Goal: Transaction & Acquisition: Purchase product/service

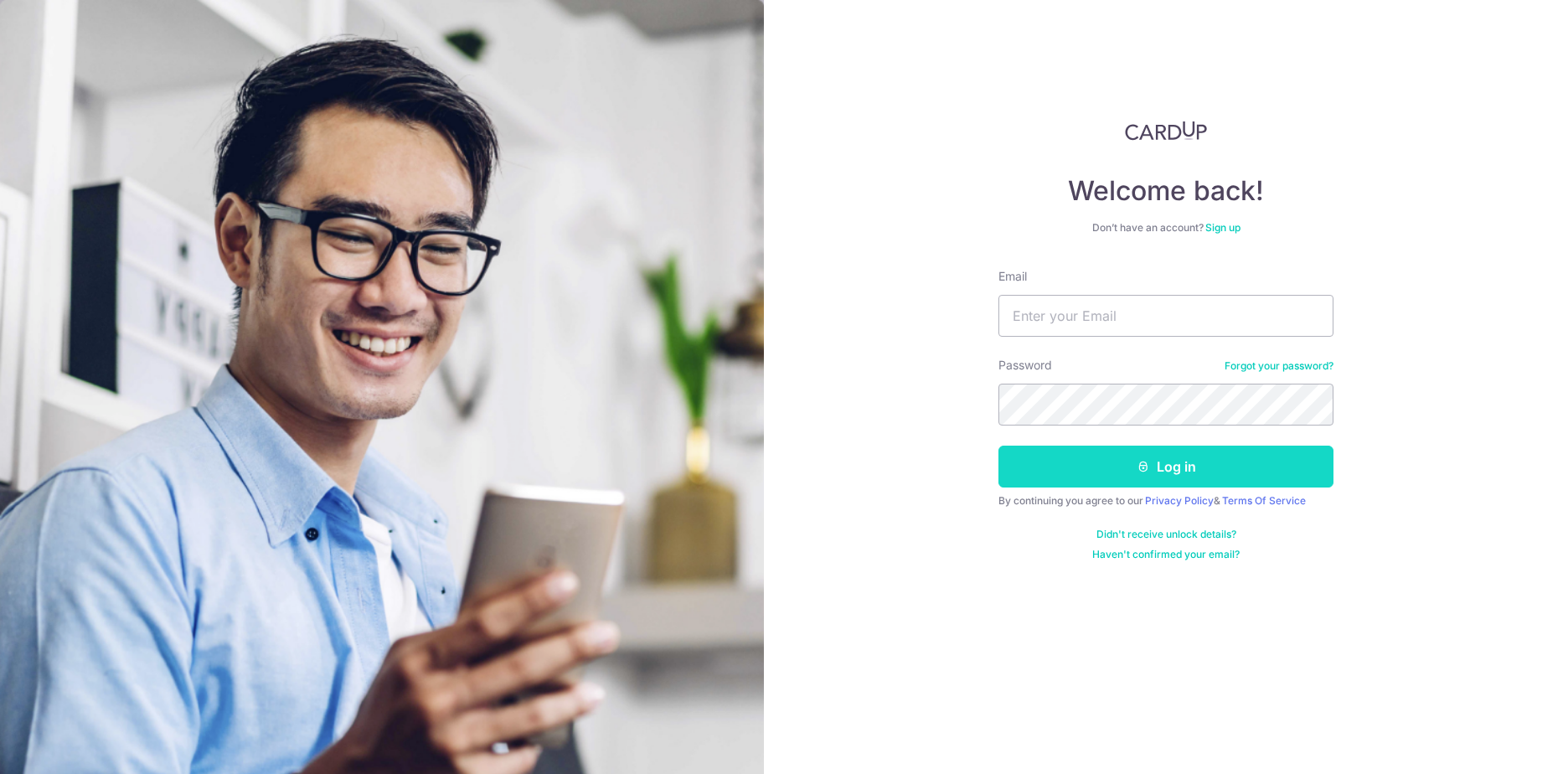
type input "[PERSON_NAME][EMAIL_ADDRESS][DOMAIN_NAME]"
click at [1123, 467] on button "Log in" at bounding box center [1165, 466] width 335 height 42
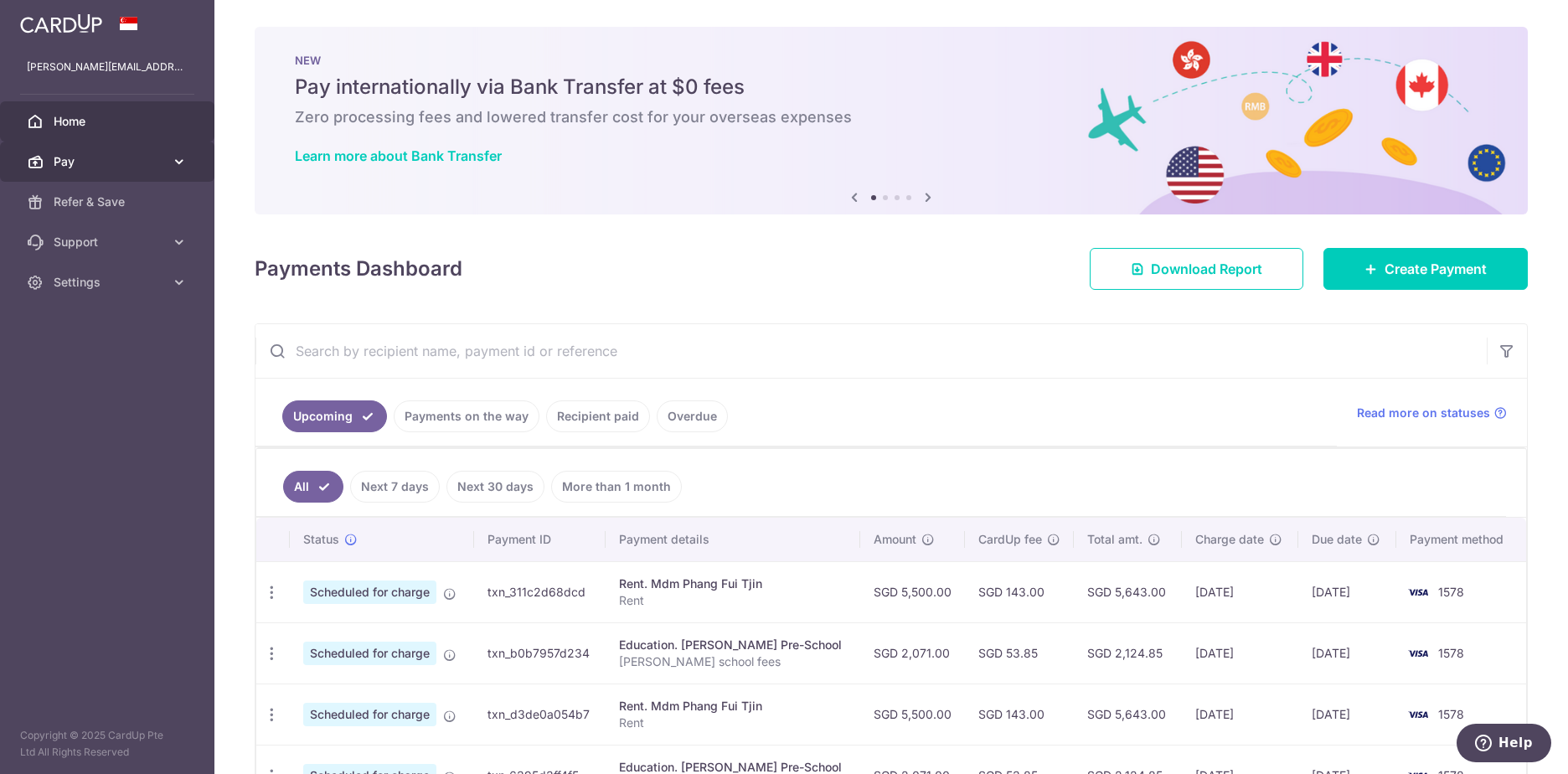
click at [75, 164] on span "Pay" at bounding box center [109, 161] width 111 height 17
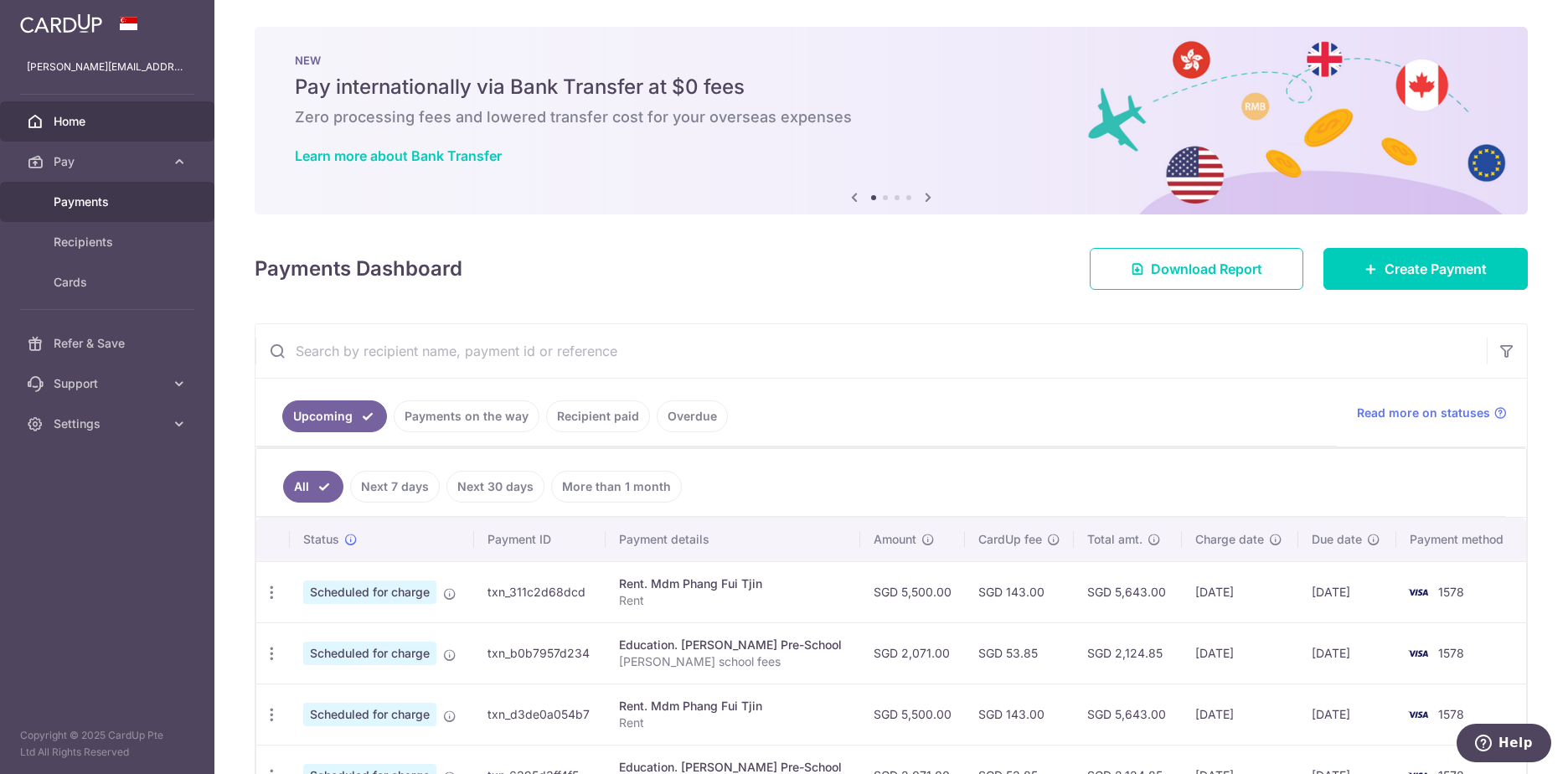
click at [76, 201] on span "Payments" at bounding box center [109, 201] width 111 height 17
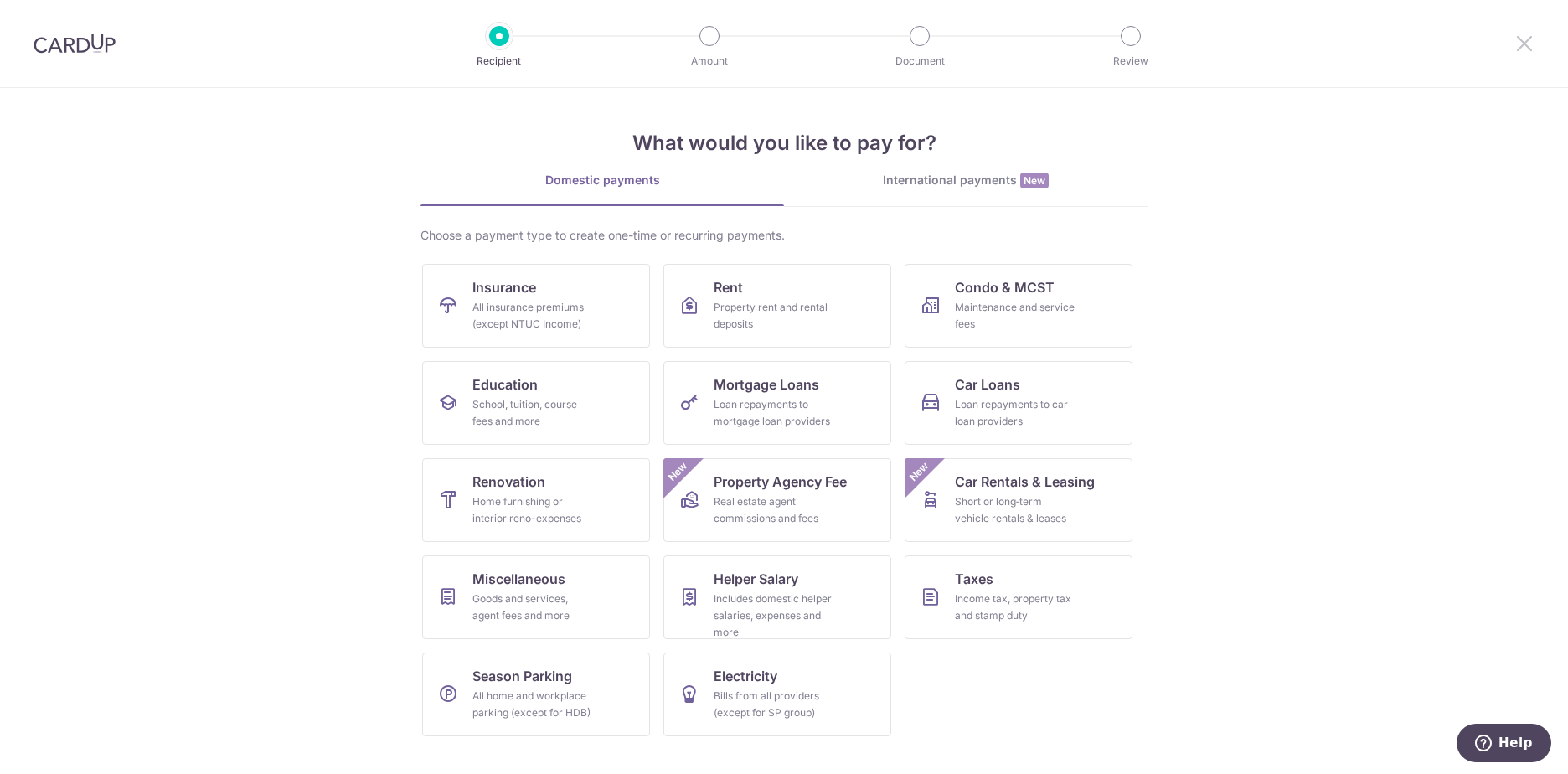
click at [1520, 43] on icon at bounding box center [1524, 44] width 20 height 21
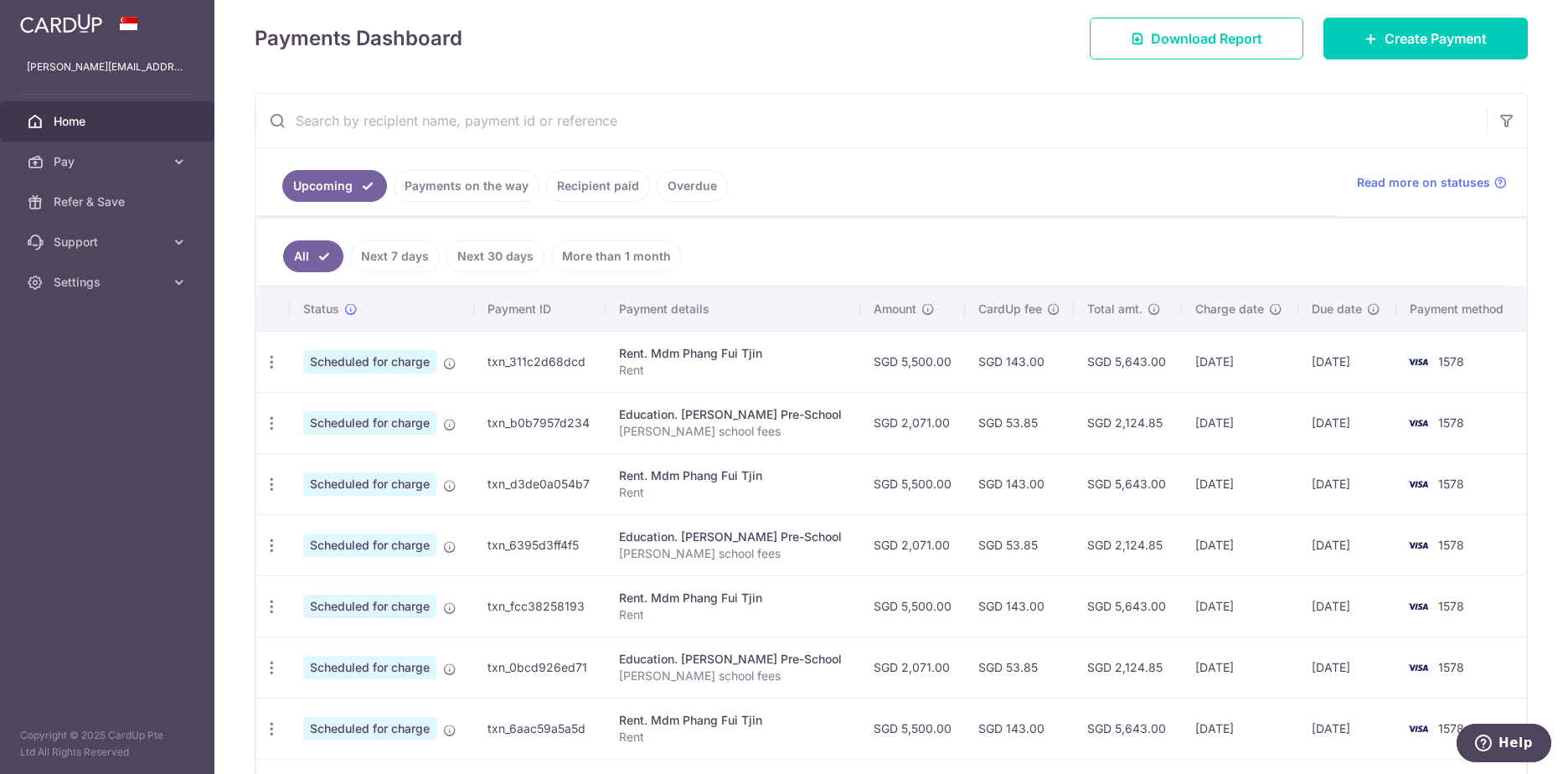
scroll to position [251, 0]
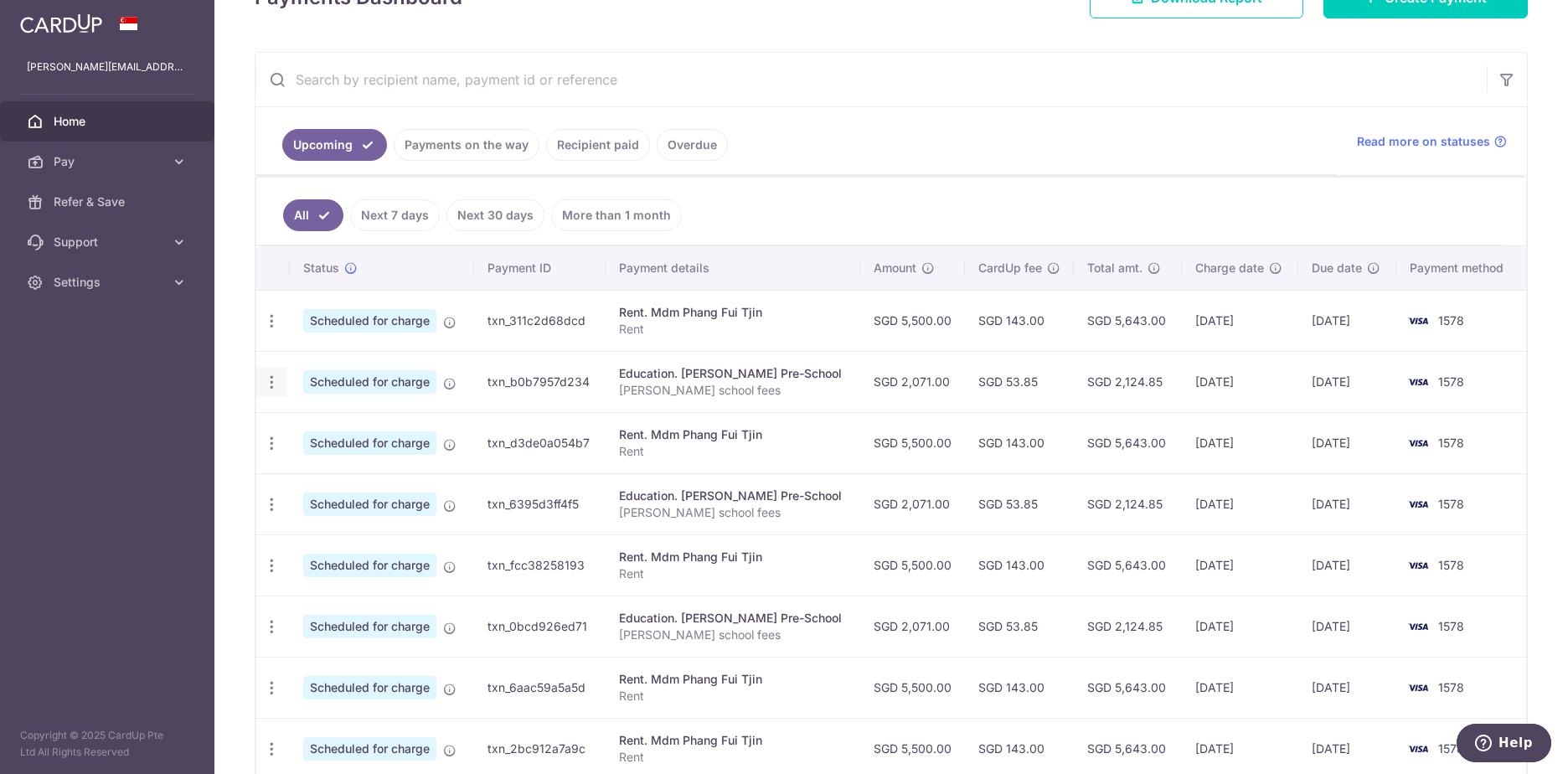
click at [267, 383] on icon "button" at bounding box center [271, 382] width 18 height 18
click at [334, 429] on span "Update payment" at bounding box center [361, 428] width 114 height 20
radio input "true"
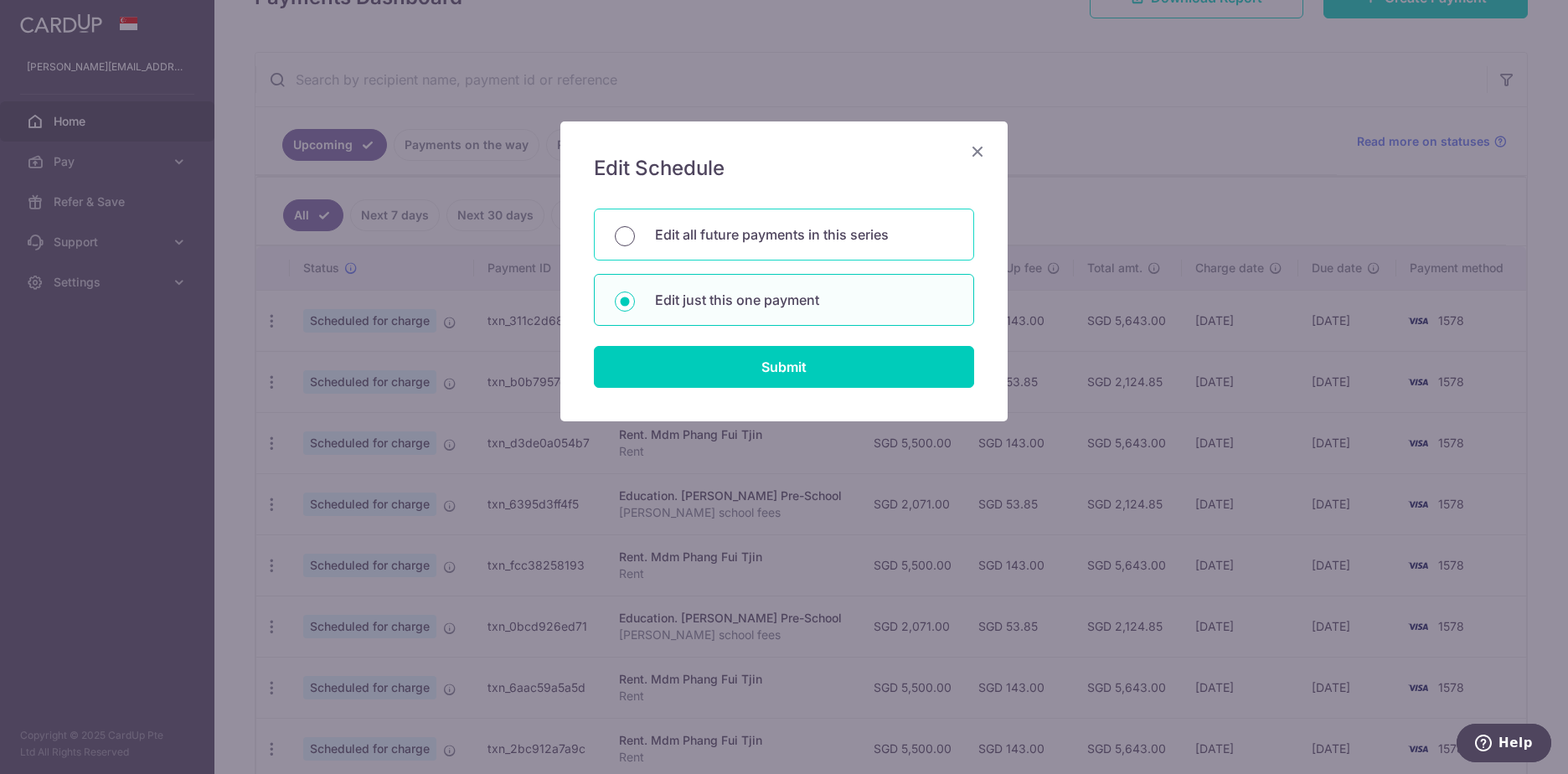
click at [624, 237] on input "Edit all future payments in this series" at bounding box center [624, 236] width 20 height 20
radio input "true"
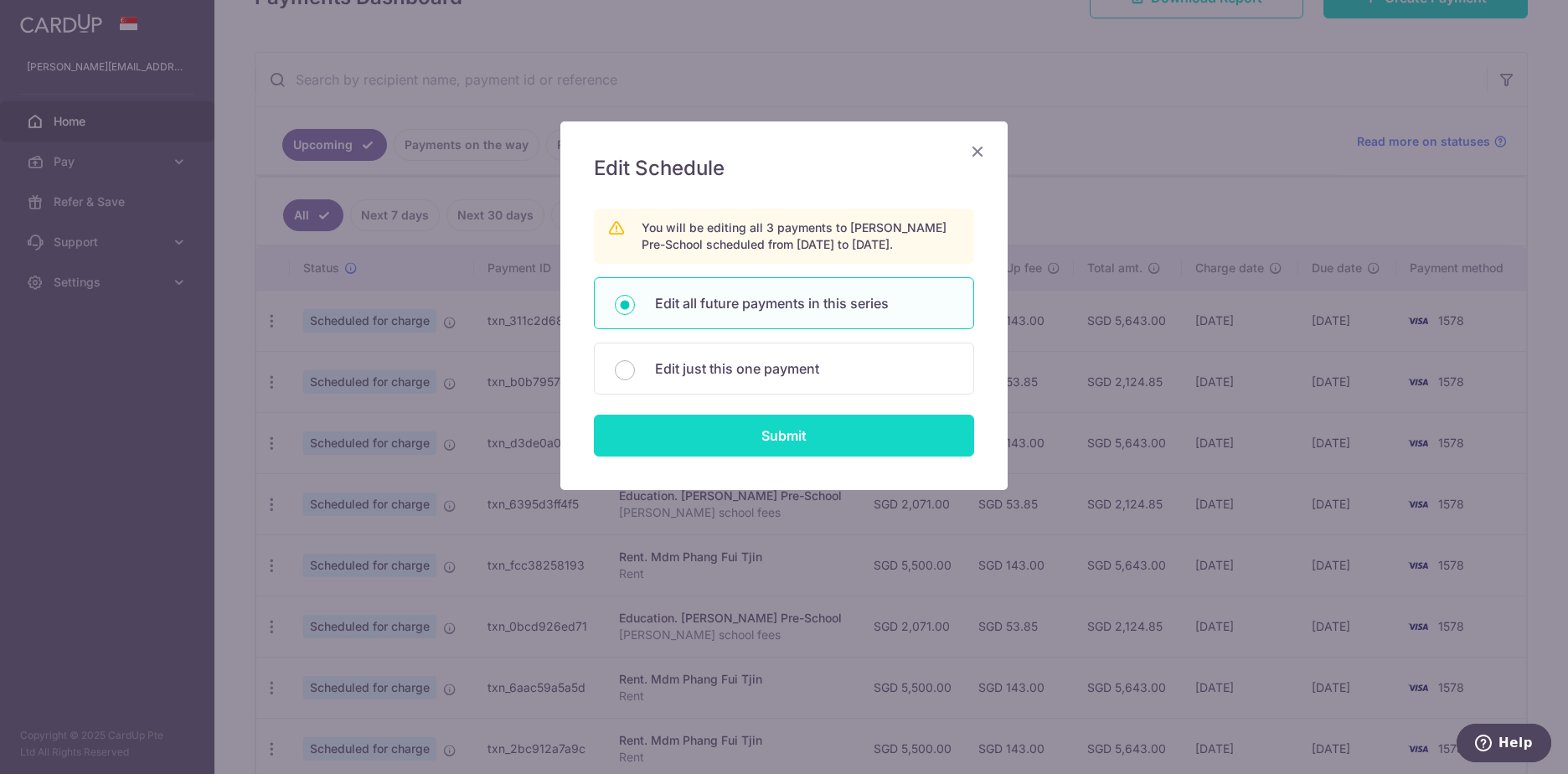
click at [722, 435] on input "Submit" at bounding box center [784, 435] width 380 height 42
radio input "true"
type input "2,071.00"
type input "Avyaan school fees"
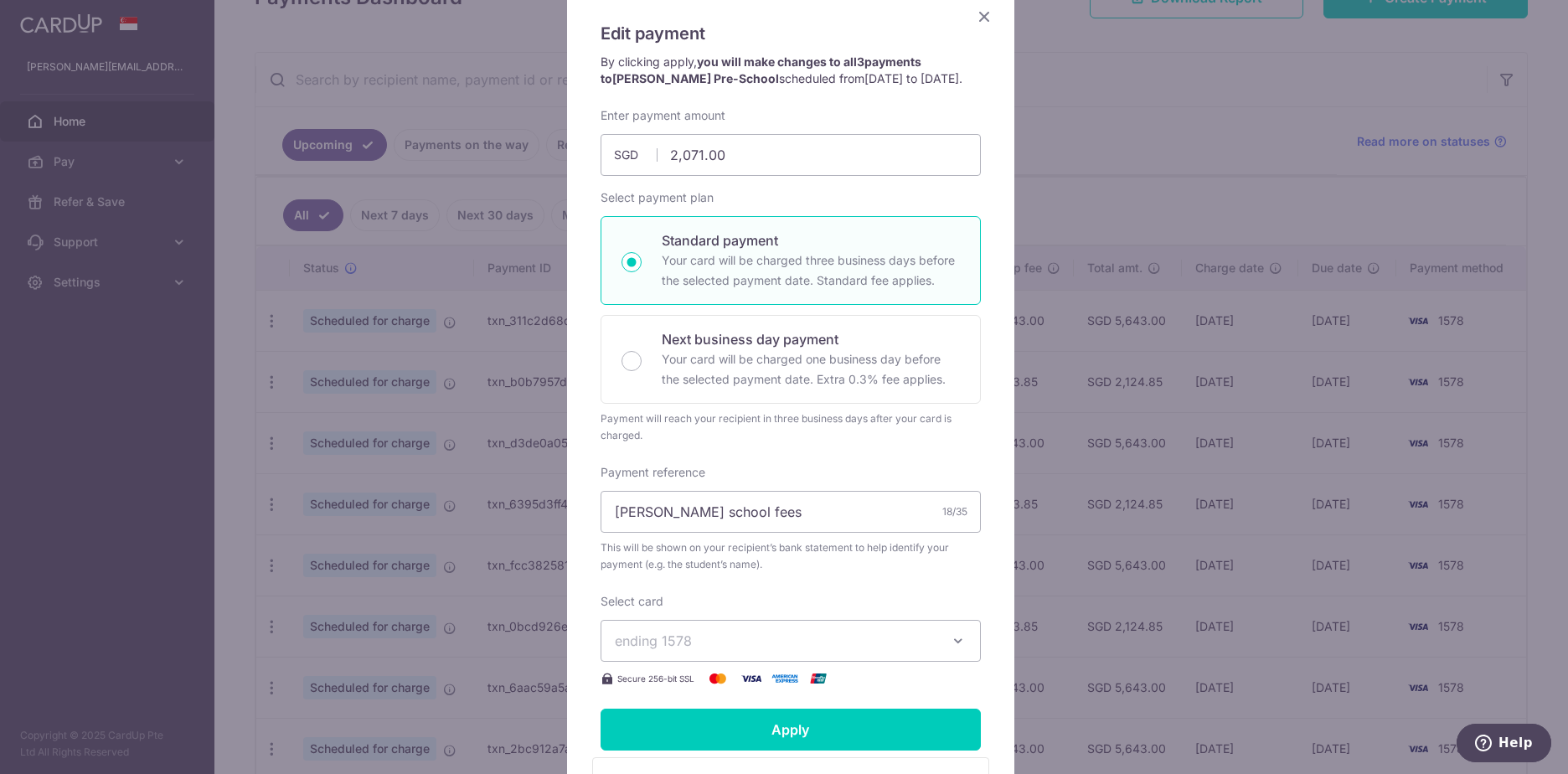
scroll to position [124, 0]
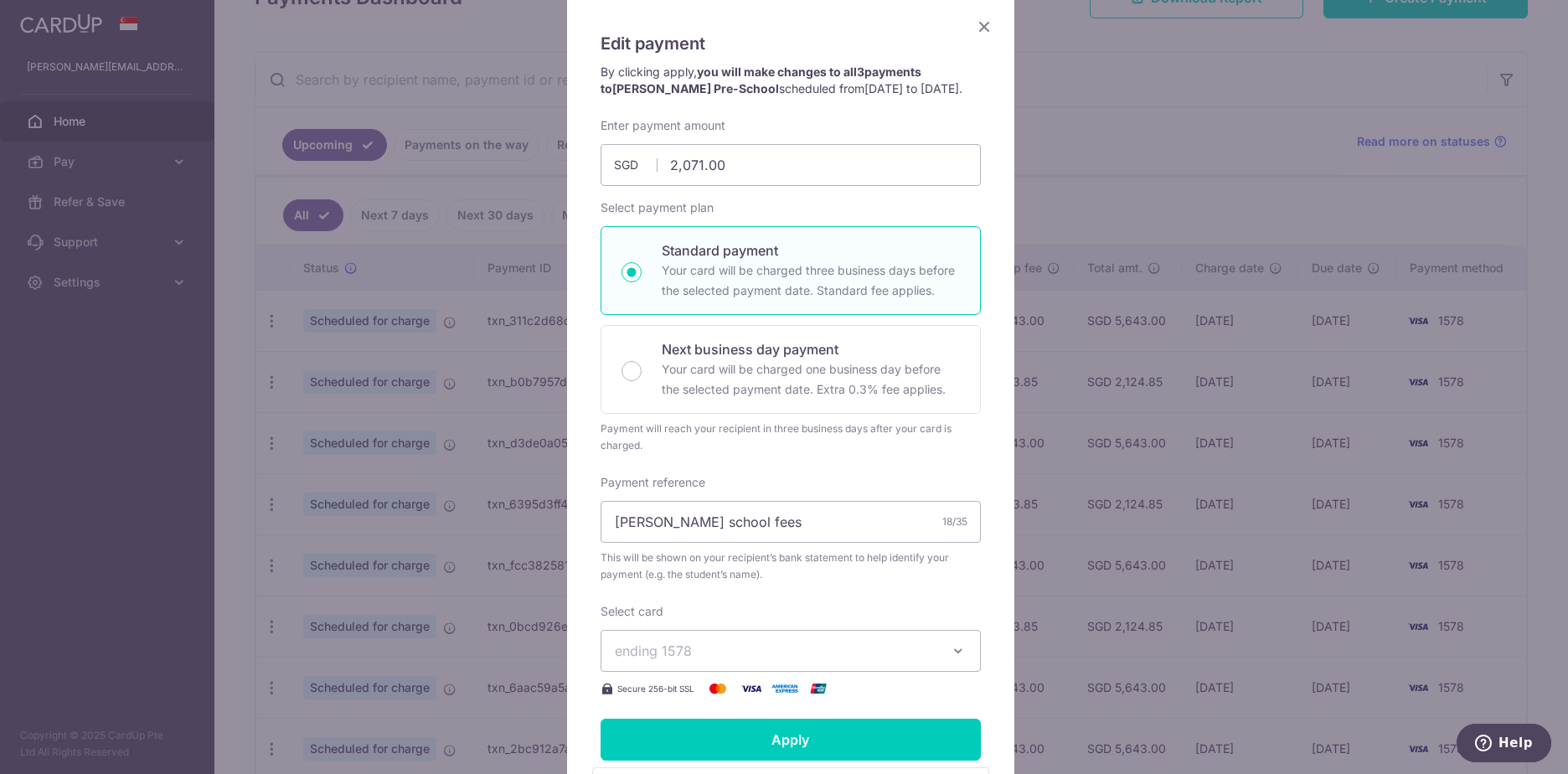
click at [976, 24] on icon "Close" at bounding box center [983, 26] width 20 height 21
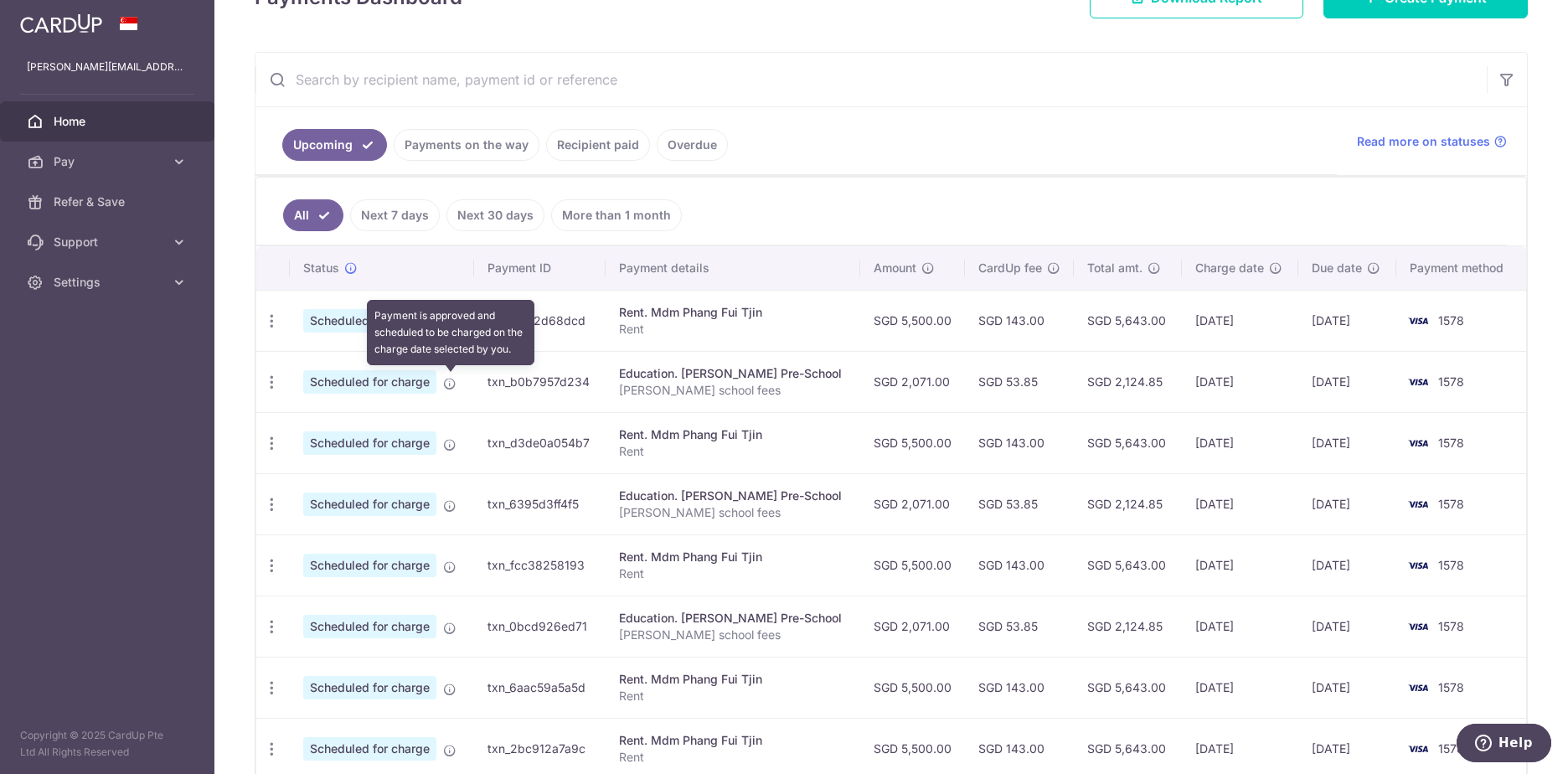
click at [453, 383] on icon at bounding box center [450, 384] width 14 height 14
click at [271, 378] on icon "button" at bounding box center [271, 382] width 18 height 18
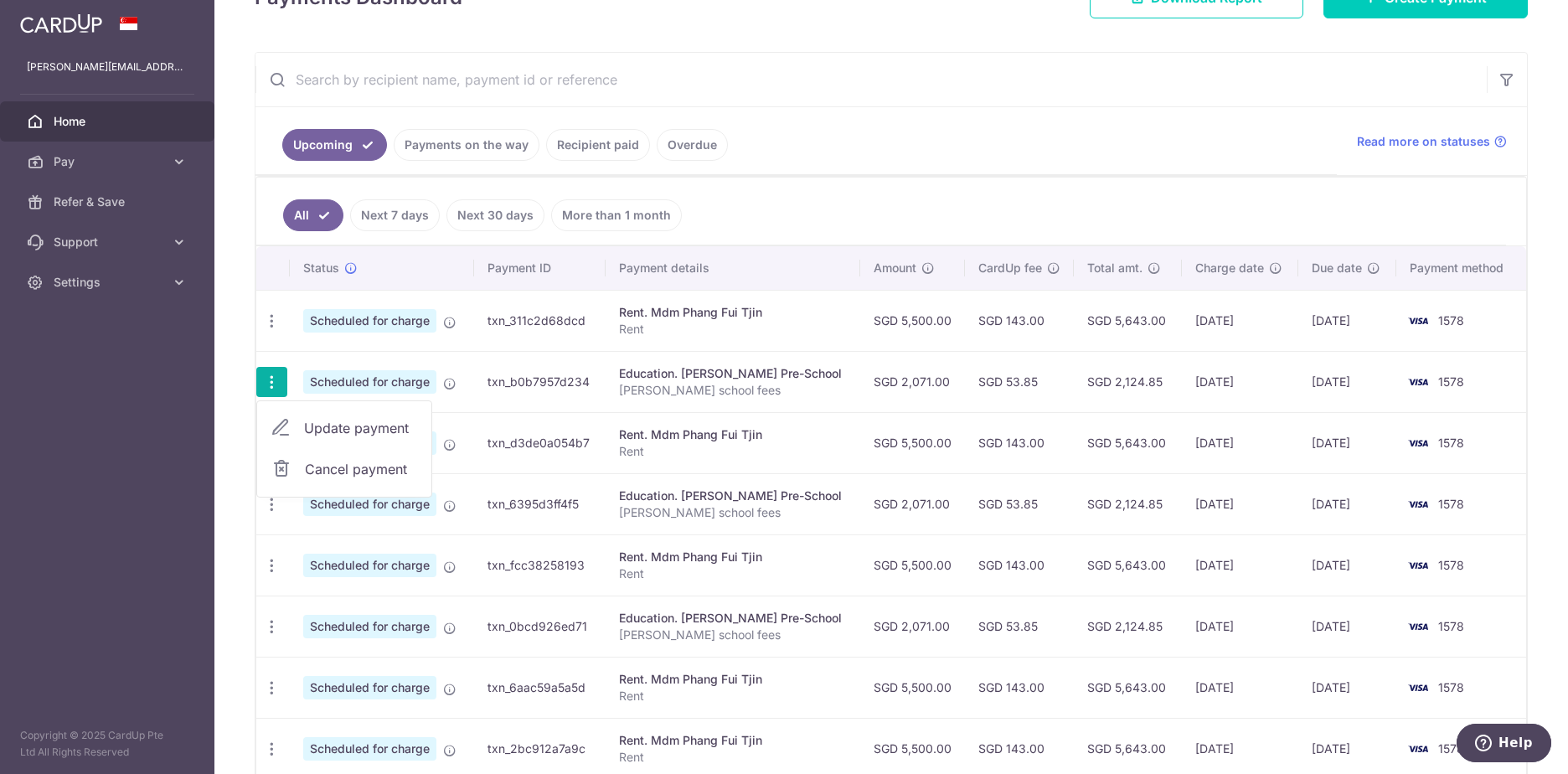
click at [358, 465] on span "Cancel payment" at bounding box center [360, 469] width 112 height 20
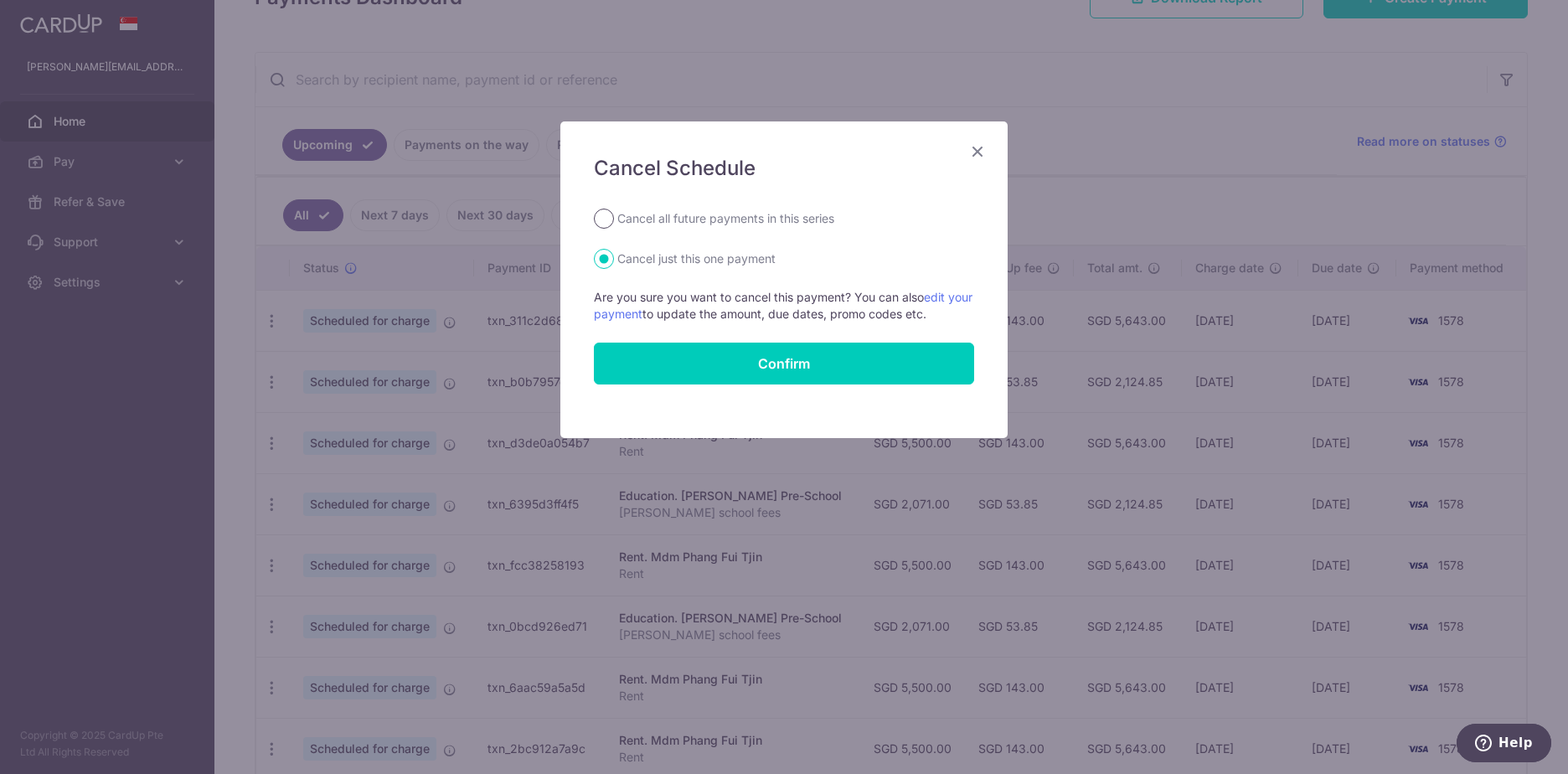
click at [599, 219] on input "Cancel all future payments in this series" at bounding box center [604, 218] width 20 height 20
radio input "true"
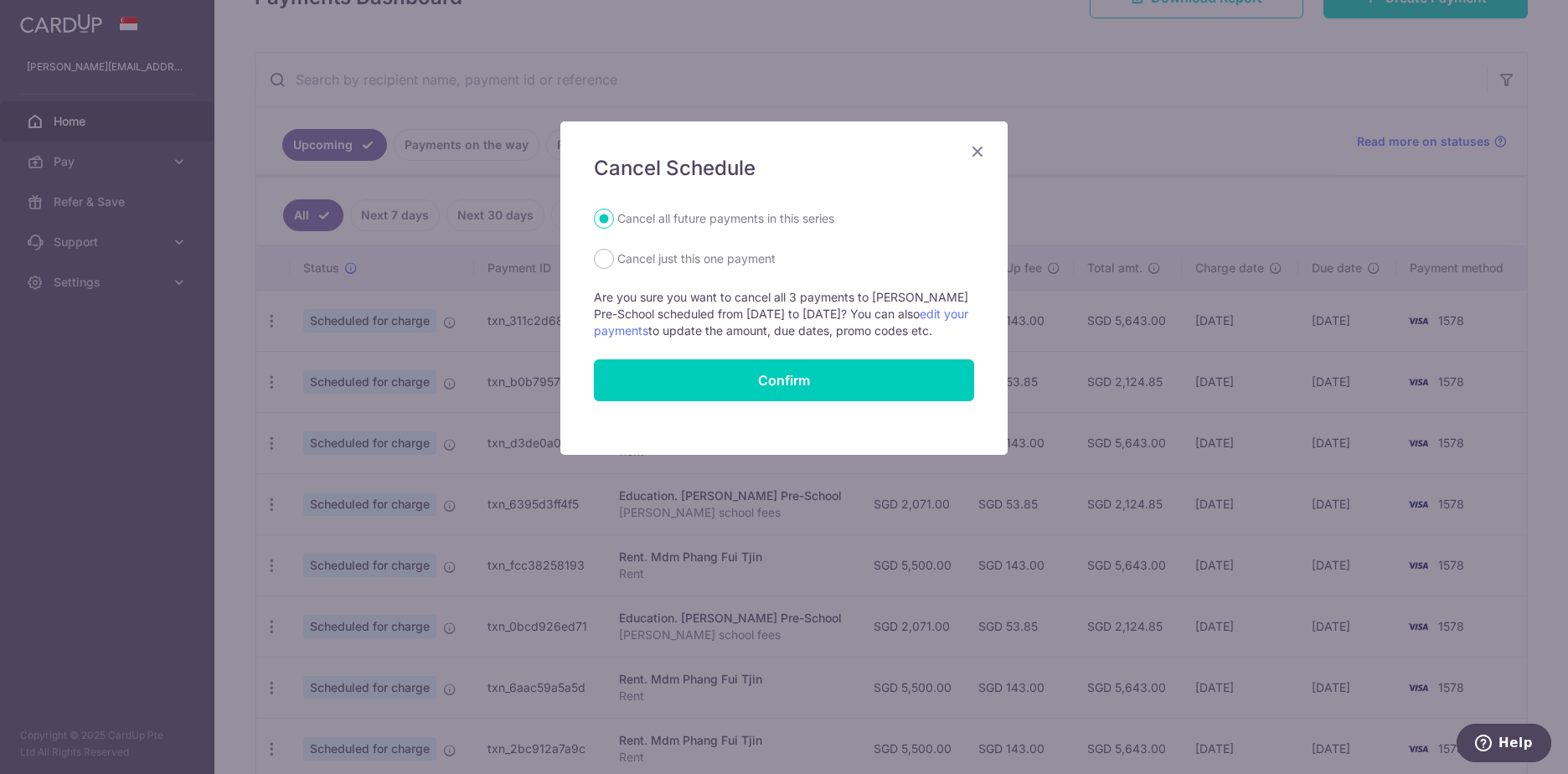
click at [976, 155] on icon "Close" at bounding box center [978, 152] width 20 height 21
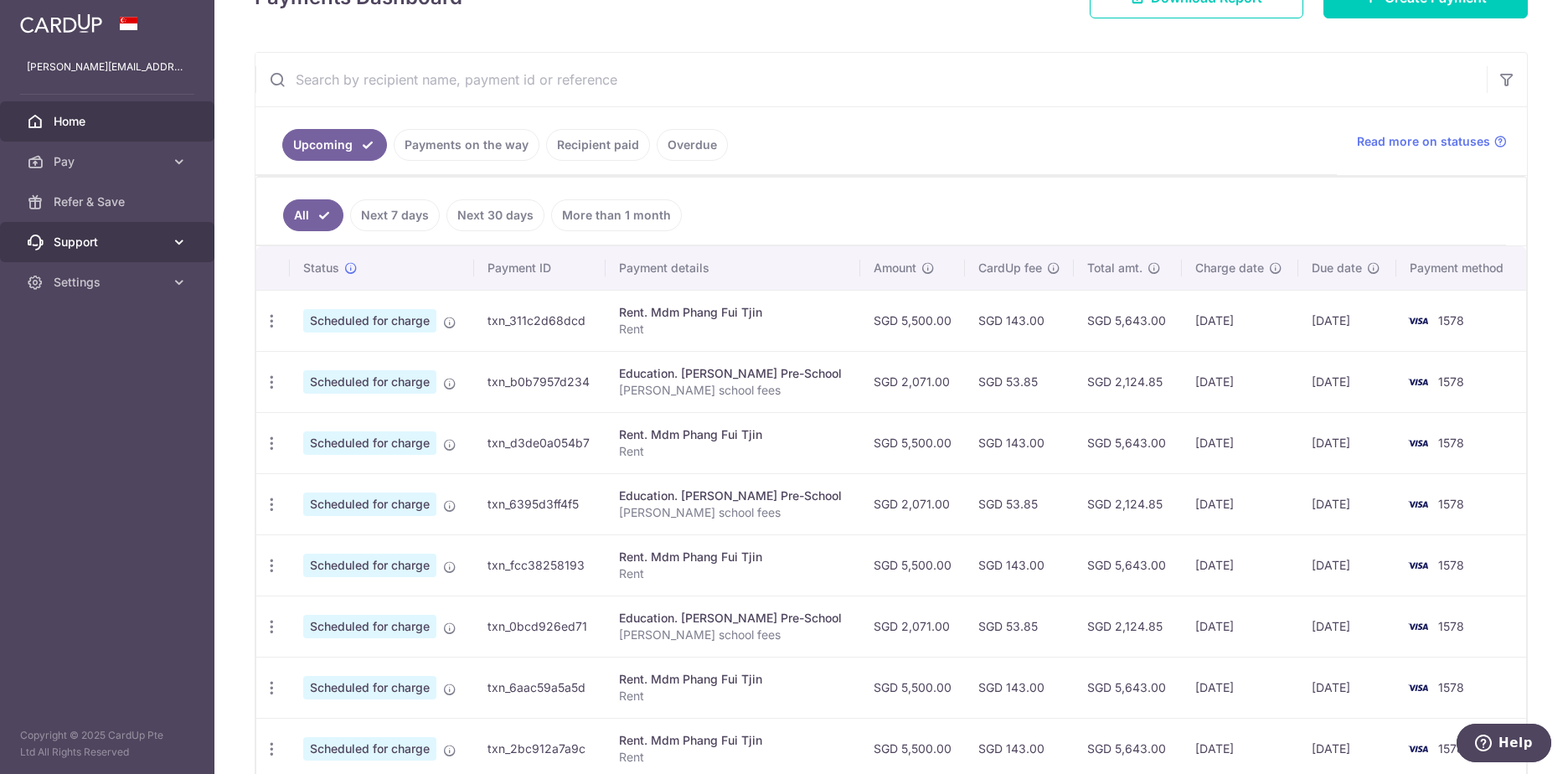
click at [90, 234] on span "Support" at bounding box center [109, 241] width 111 height 17
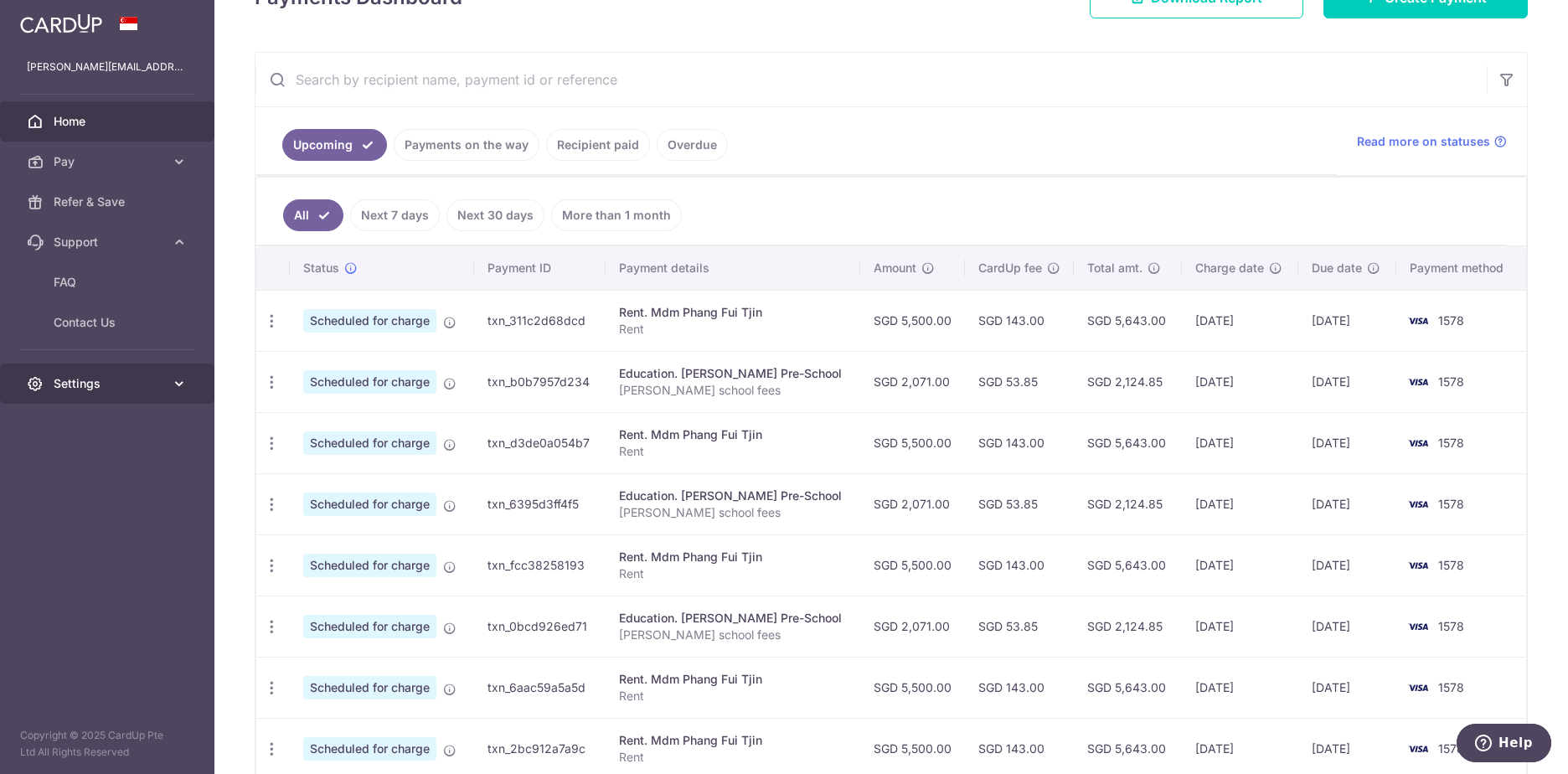
click at [120, 382] on span "Settings" at bounding box center [109, 383] width 111 height 17
click at [114, 419] on span "Account" at bounding box center [109, 423] width 111 height 17
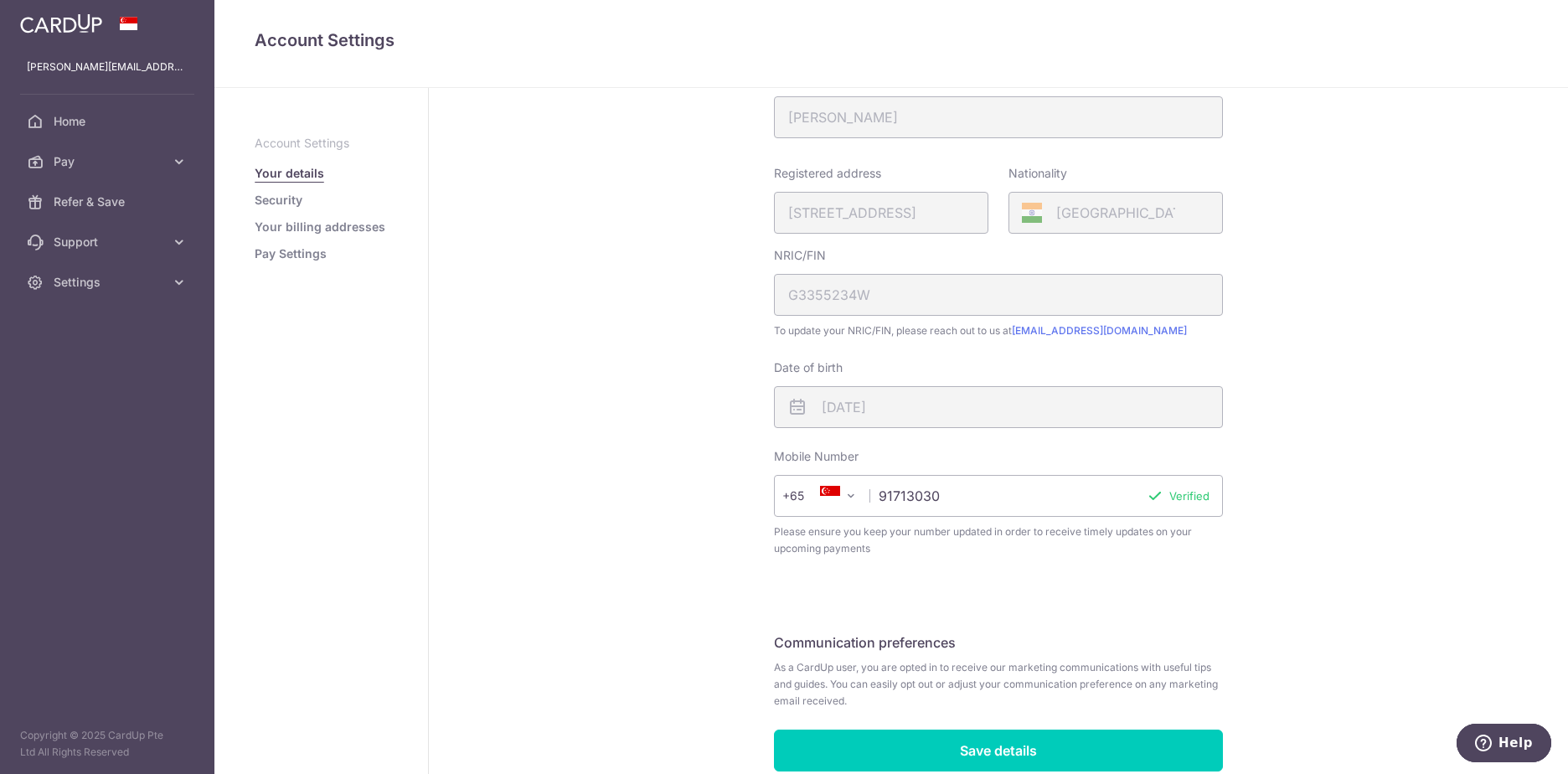
scroll to position [300, 0]
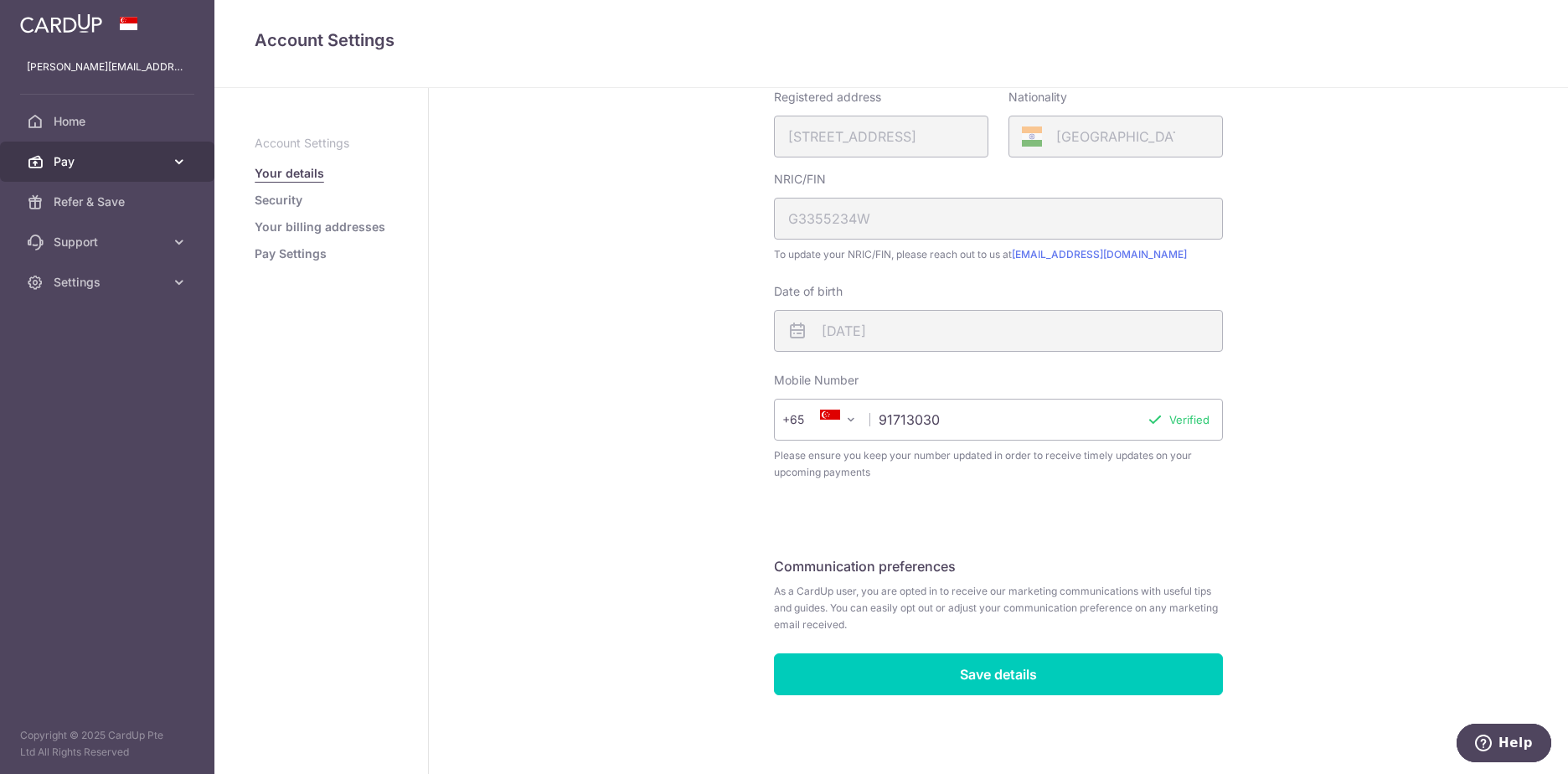
click at [92, 166] on span "Pay" at bounding box center [109, 161] width 111 height 17
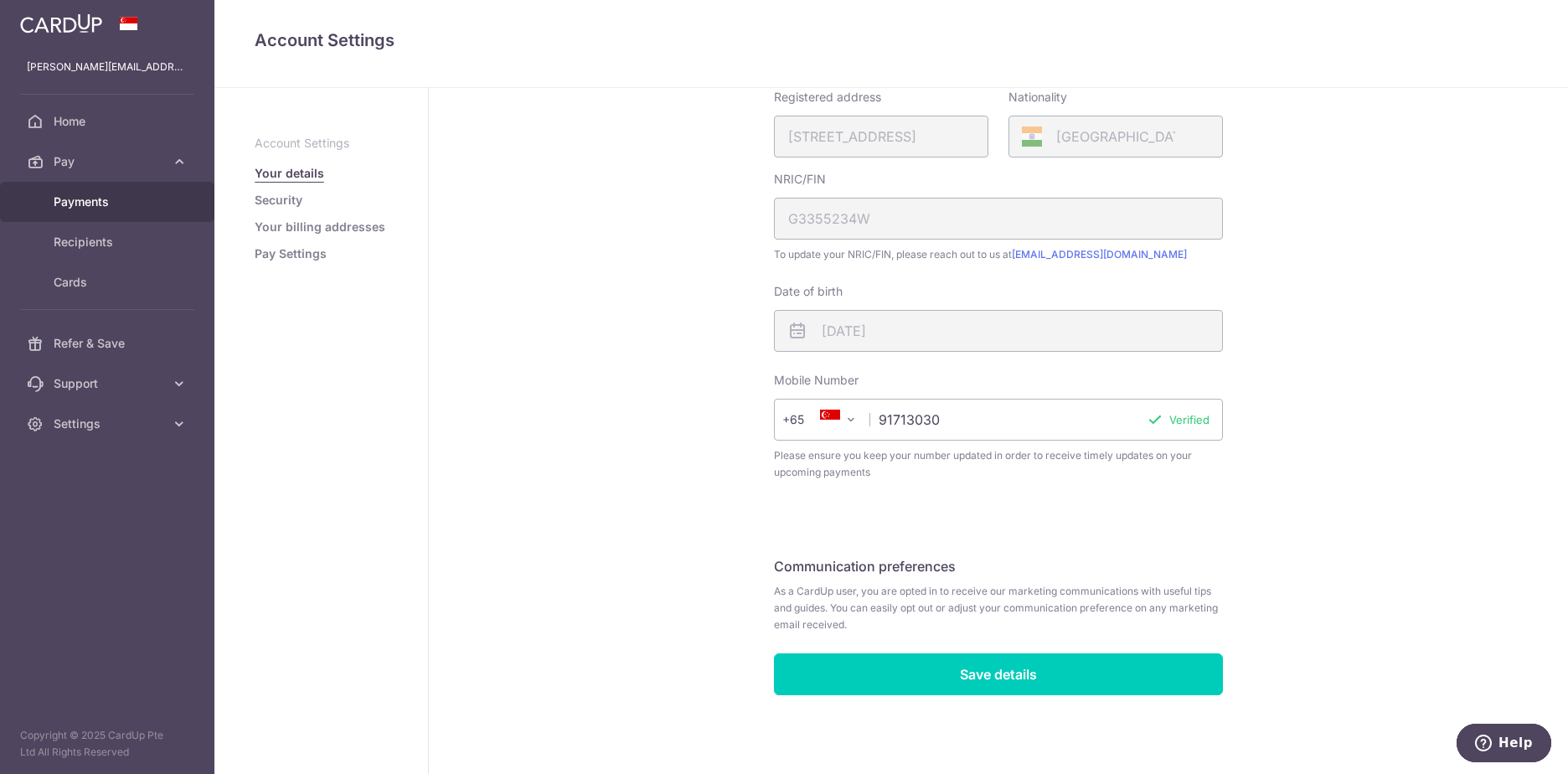
click at [123, 204] on span "Payments" at bounding box center [109, 201] width 111 height 17
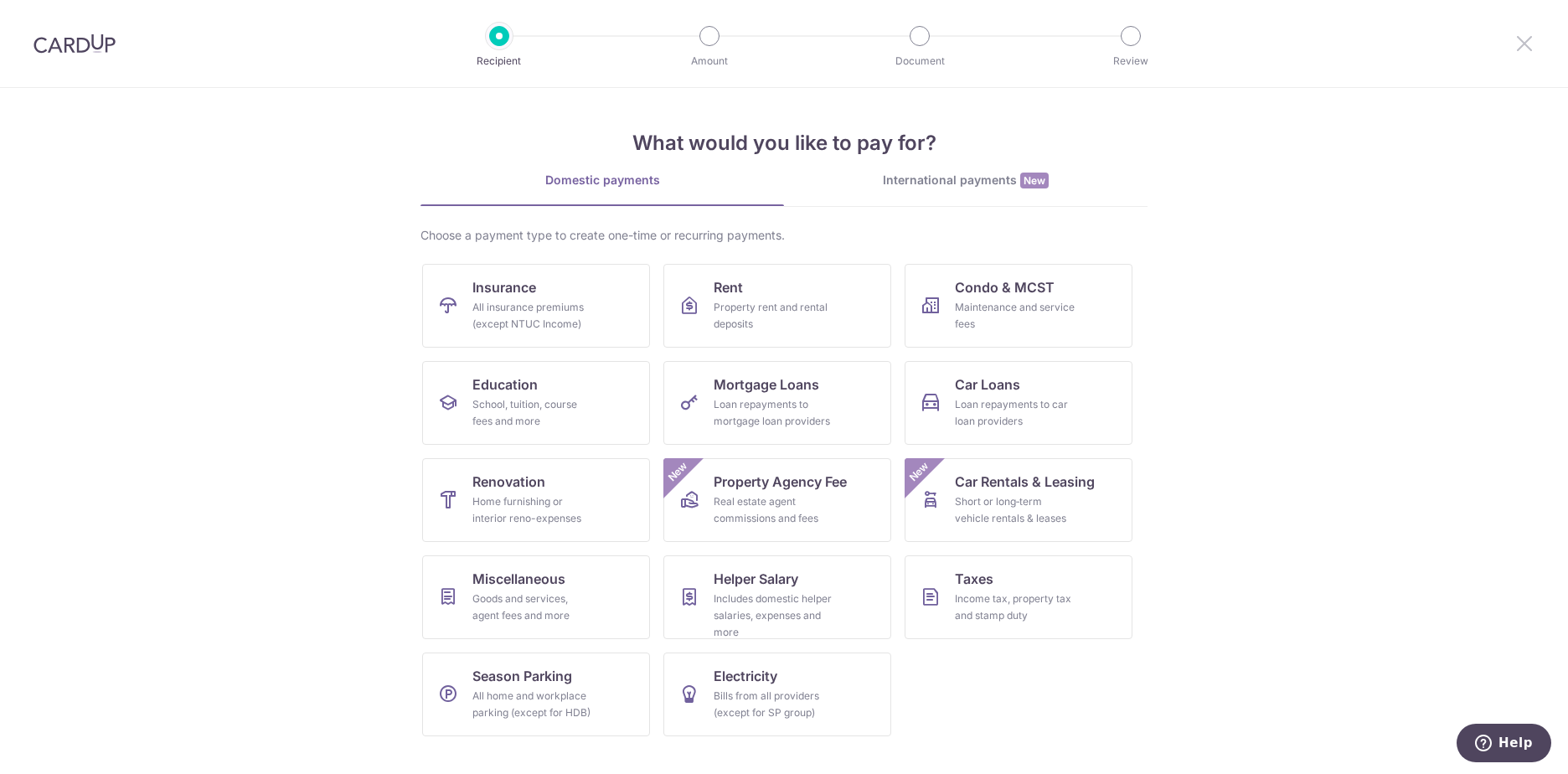
click at [1530, 49] on icon at bounding box center [1524, 44] width 20 height 21
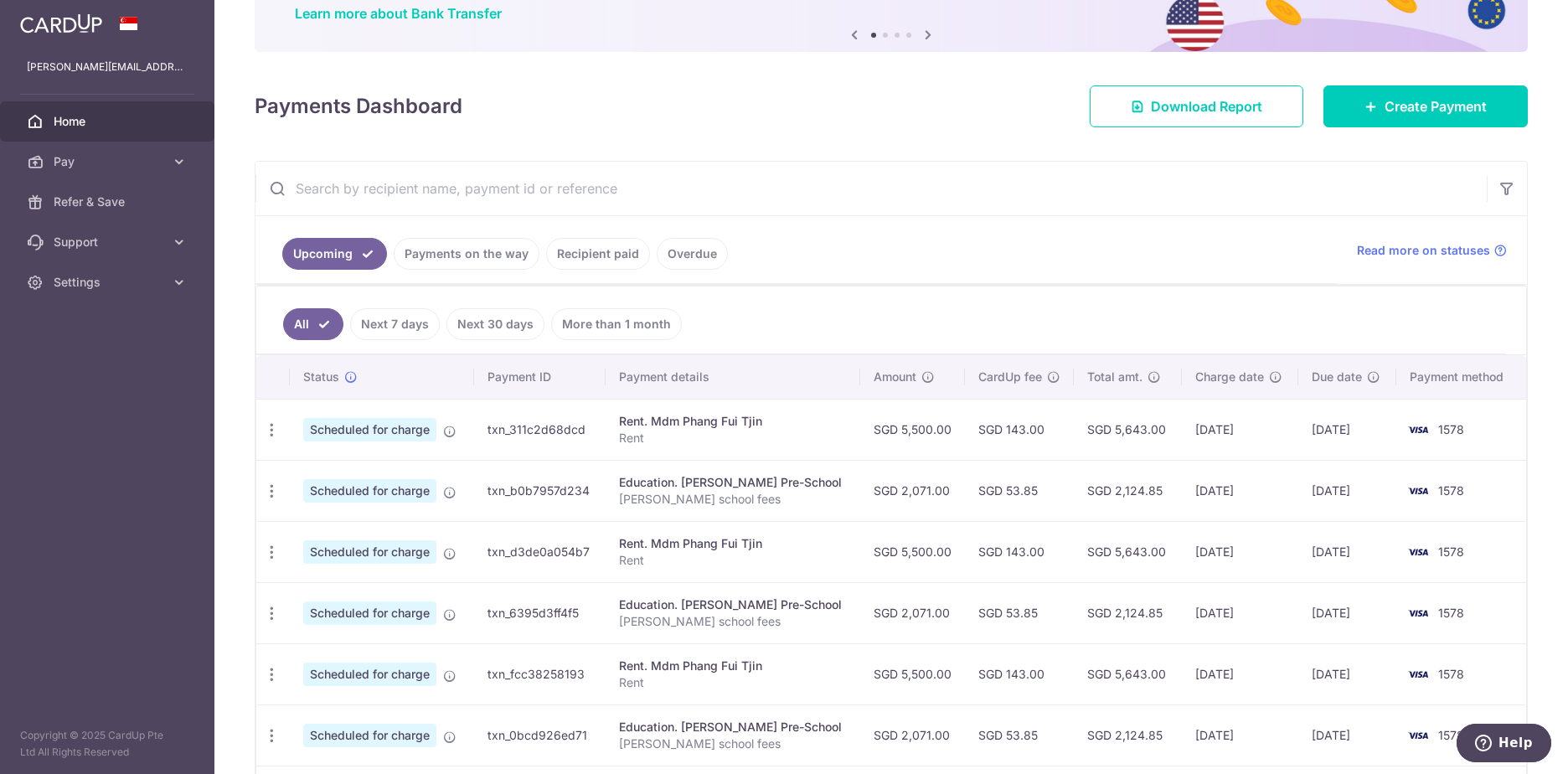
scroll to position [251, 0]
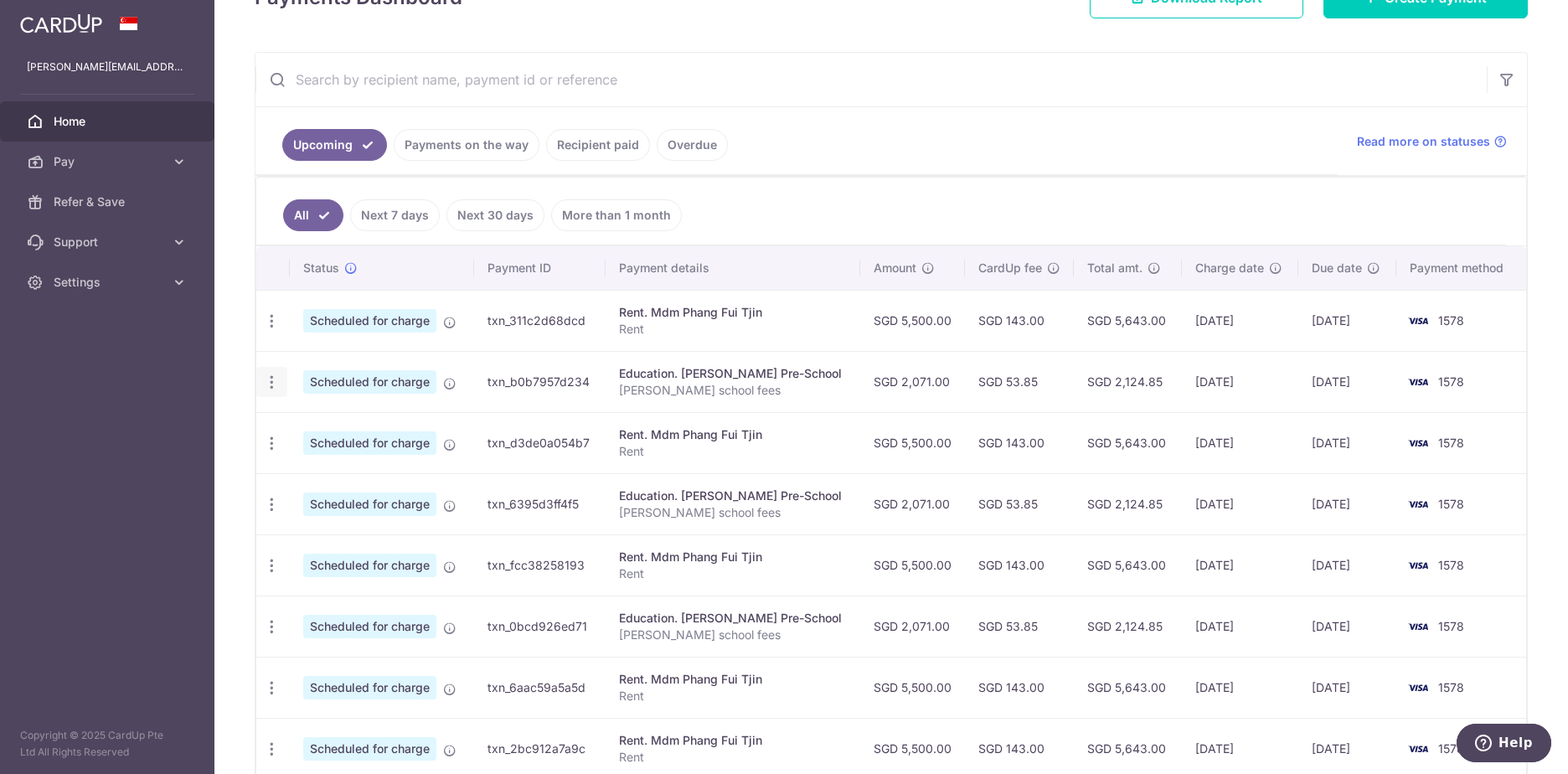
click at [267, 388] on icon "button" at bounding box center [271, 382] width 18 height 18
click at [313, 474] on span "Cancel payment" at bounding box center [360, 469] width 112 height 20
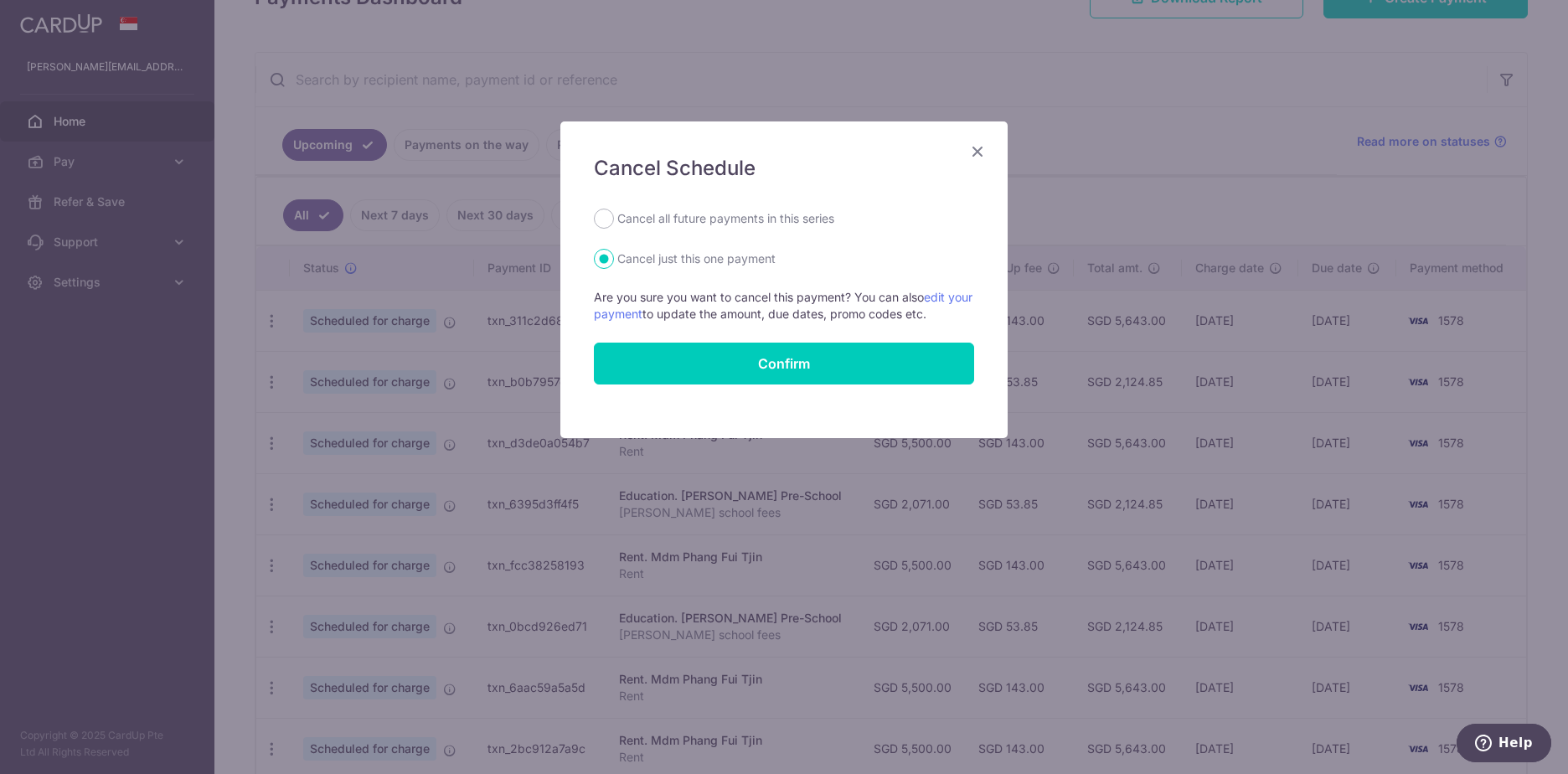
click at [624, 219] on label "Cancel all future payments in this series" at bounding box center [726, 218] width 217 height 20
click at [614, 219] on input "Cancel all future payments in this series" at bounding box center [604, 218] width 20 height 20
radio input "true"
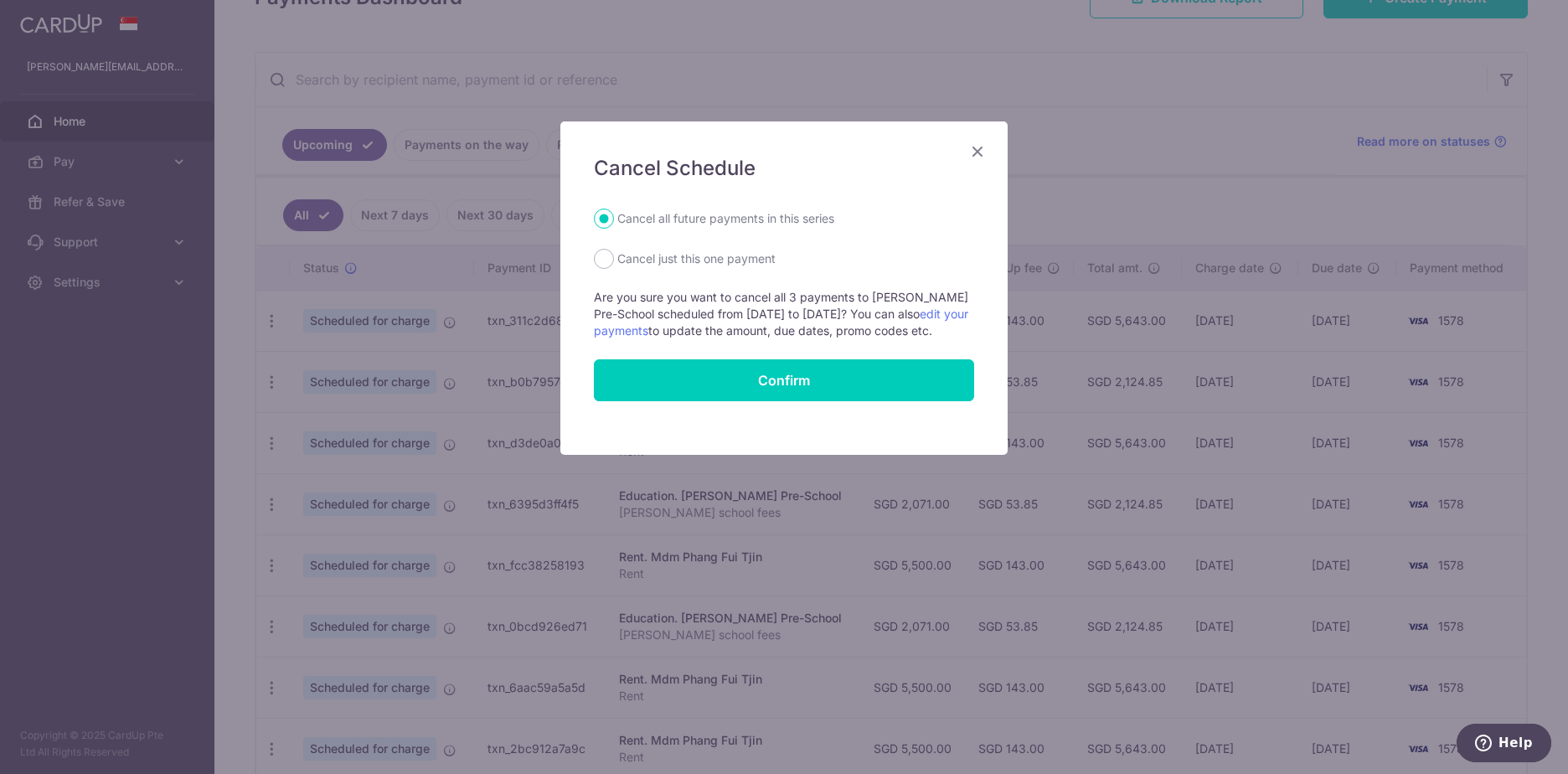
drag, startPoint x: 709, startPoint y: 297, endPoint x: 931, endPoint y: 324, distance: 223.6
click at [931, 324] on p "Are you sure you want to cancel all 3 payments to Lorna Whiston Pre-School sche…" at bounding box center [784, 314] width 380 height 51
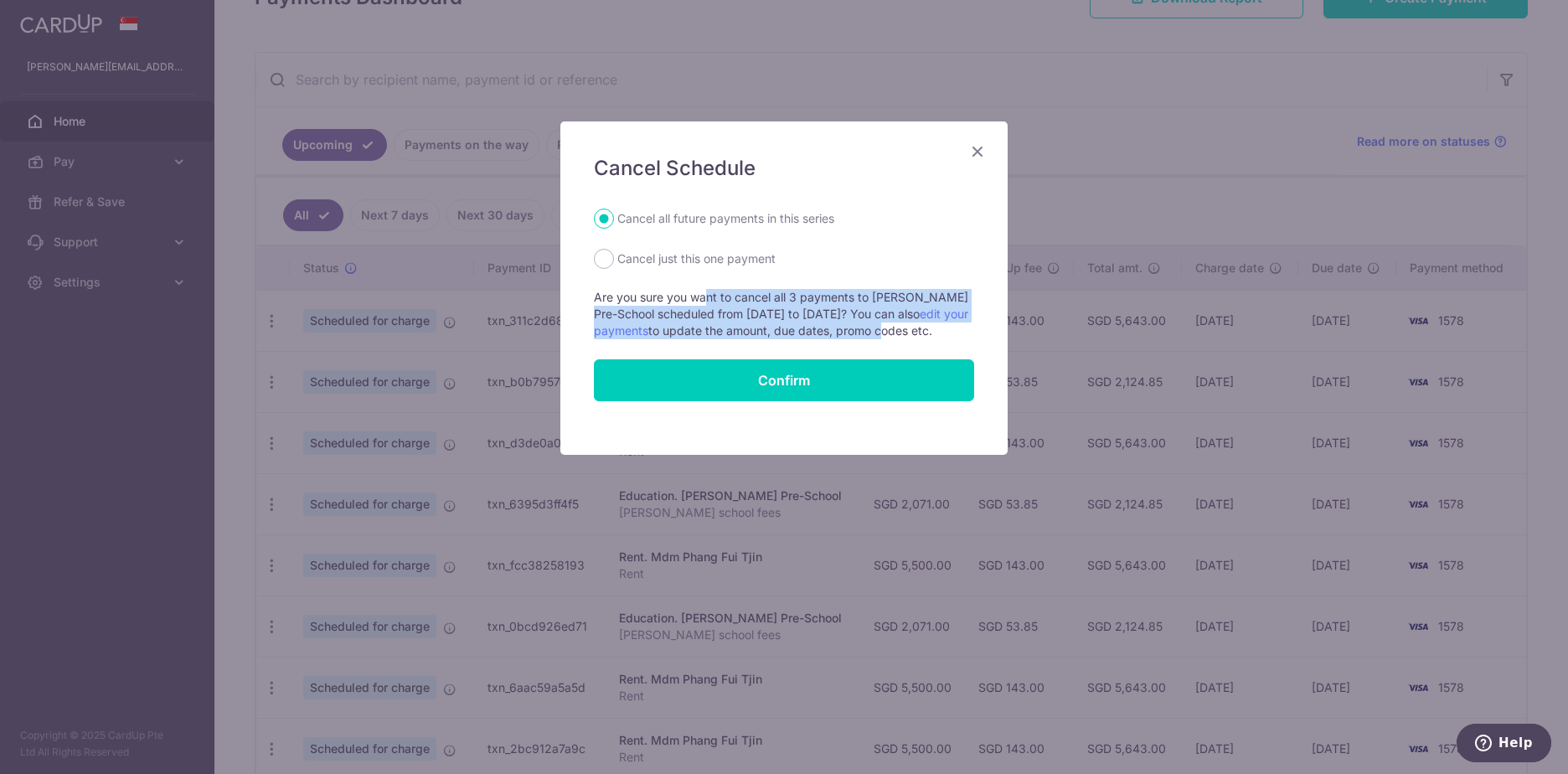
click at [854, 359] on form "Cancel all future payments in this series Cancel just this one payment Are you …" at bounding box center [784, 304] width 380 height 193
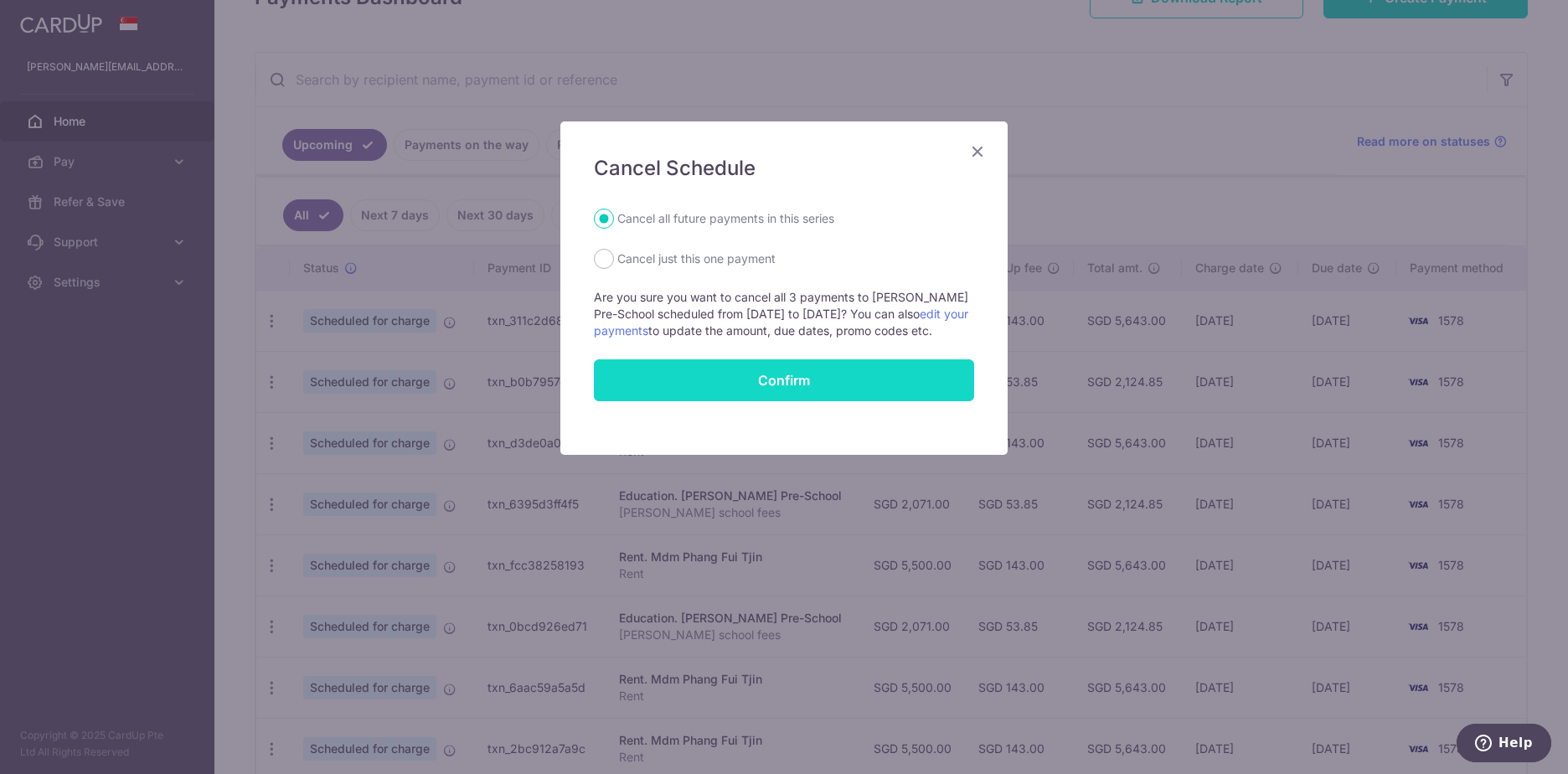
click at [808, 394] on button "Confirm" at bounding box center [784, 379] width 380 height 42
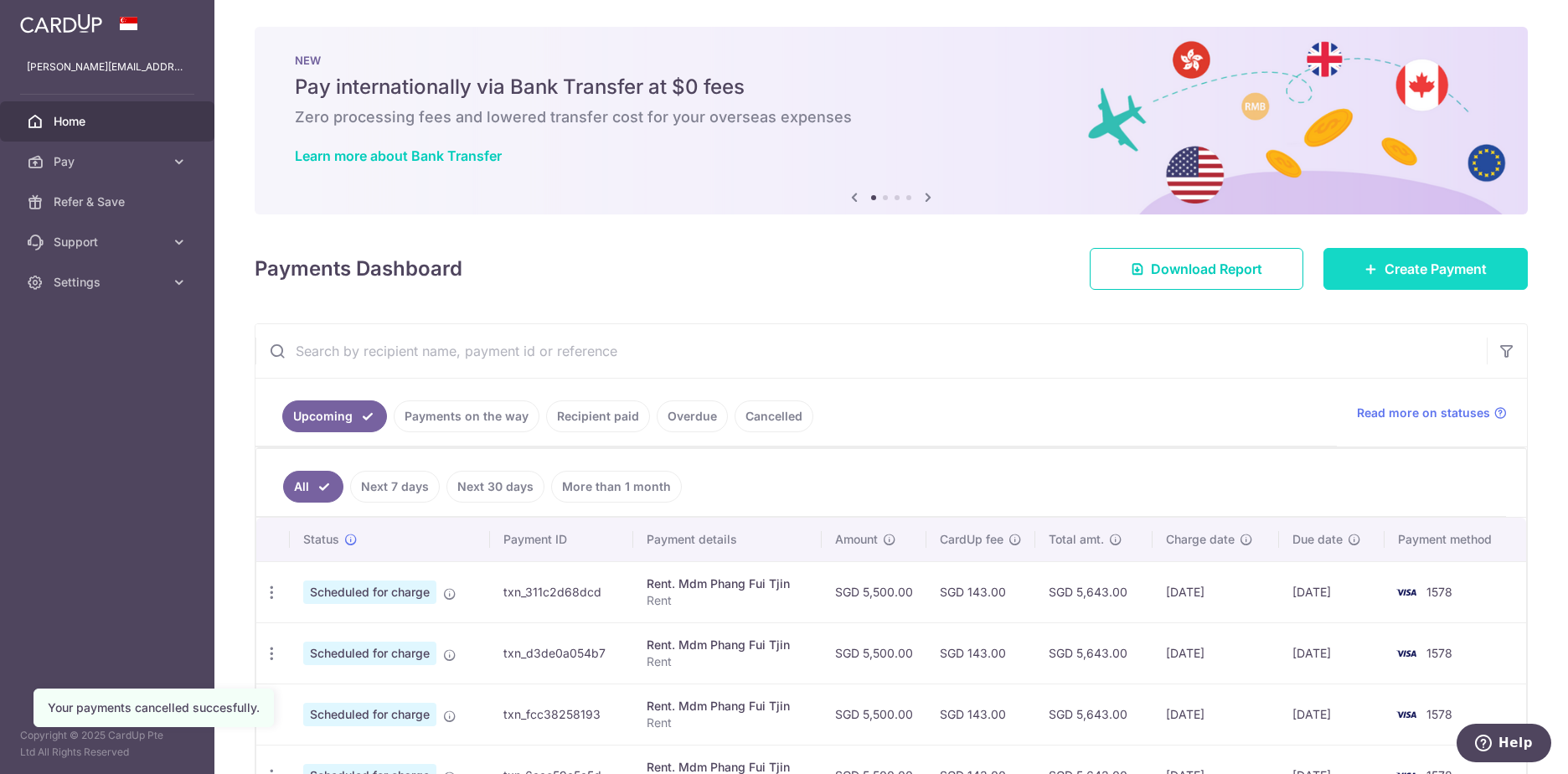
click at [1418, 269] on span "Create Payment" at bounding box center [1435, 268] width 102 height 20
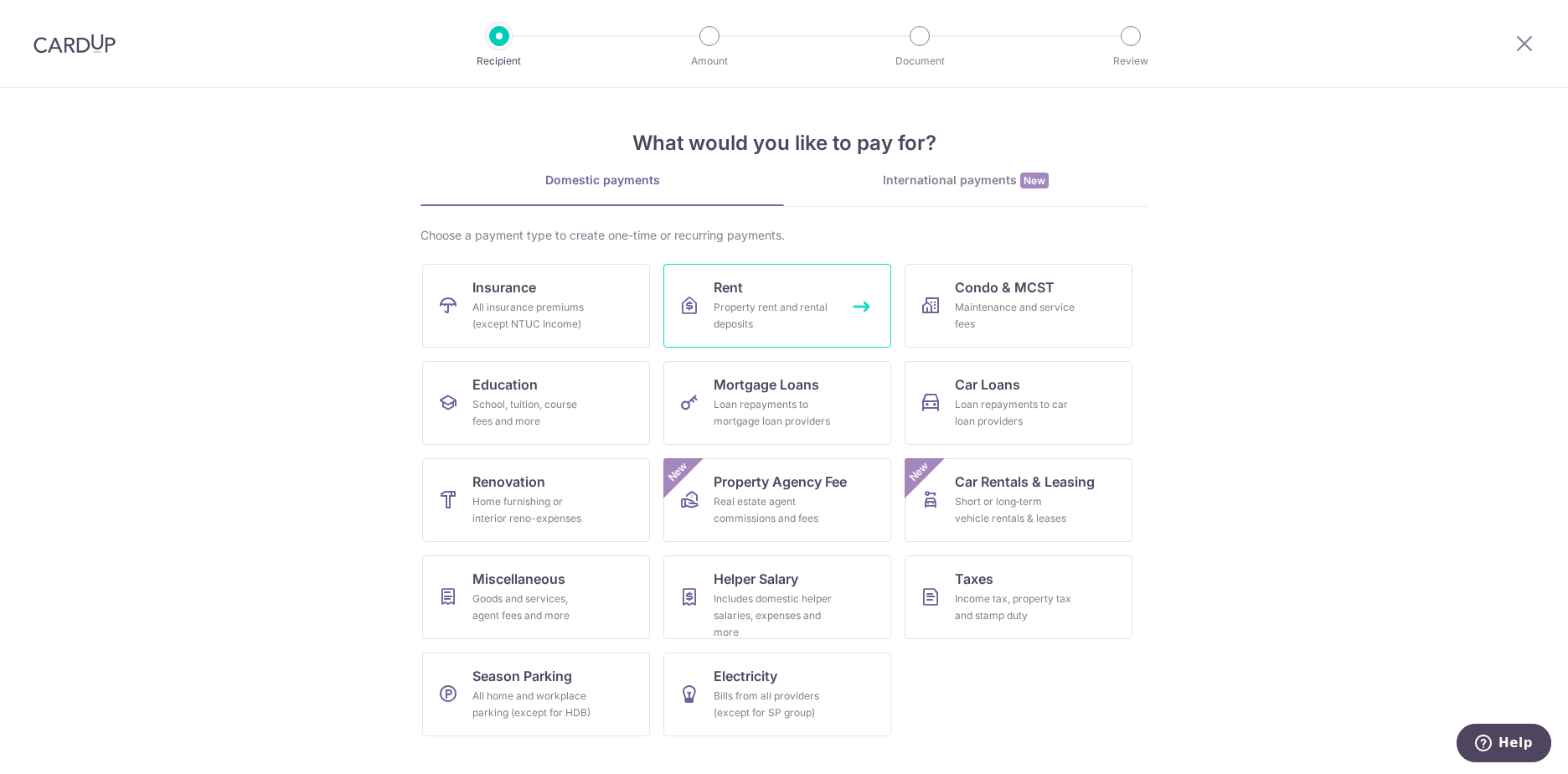
click at [797, 307] on div "Property rent and rental deposits" at bounding box center [774, 315] width 121 height 33
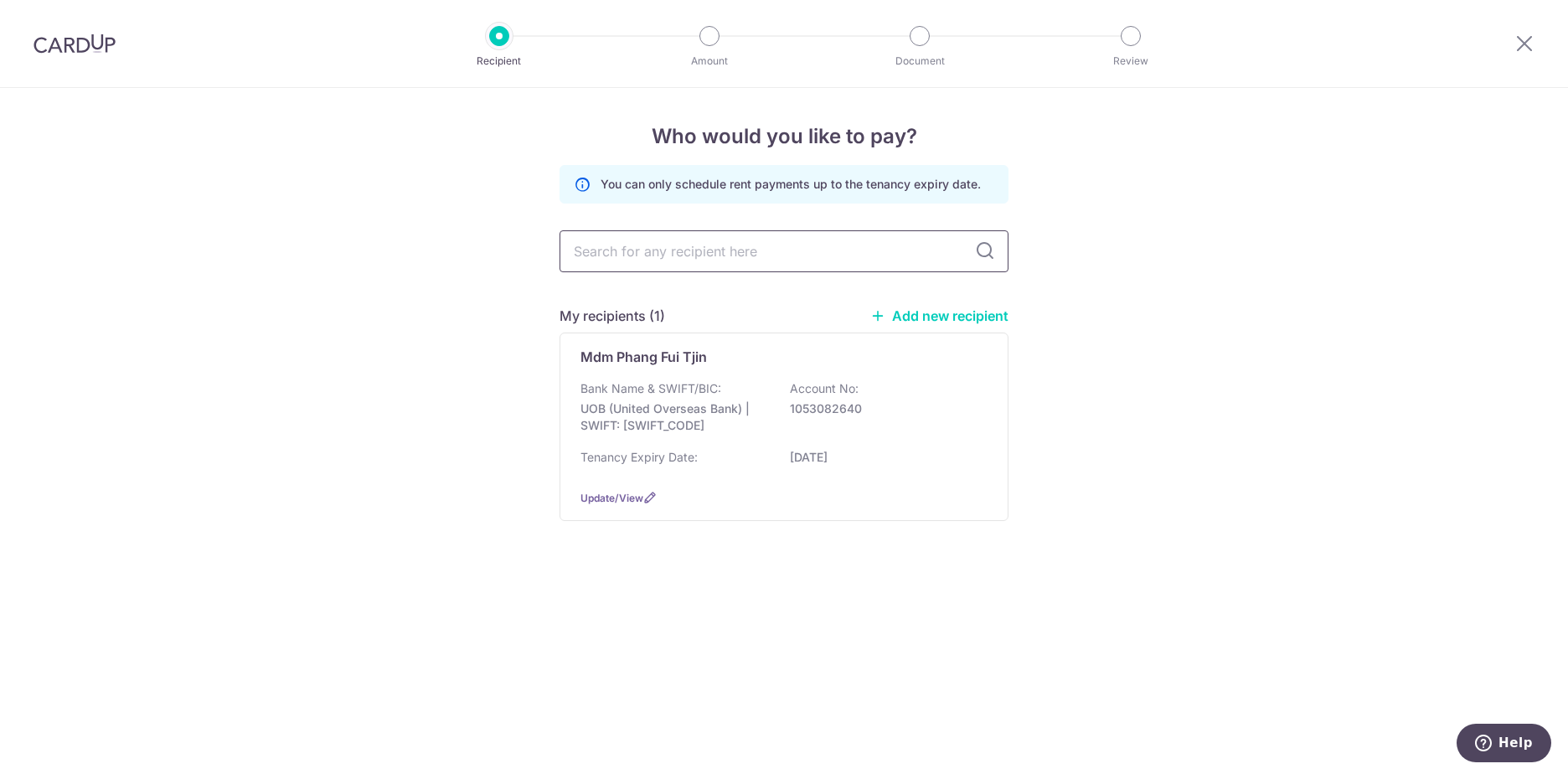
click at [728, 250] on input "text" at bounding box center [784, 251] width 449 height 42
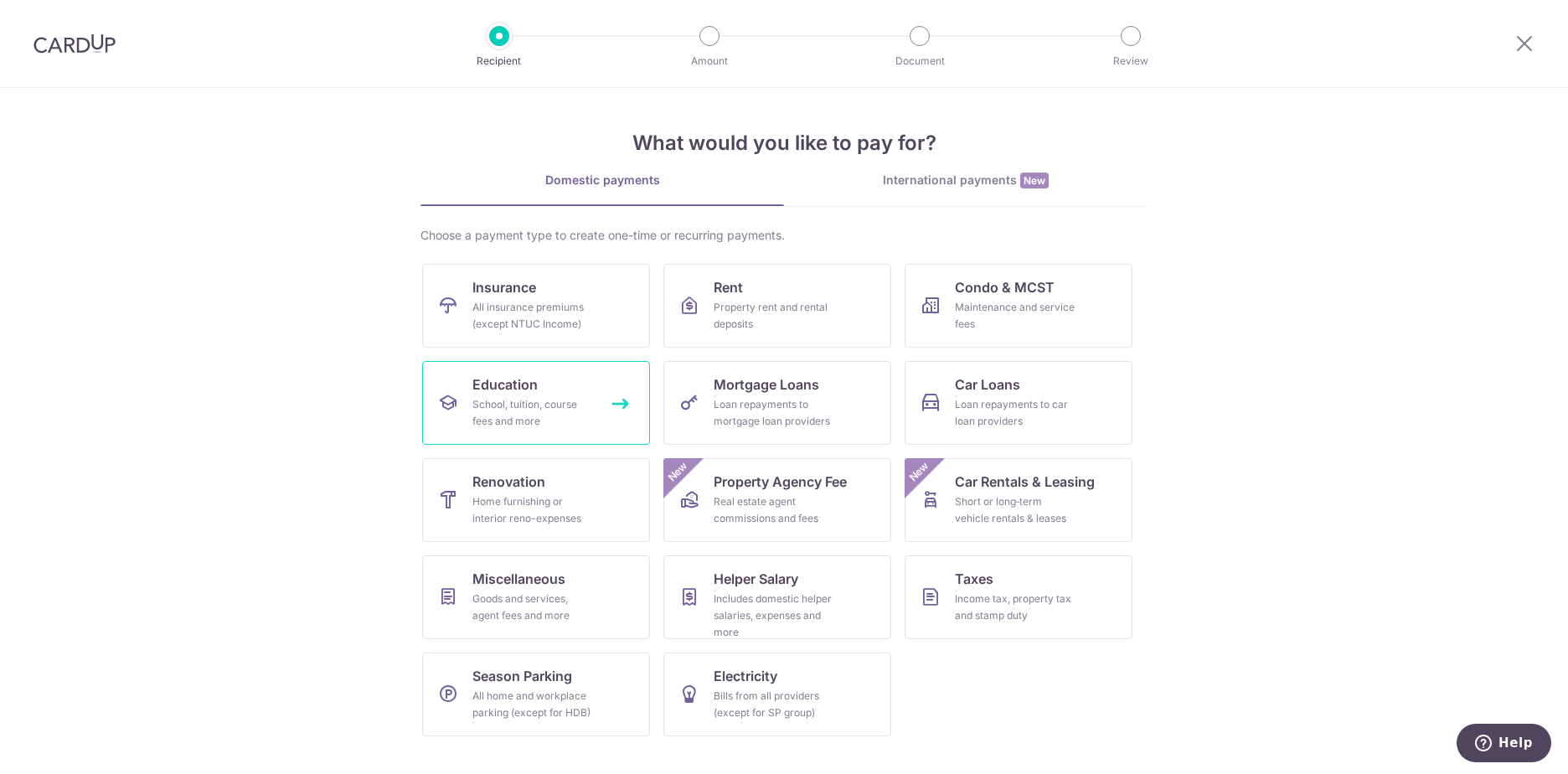
click at [546, 398] on div "School, tuition, course fees and more" at bounding box center [533, 412] width 121 height 33
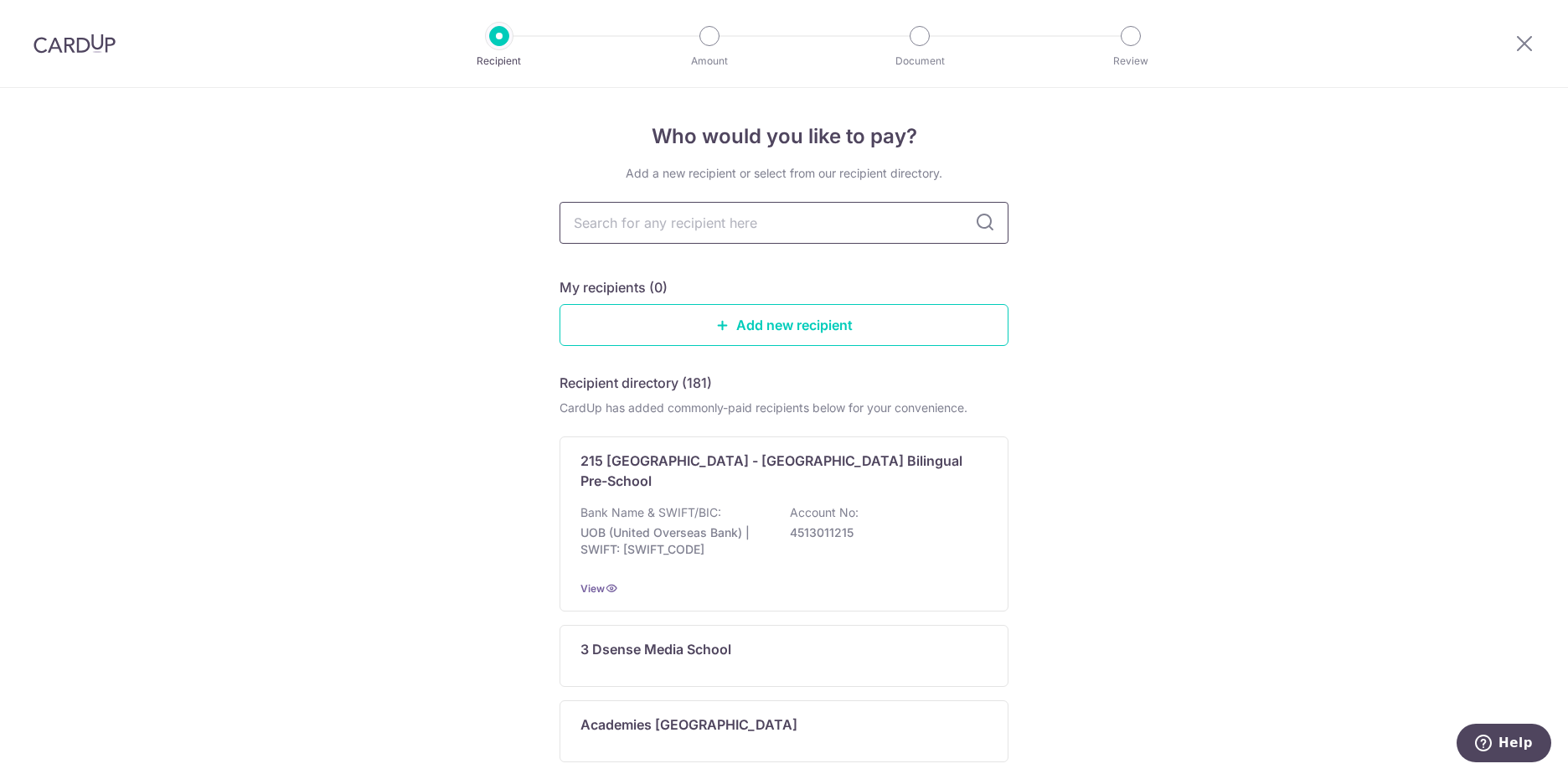
click at [600, 229] on input "text" at bounding box center [784, 223] width 449 height 42
type input "lorna"
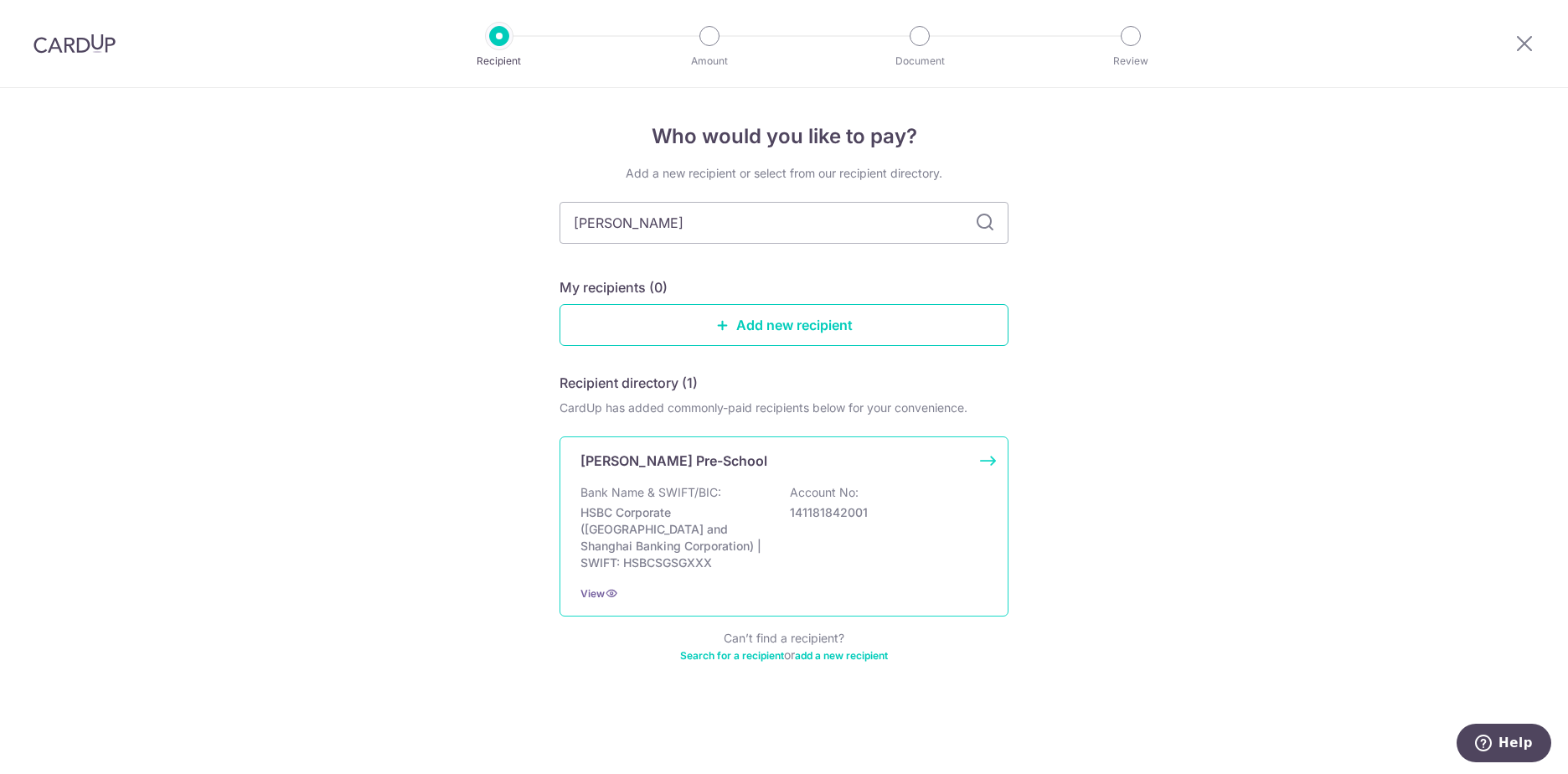
click at [731, 504] on p "HSBC Corporate (Hongkong and Shanghai Banking Corporation) | SWIFT: HSBCSGSGXXX" at bounding box center [674, 537] width 188 height 67
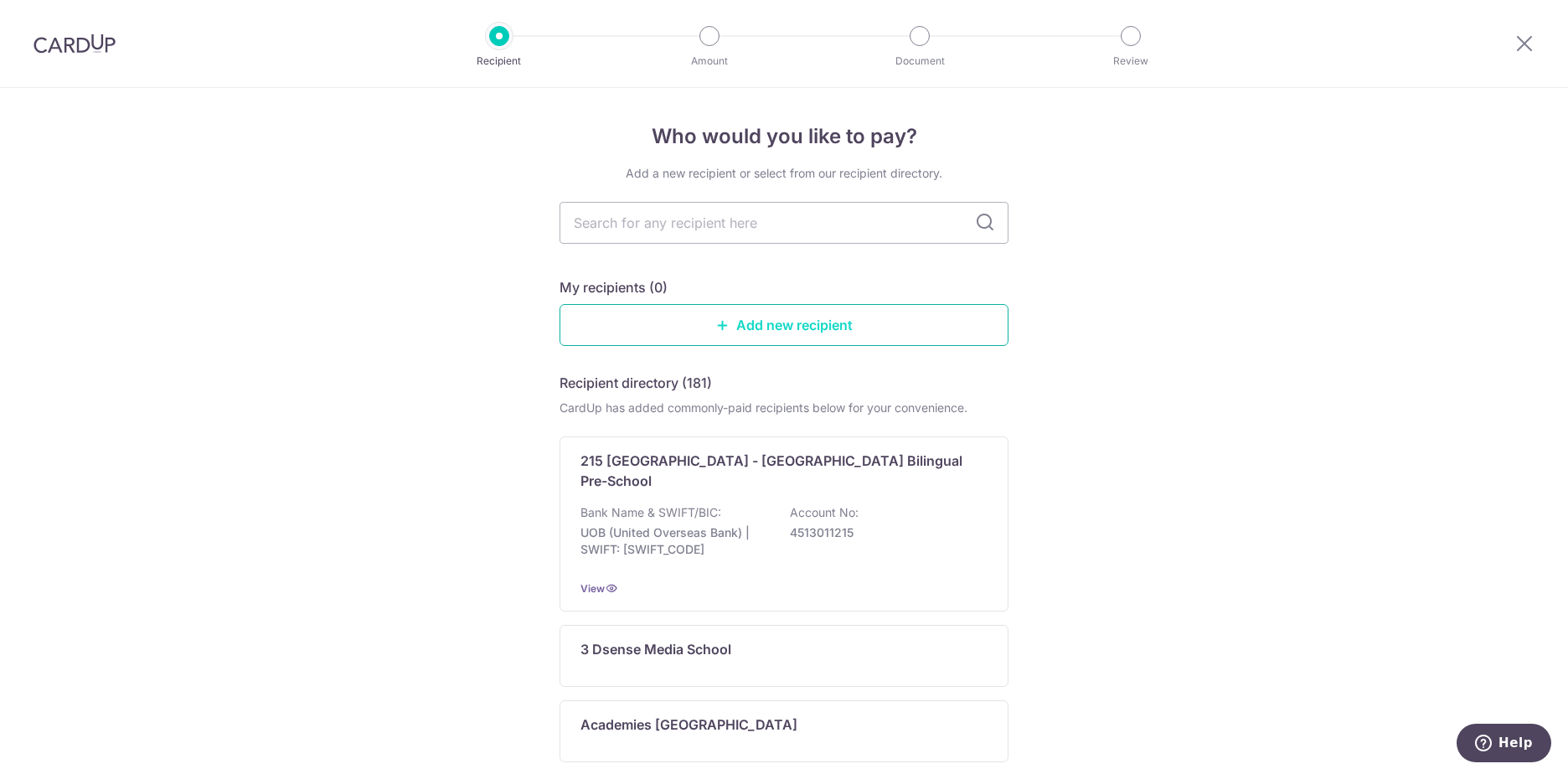
click at [778, 317] on link "Add new recipient" at bounding box center [784, 325] width 449 height 42
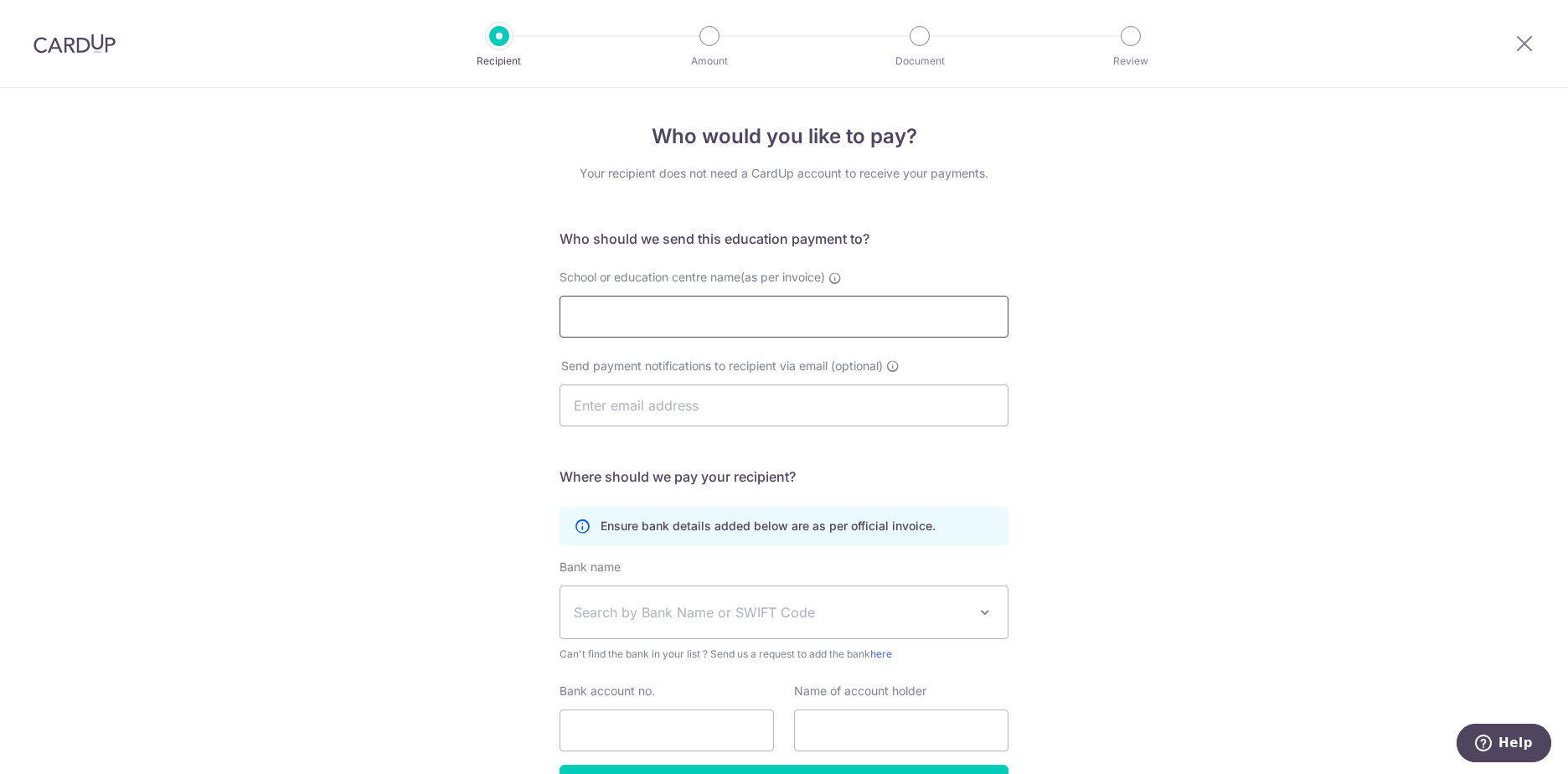
click at [751, 334] on input "School or education centre name(as per invoice)" at bounding box center [784, 316] width 449 height 42
click at [612, 308] on input "School or education centre name(as per invoice)" at bounding box center [784, 316] width 449 height 42
click button "Submit Request" at bounding box center [0, 0] width 0 height 0
type input "l"
type input "Lorna Whiston Pre-school education Pte ltd"
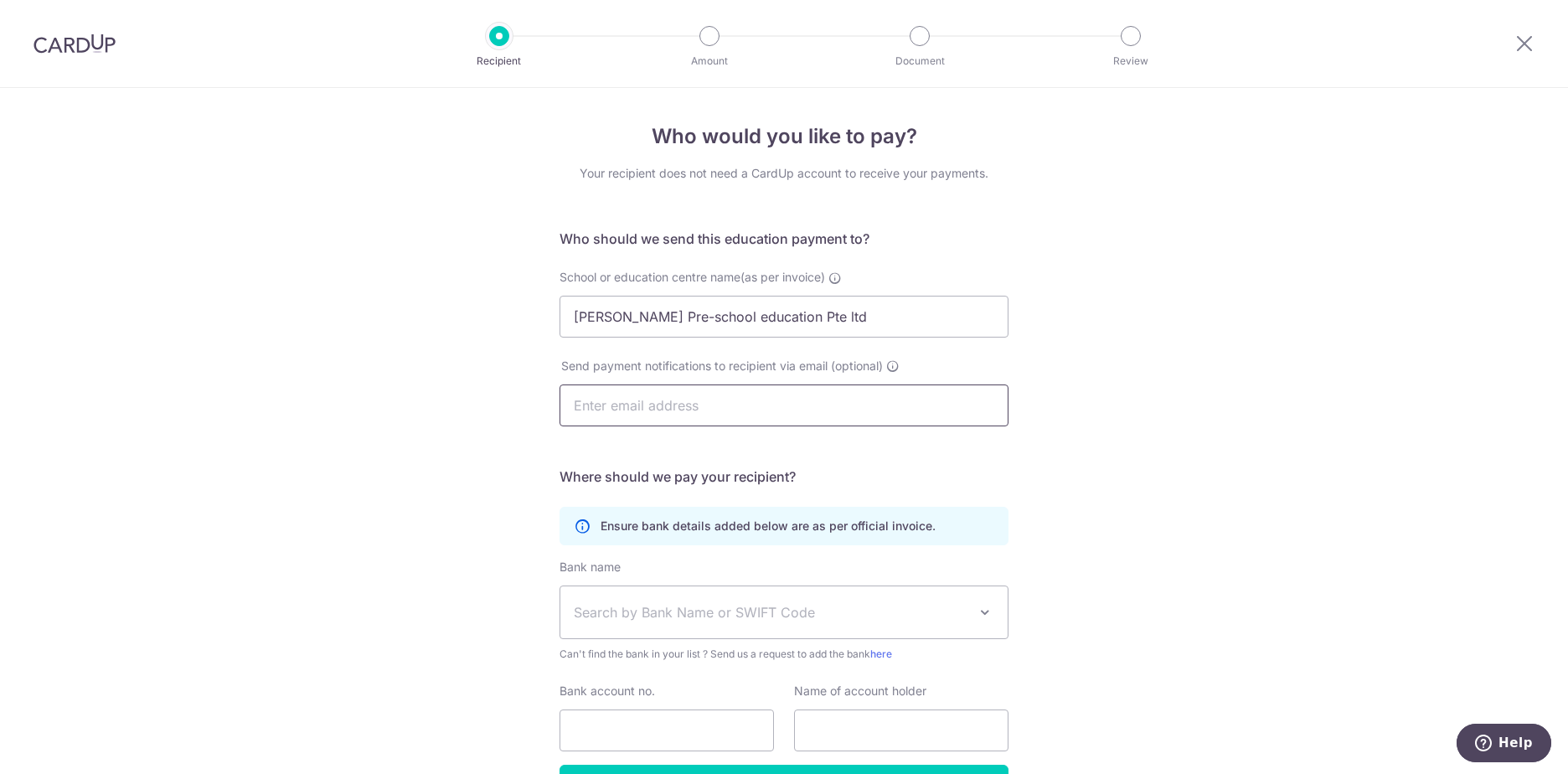
click at [575, 417] on input "text" at bounding box center [784, 405] width 449 height 42
type input "saurav.roy173@gmail.com"
click at [554, 445] on div "Send payment notifications to recipient via email (optional) saurav.roy173@gmai…" at bounding box center [784, 402] width 469 height 88
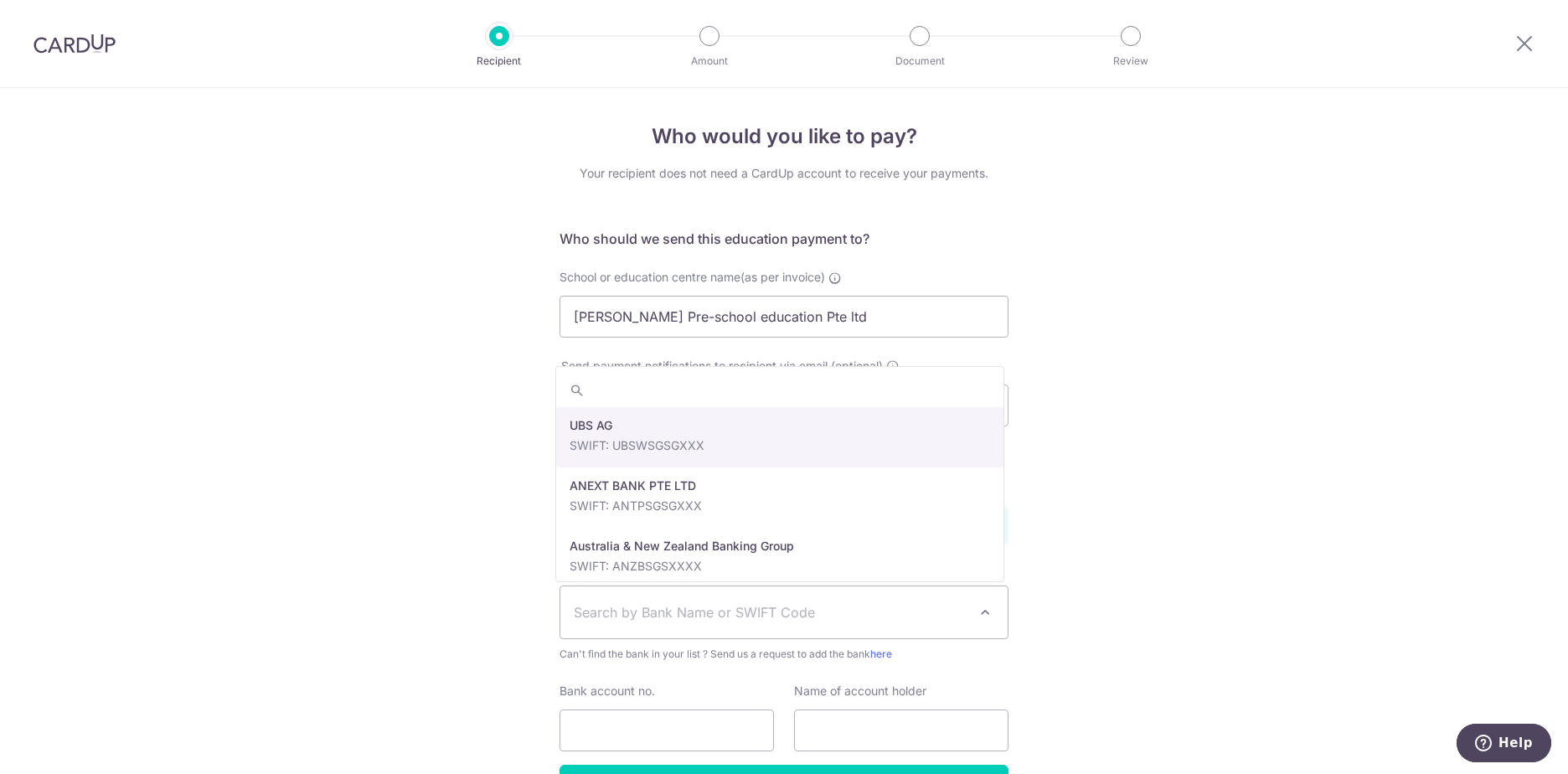
click at [633, 612] on span "Search by Bank Name or SWIFT Code" at bounding box center [770, 612] width 394 height 20
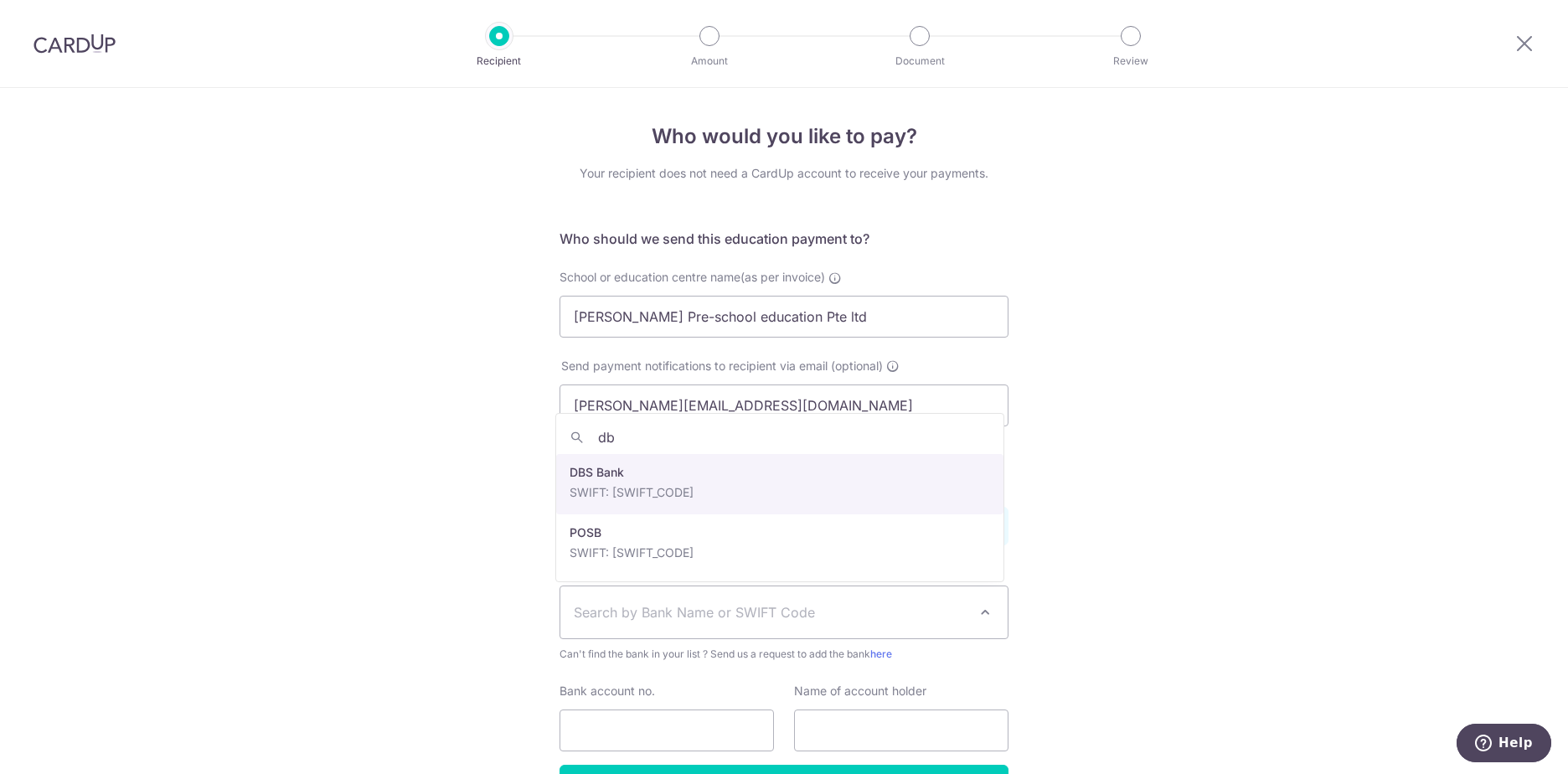
type input "dbs"
select select "6"
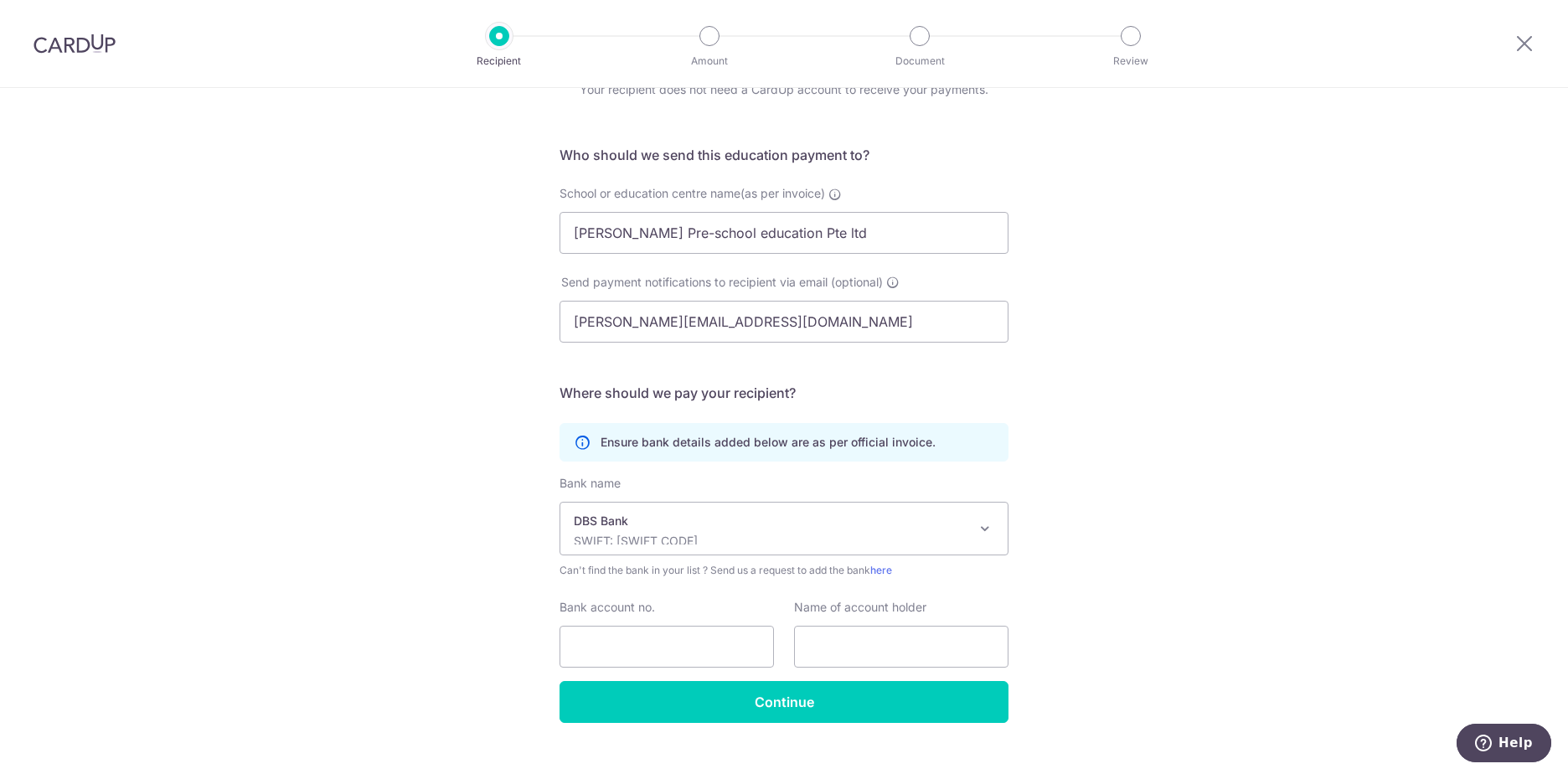
scroll to position [112, 0]
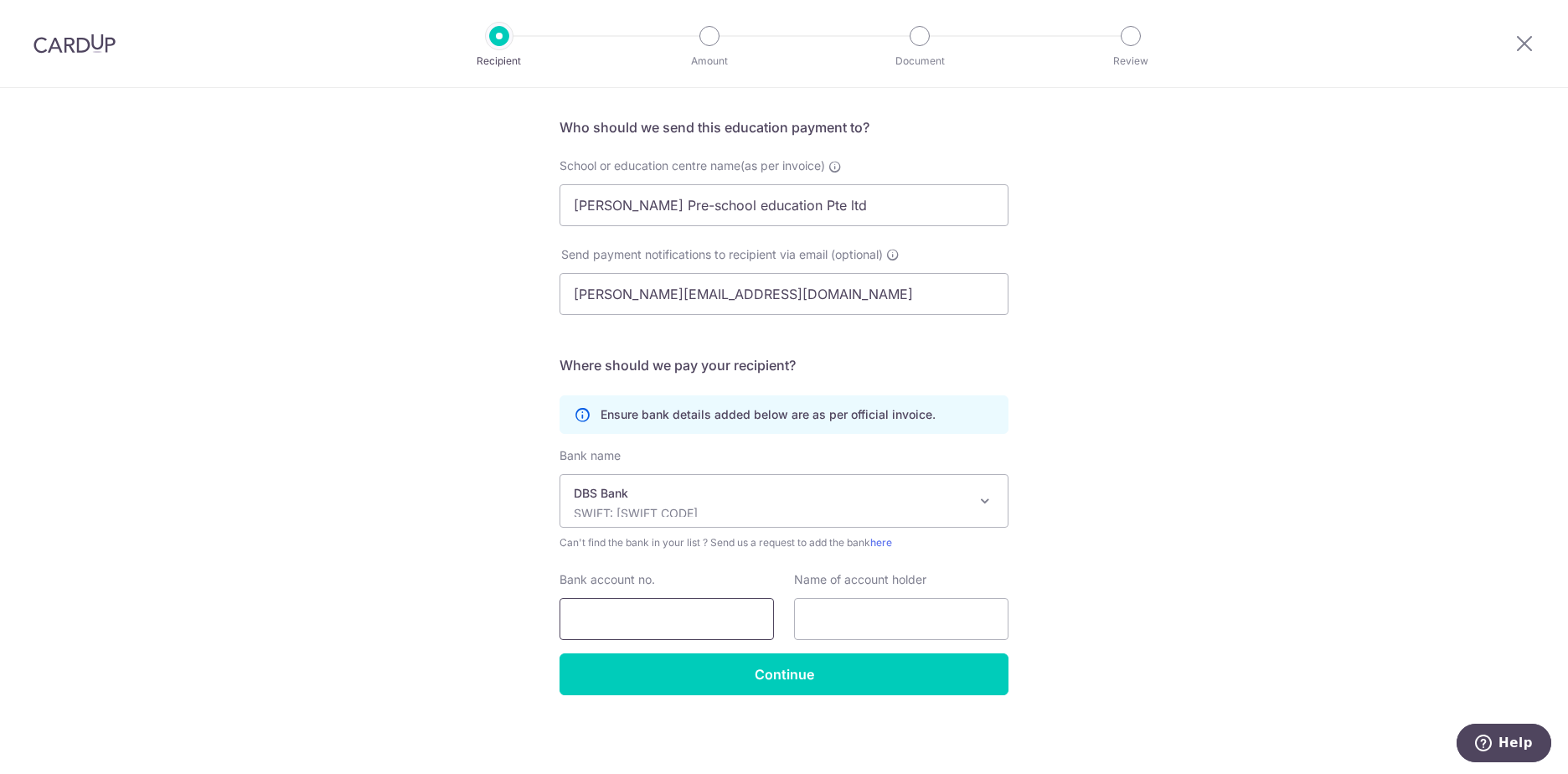
click at [661, 611] on input "Bank account no." at bounding box center [666, 618] width 214 height 42
type input "0721210860"
click at [805, 616] on input "text" at bounding box center [901, 618] width 214 height 42
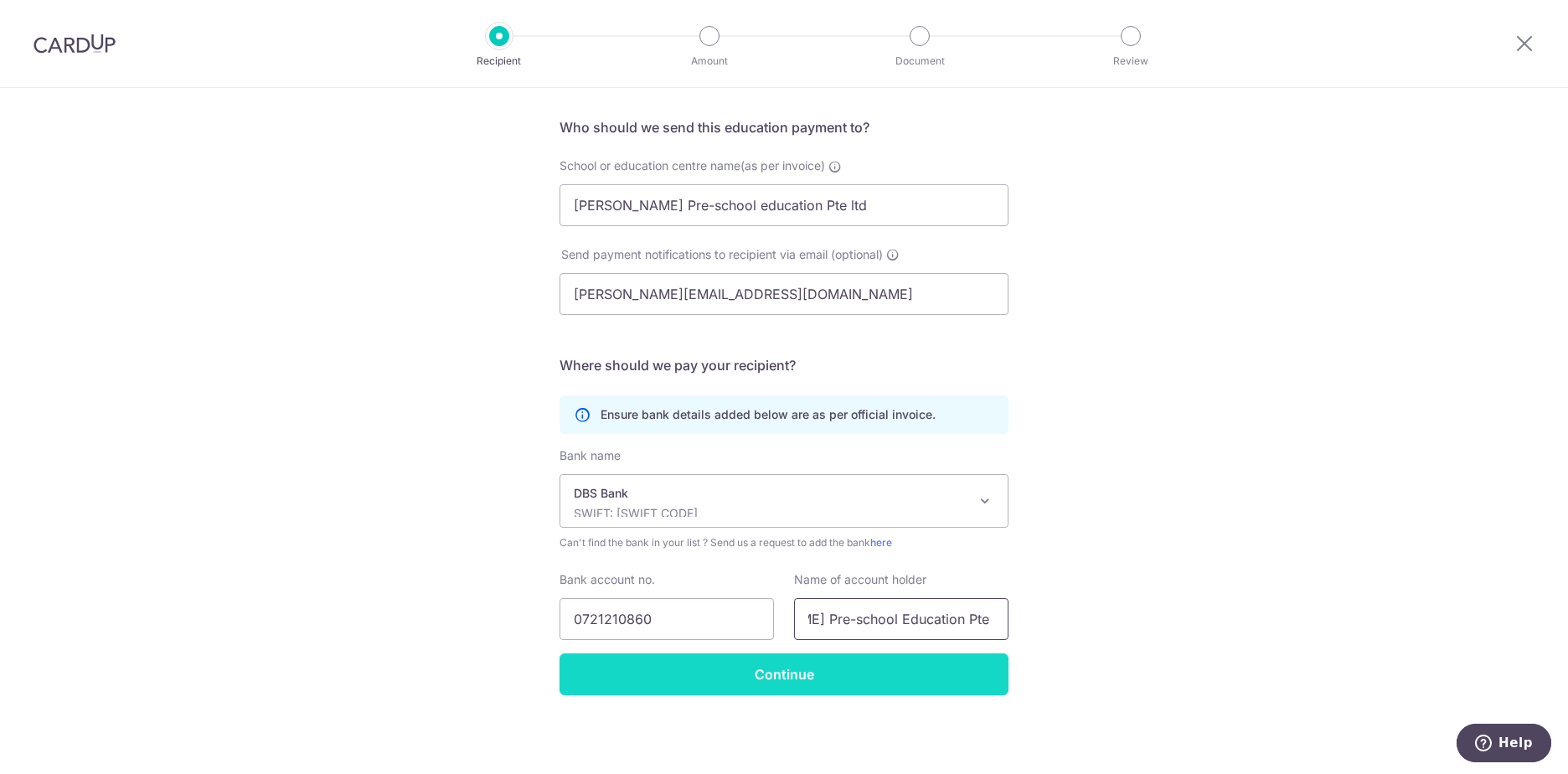
scroll to position [0, 0]
type input "Lorna Whiston Pre-school Education Pte Ltd"
click at [804, 666] on input "Continue" at bounding box center [784, 674] width 449 height 42
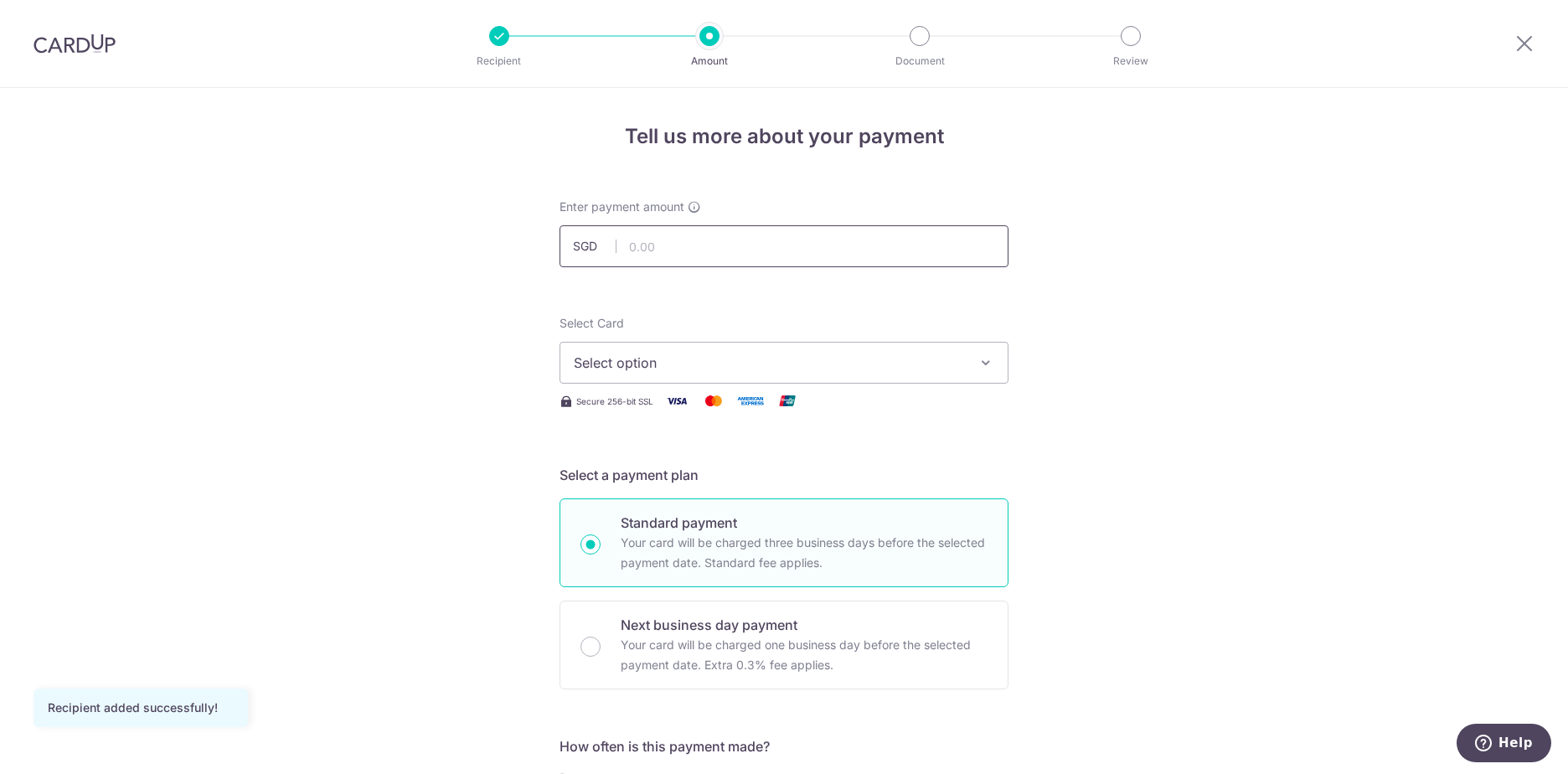
click at [636, 249] on input "text" at bounding box center [784, 246] width 449 height 42
type input "2,071.00"
click at [652, 359] on span "Select option" at bounding box center [768, 363] width 390 height 20
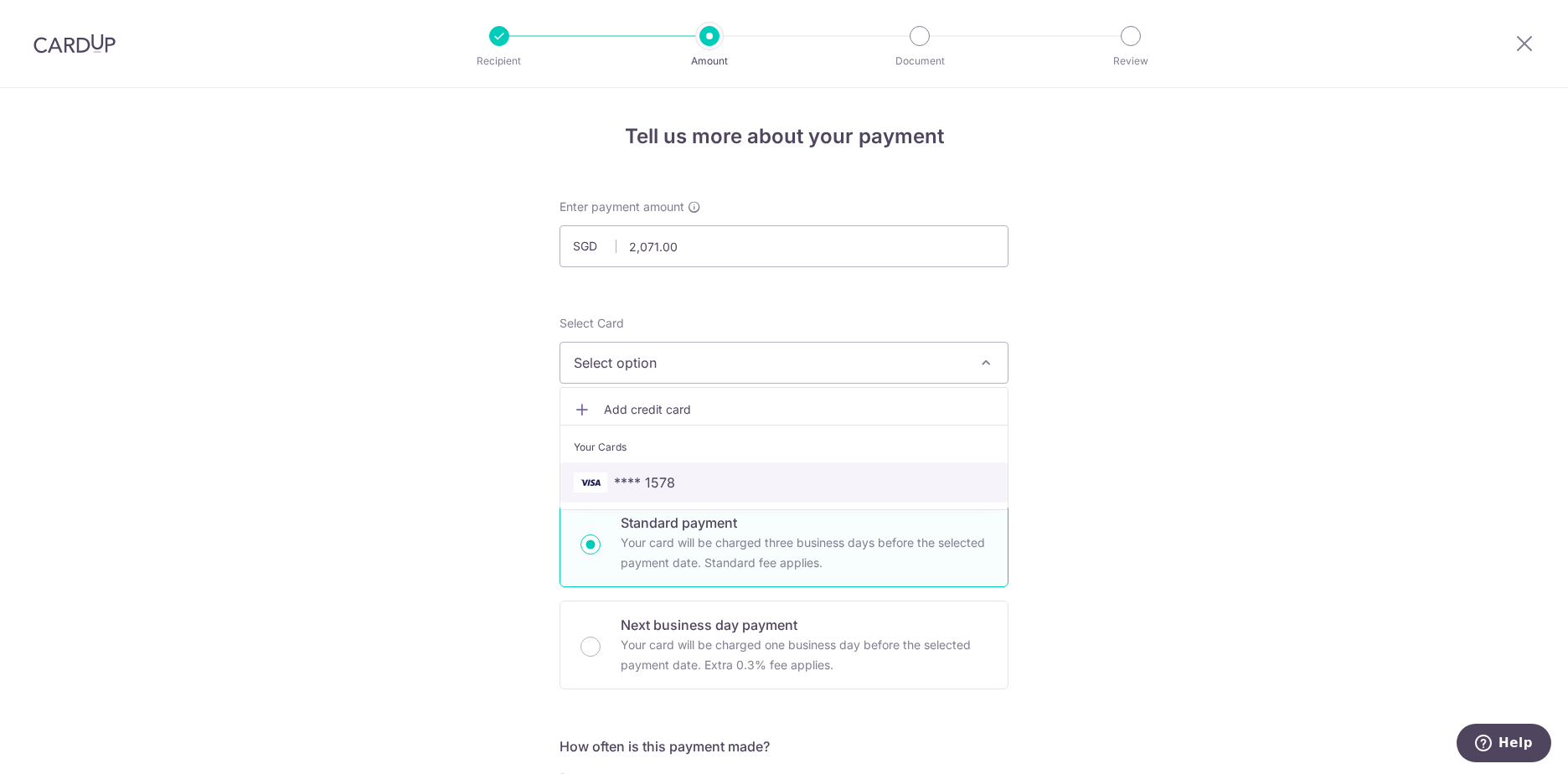
click at [638, 487] on span "**** 1578" at bounding box center [644, 482] width 61 height 20
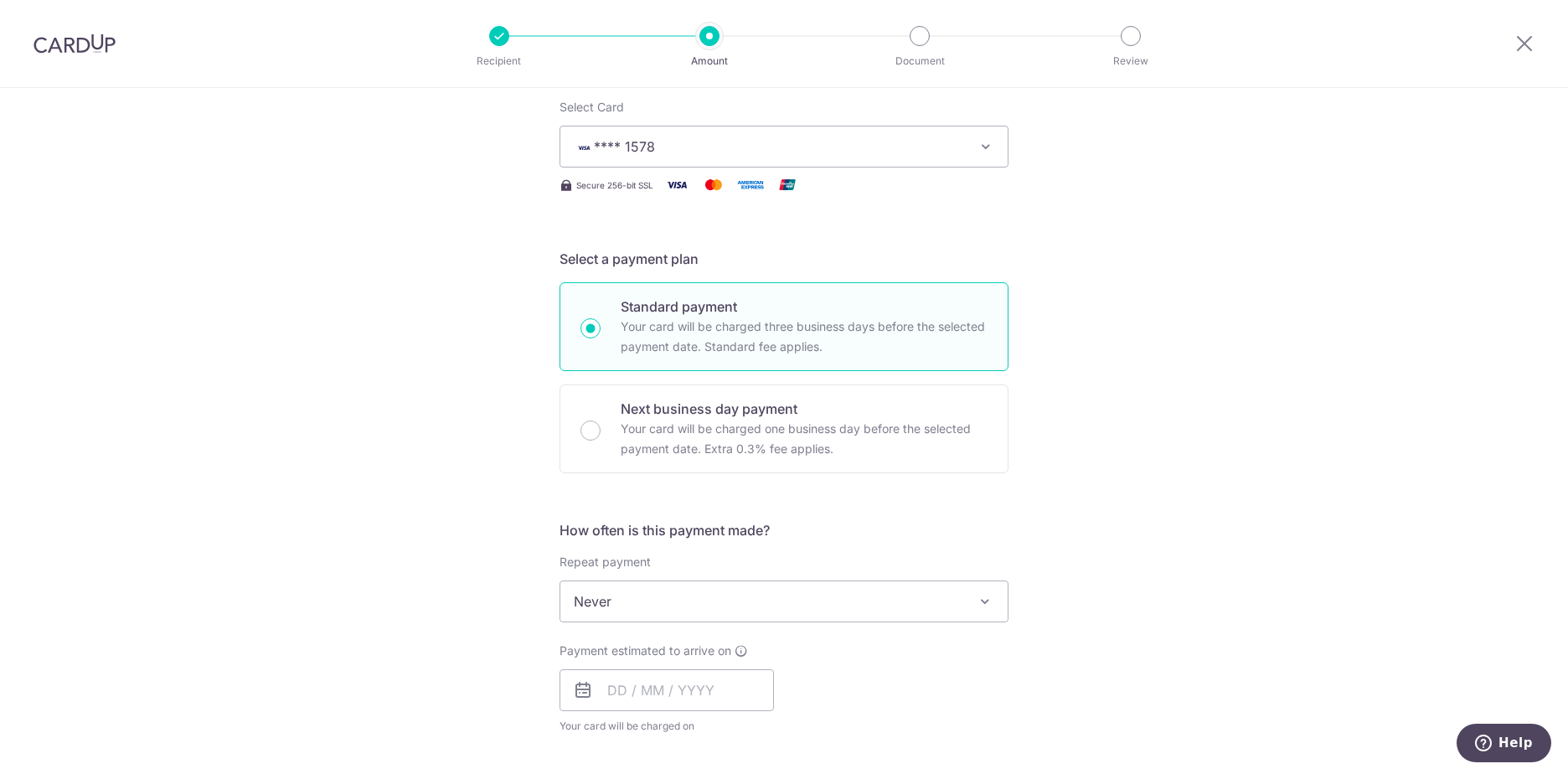
scroll to position [251, 0]
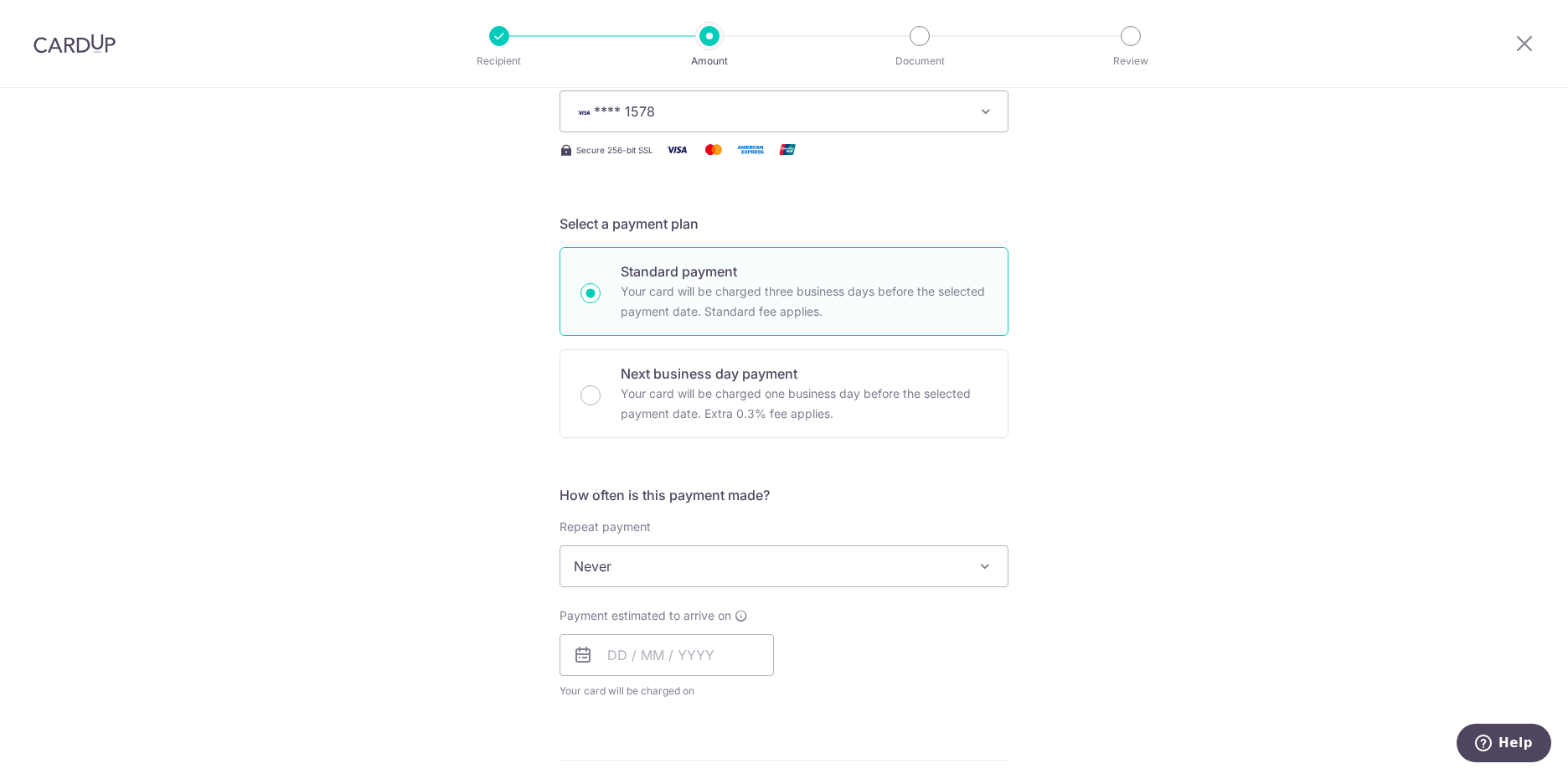
click at [824, 575] on span "Never" at bounding box center [784, 565] width 447 height 40
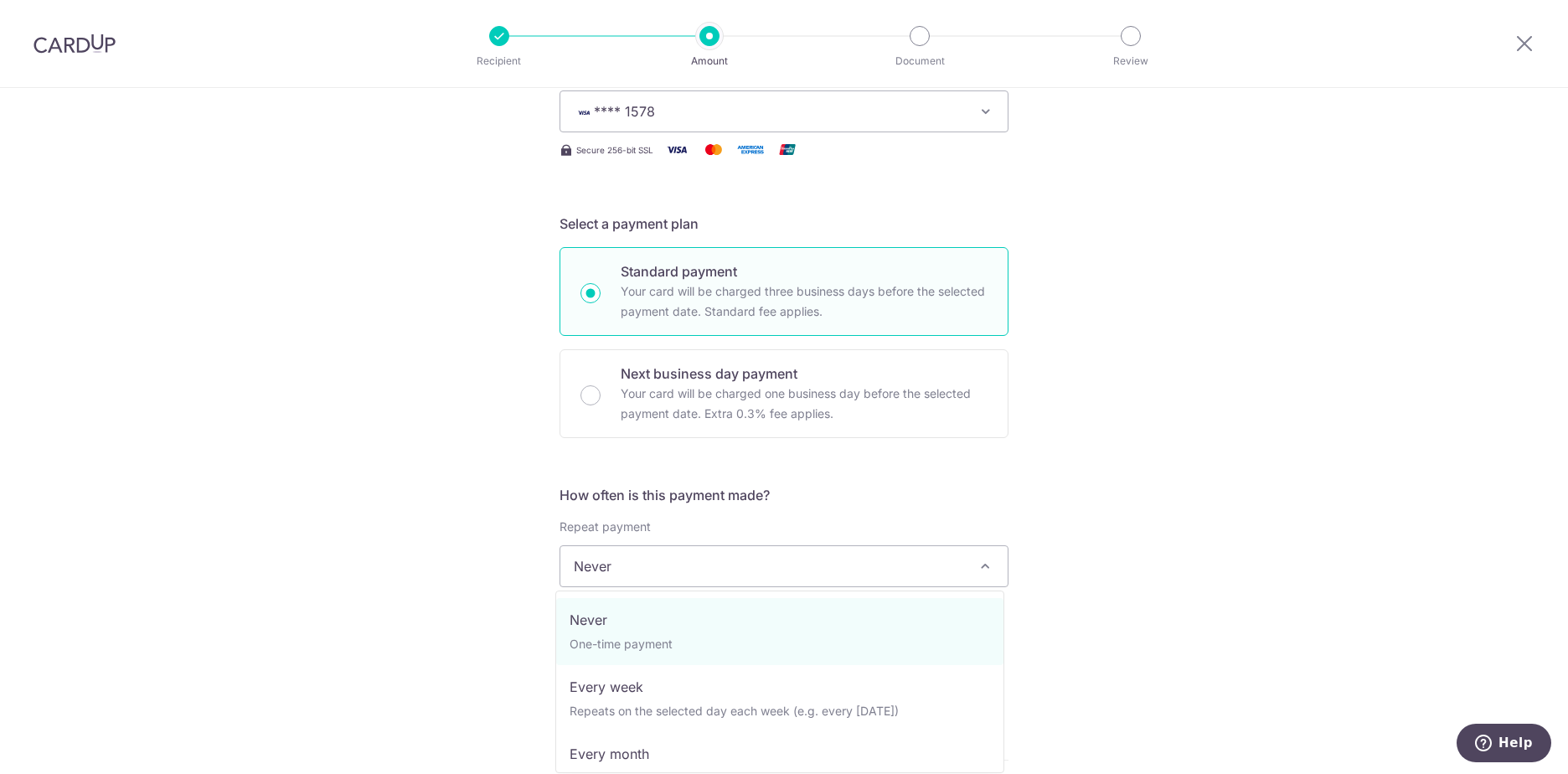
click at [617, 573] on span "Never" at bounding box center [784, 565] width 447 height 40
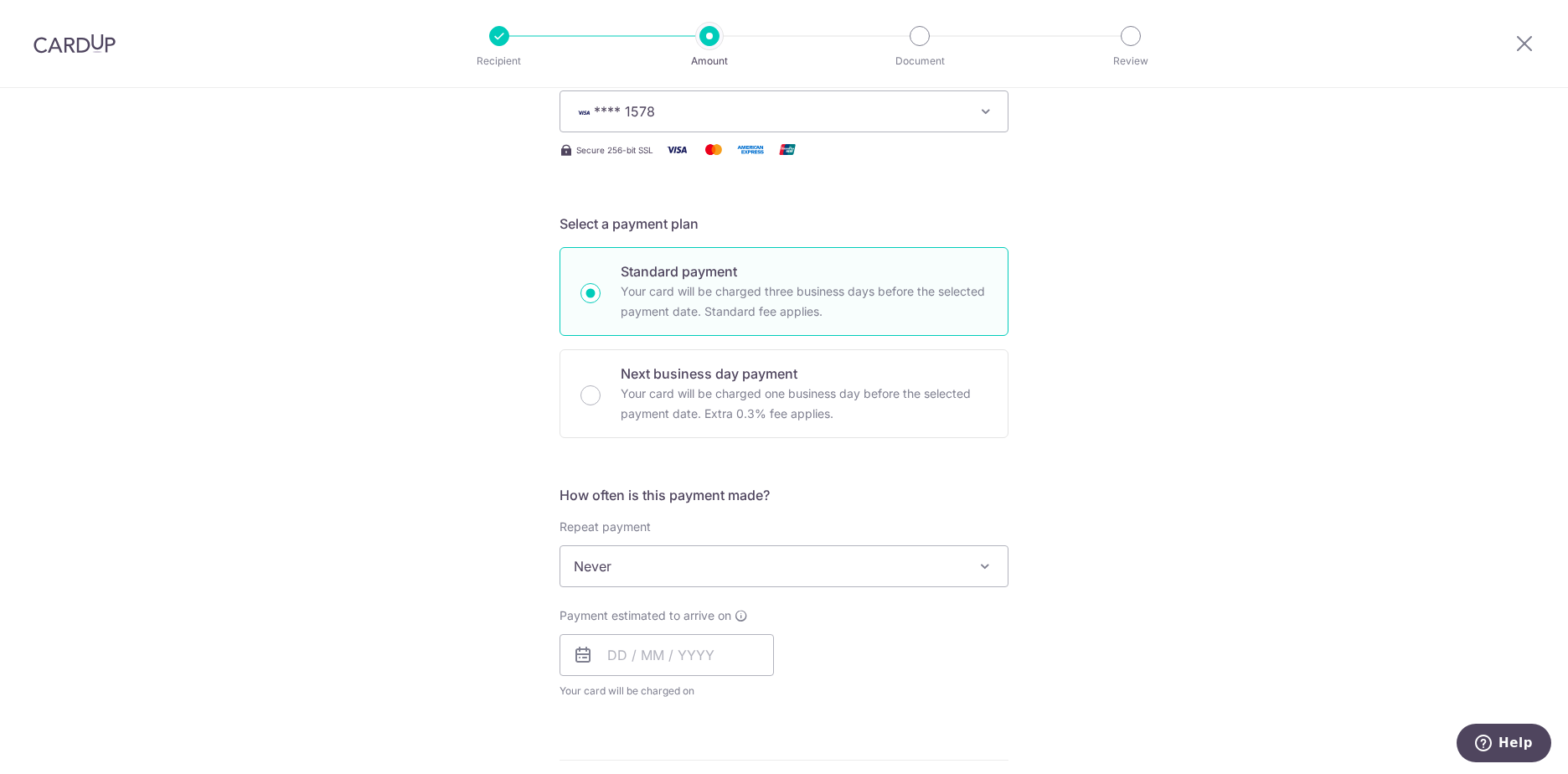
click at [617, 573] on span "Never" at bounding box center [784, 565] width 447 height 40
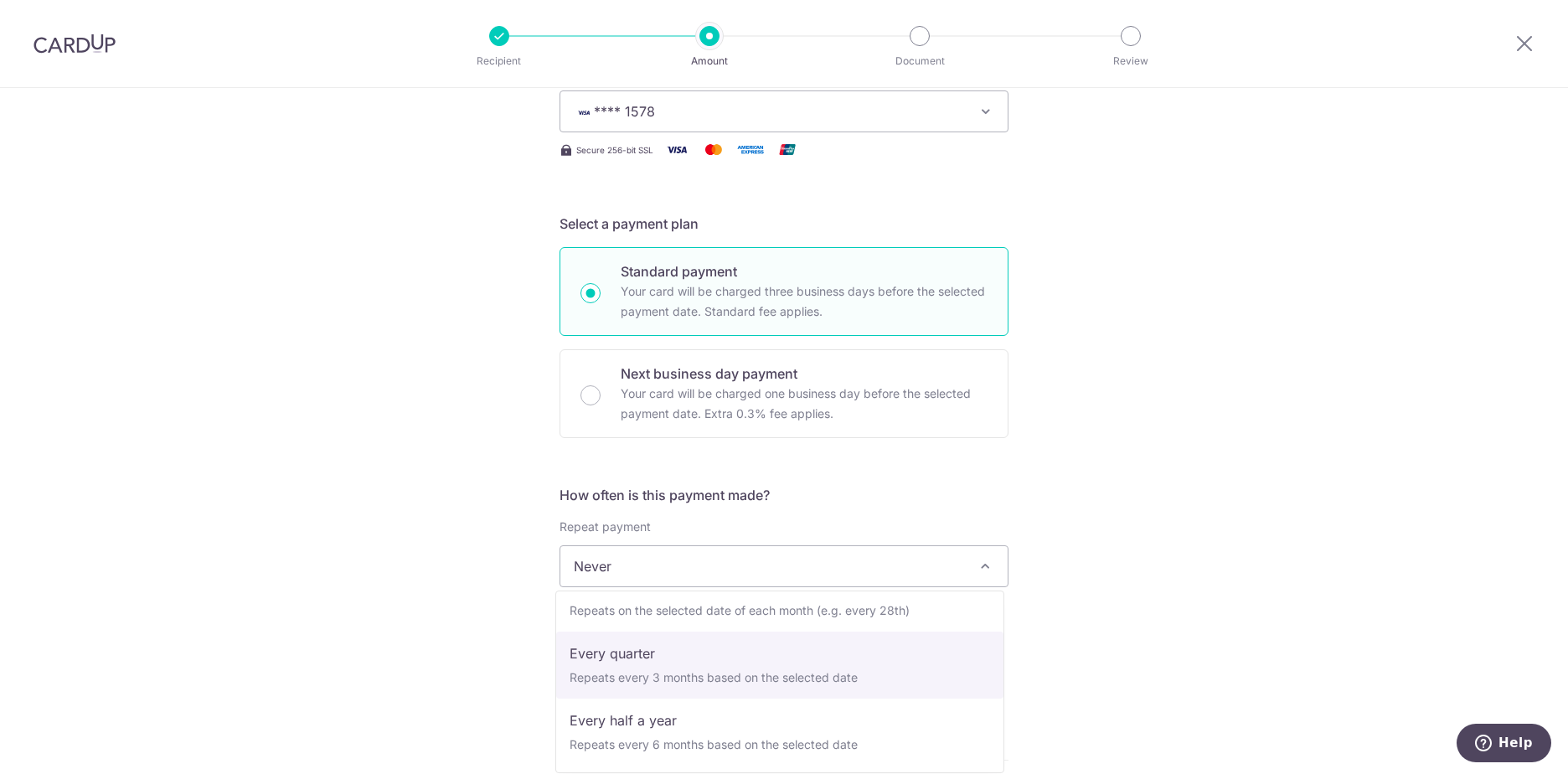
scroll to position [84, 0]
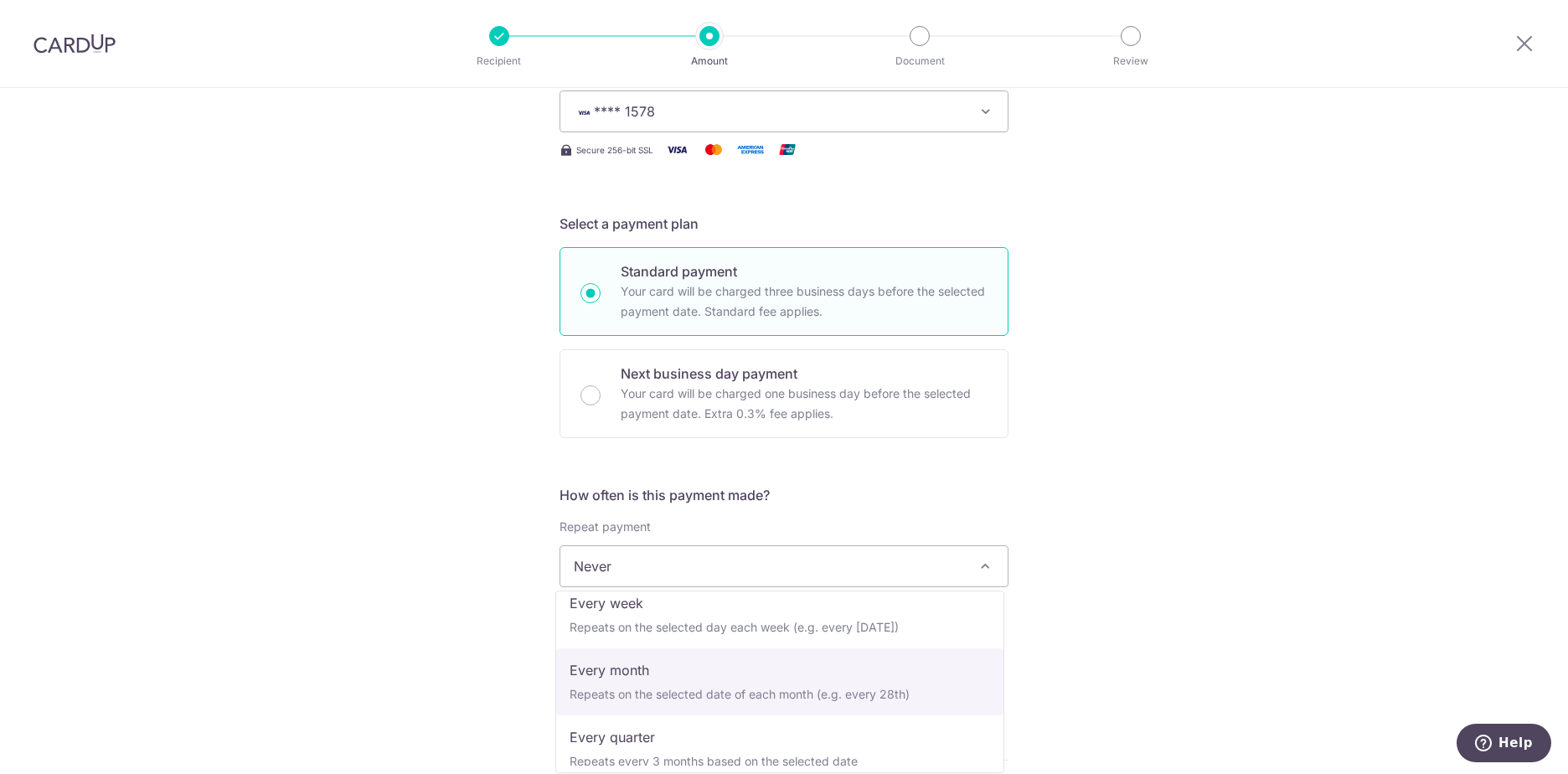
select select "3"
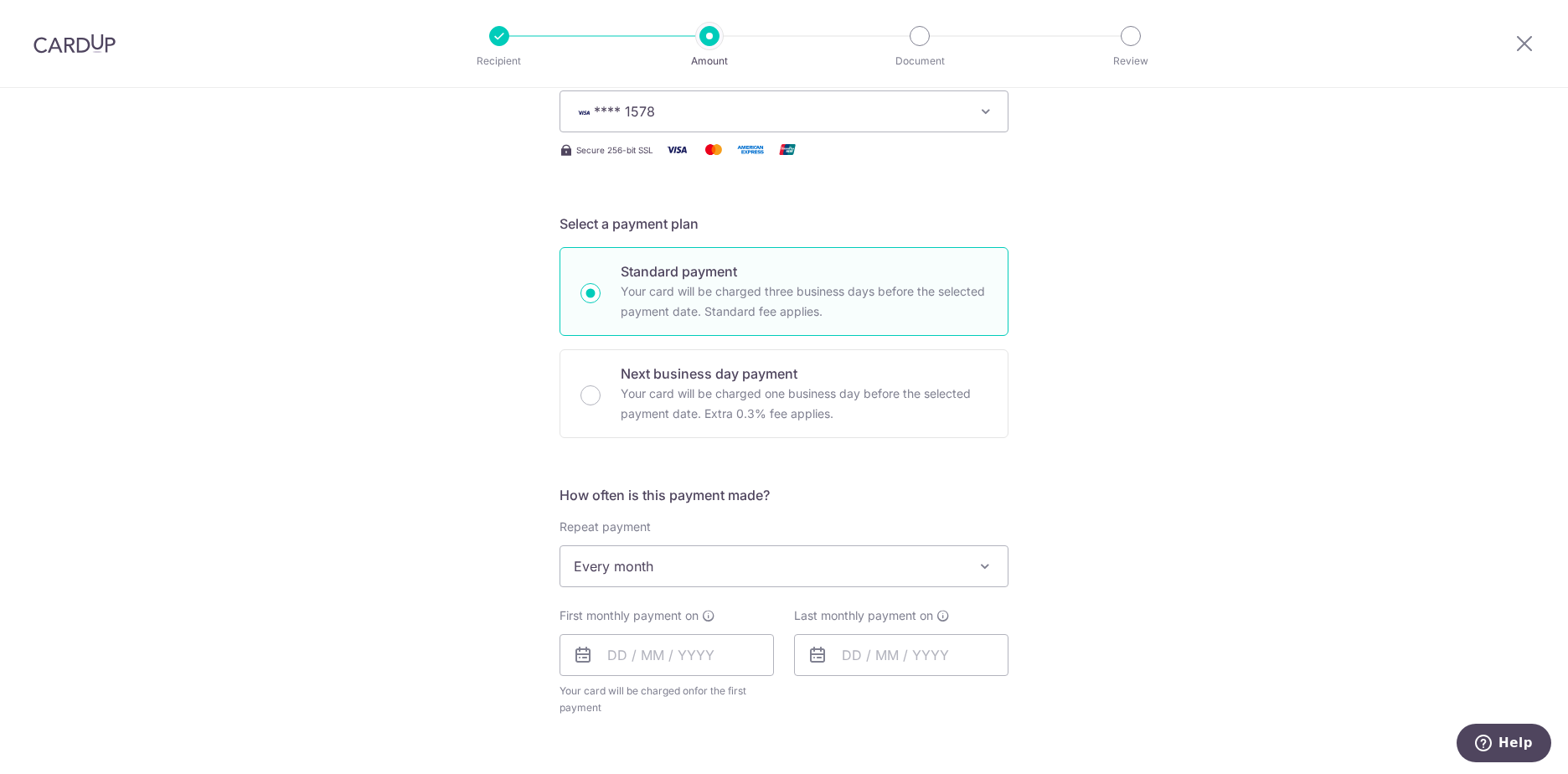
click at [573, 648] on icon at bounding box center [583, 654] width 20 height 20
click at [576, 651] on icon at bounding box center [583, 654] width 20 height 20
click at [624, 668] on input "text" at bounding box center [666, 654] width 214 height 42
click at [688, 773] on link "1" at bounding box center [695, 774] width 27 height 27
type input "01/10/2025"
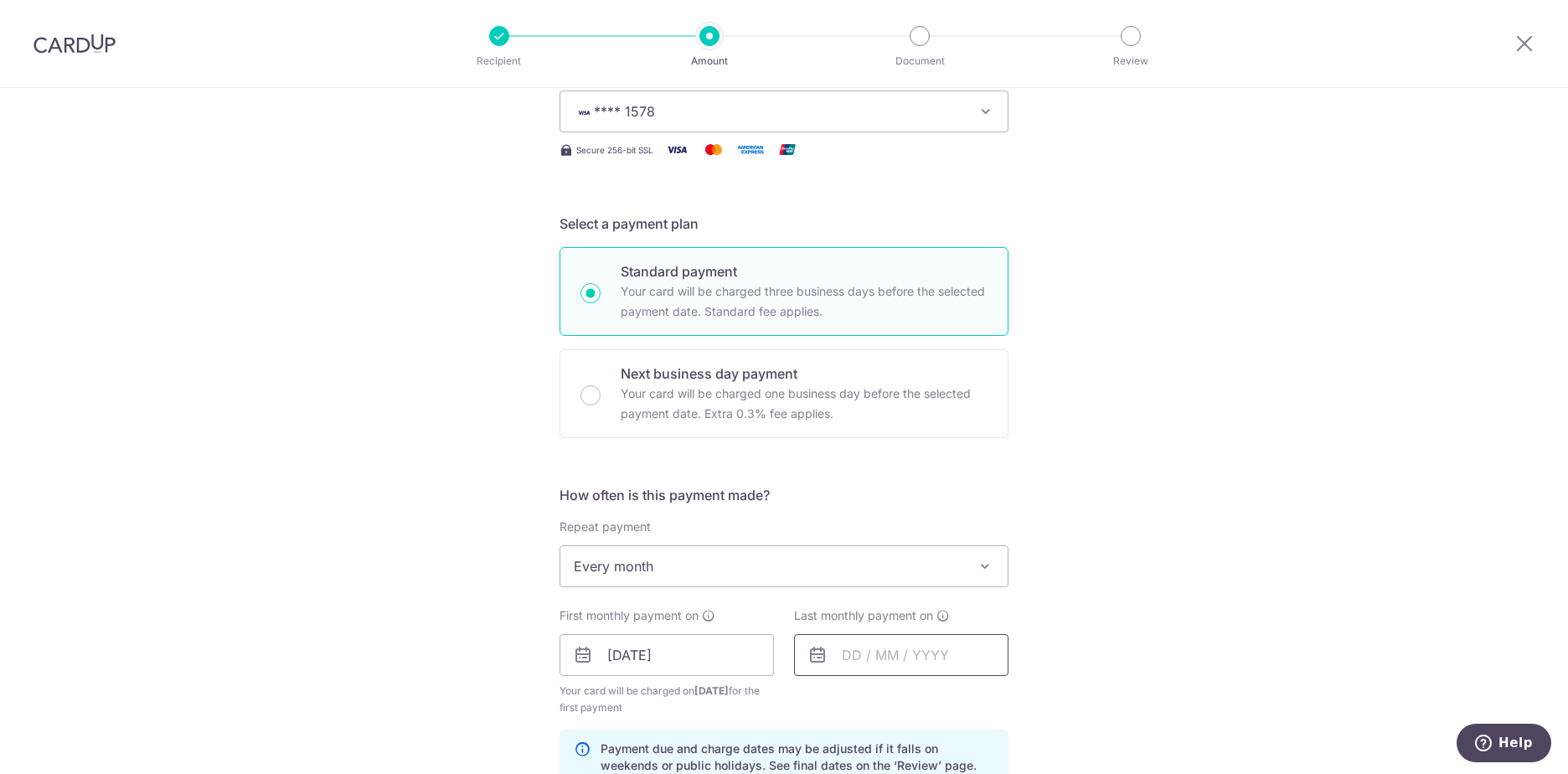
click at [845, 657] on input "text" at bounding box center [901, 654] width 214 height 42
click at [1256, 509] on div "Tell us more about your payment Enter payment amount SGD 2,071.00 2071.00 Recip…" at bounding box center [784, 637] width 1568 height 1601
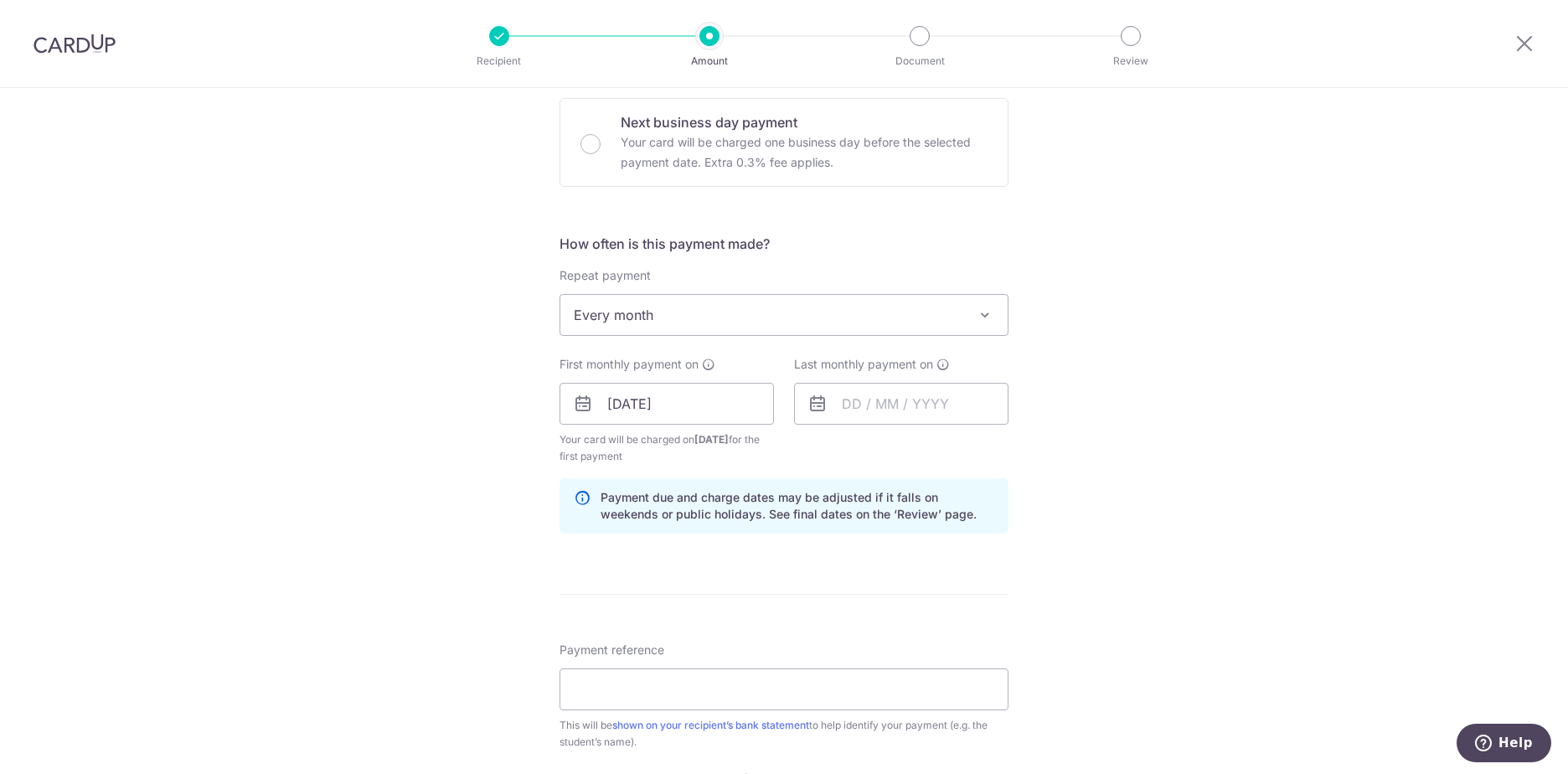
scroll to position [586, 0]
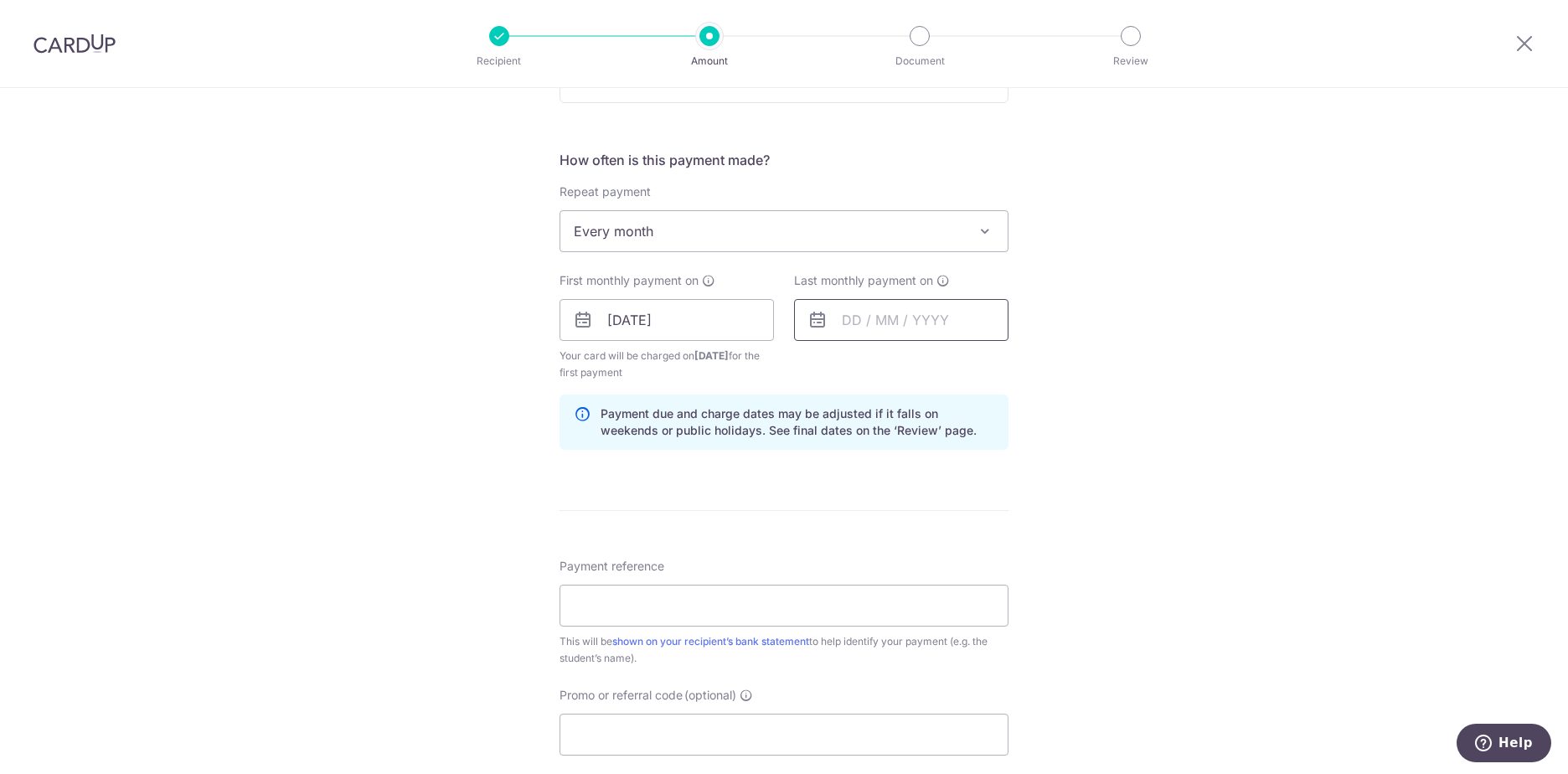
click at [836, 327] on input "text" at bounding box center [901, 319] width 214 height 42
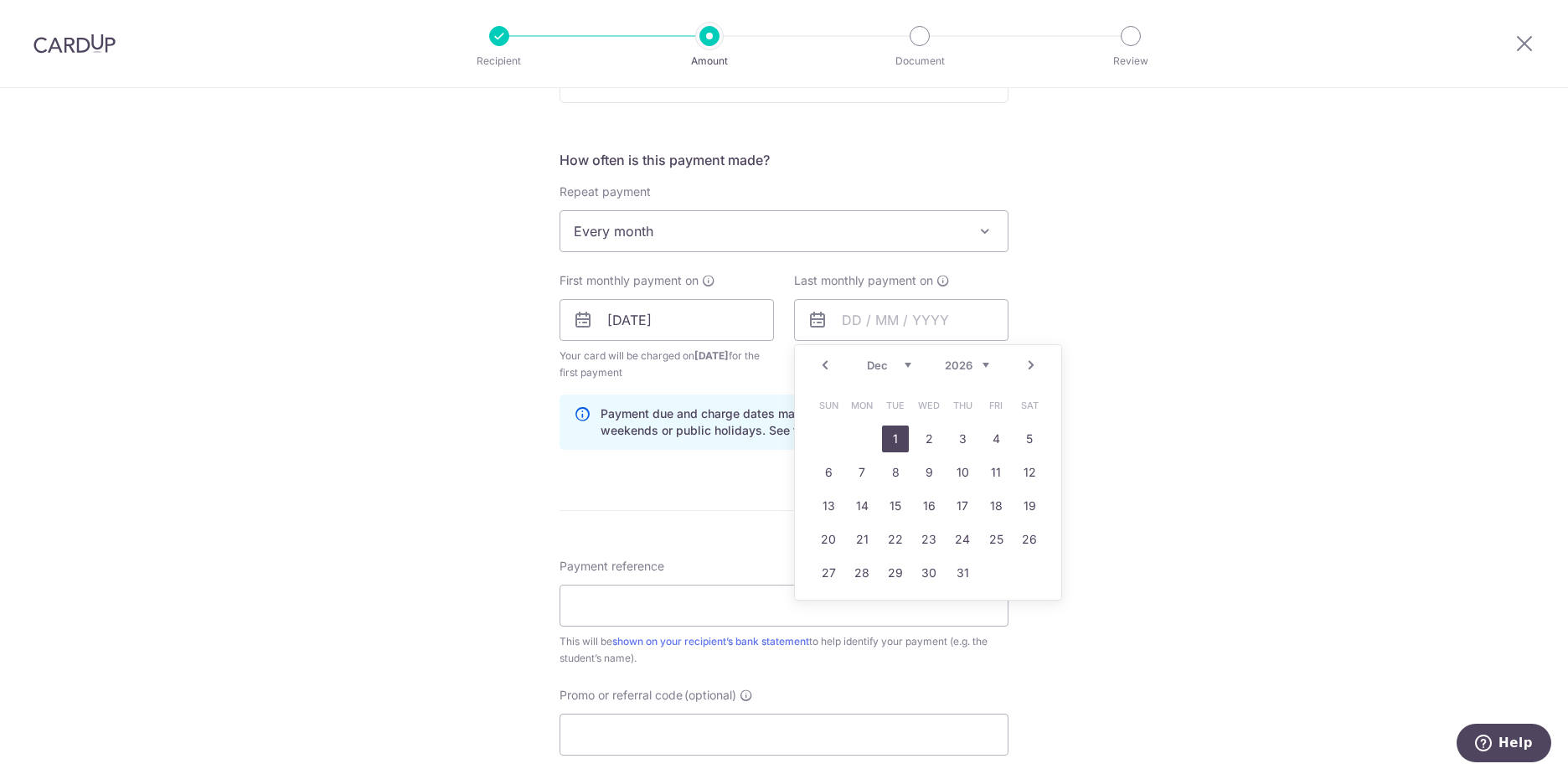
click at [896, 429] on link "1" at bounding box center [896, 439] width 27 height 27
type input "01/12/2026"
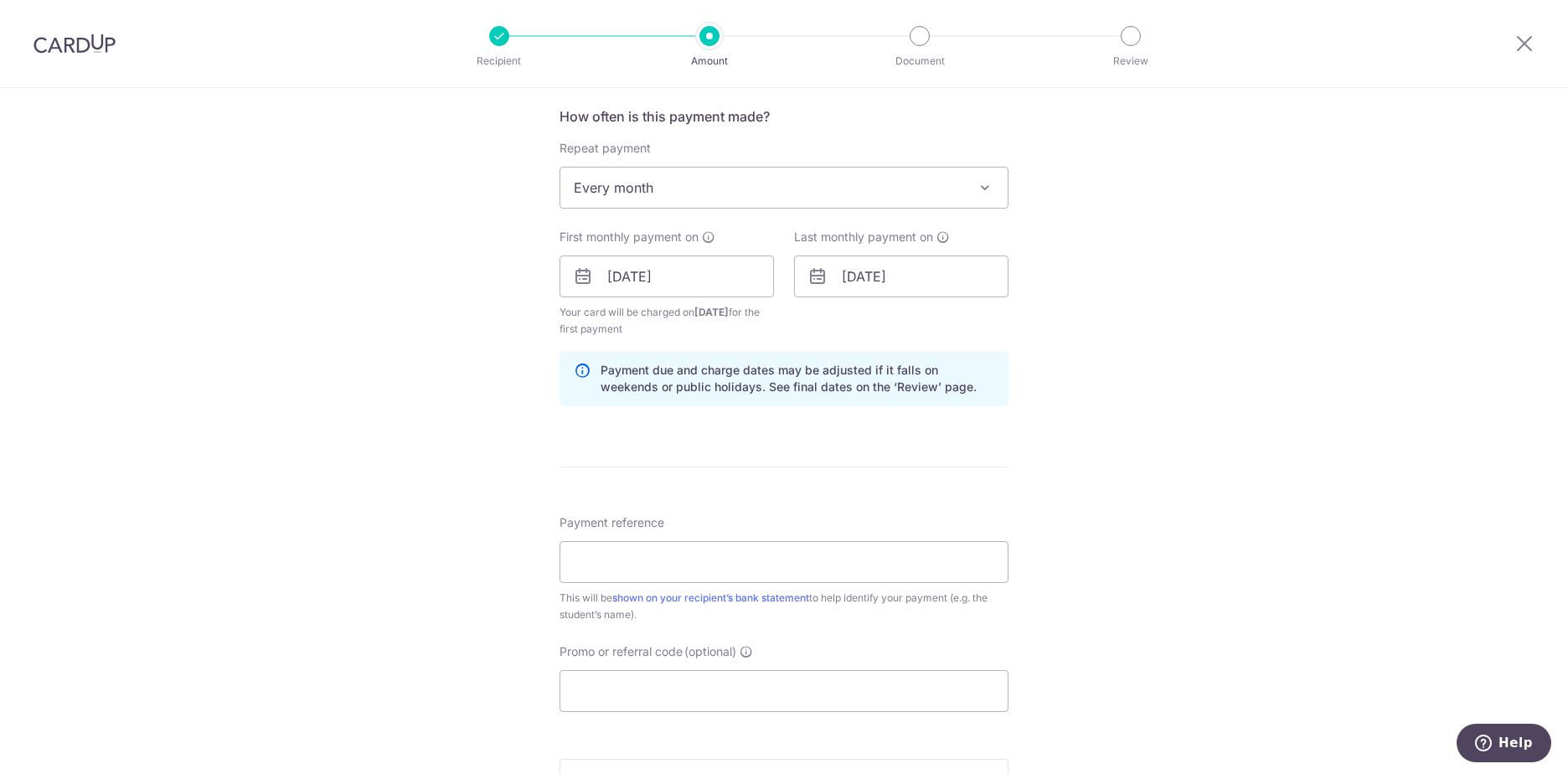
scroll to position [670, 0]
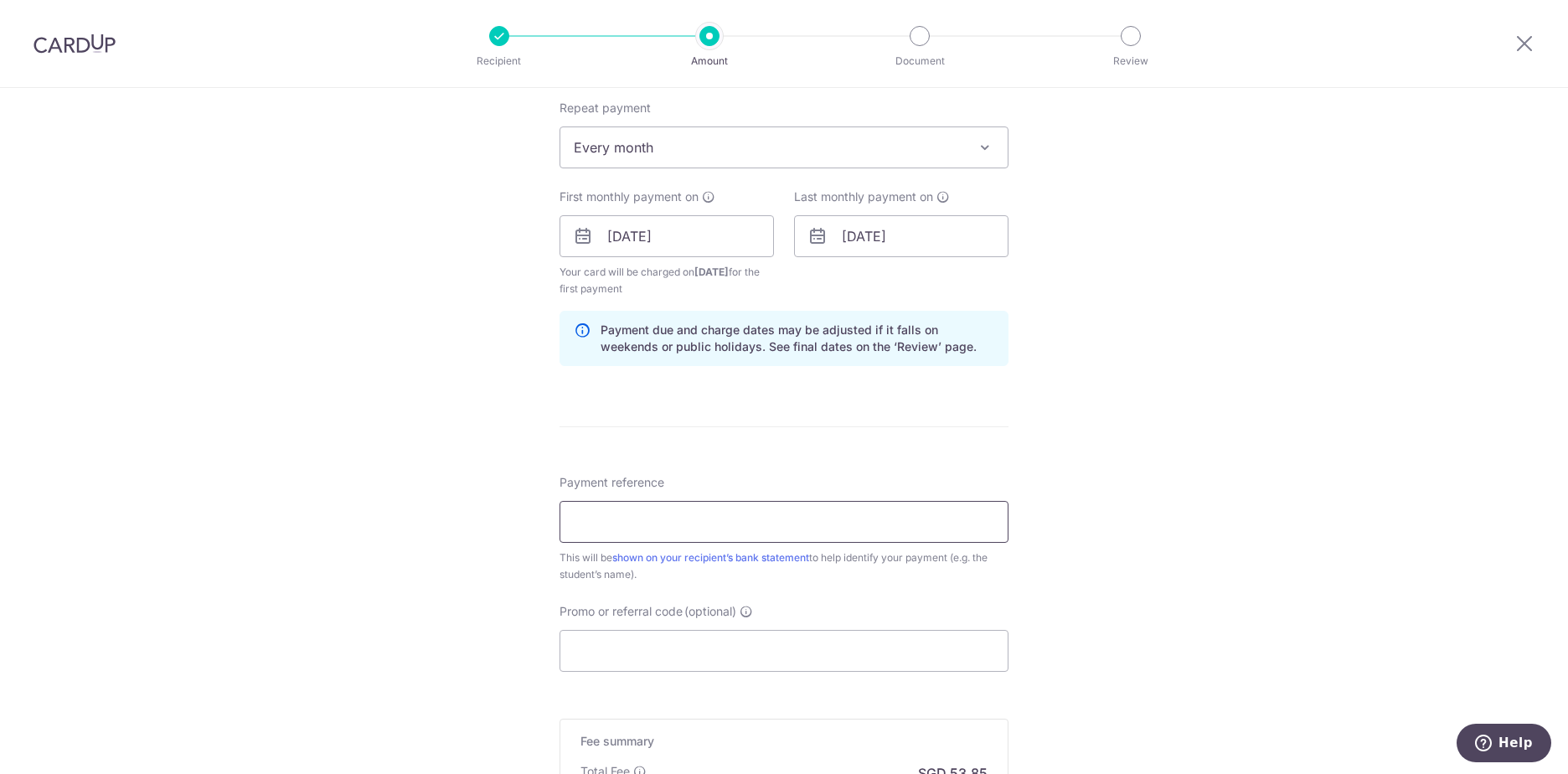
click at [689, 519] on input "Payment reference" at bounding box center [784, 521] width 449 height 42
type input "Avyaan school fees"
click at [748, 479] on div "Payment reference Avyaan school fees 18/35 This will be shown on your recipient…" at bounding box center [784, 528] width 449 height 109
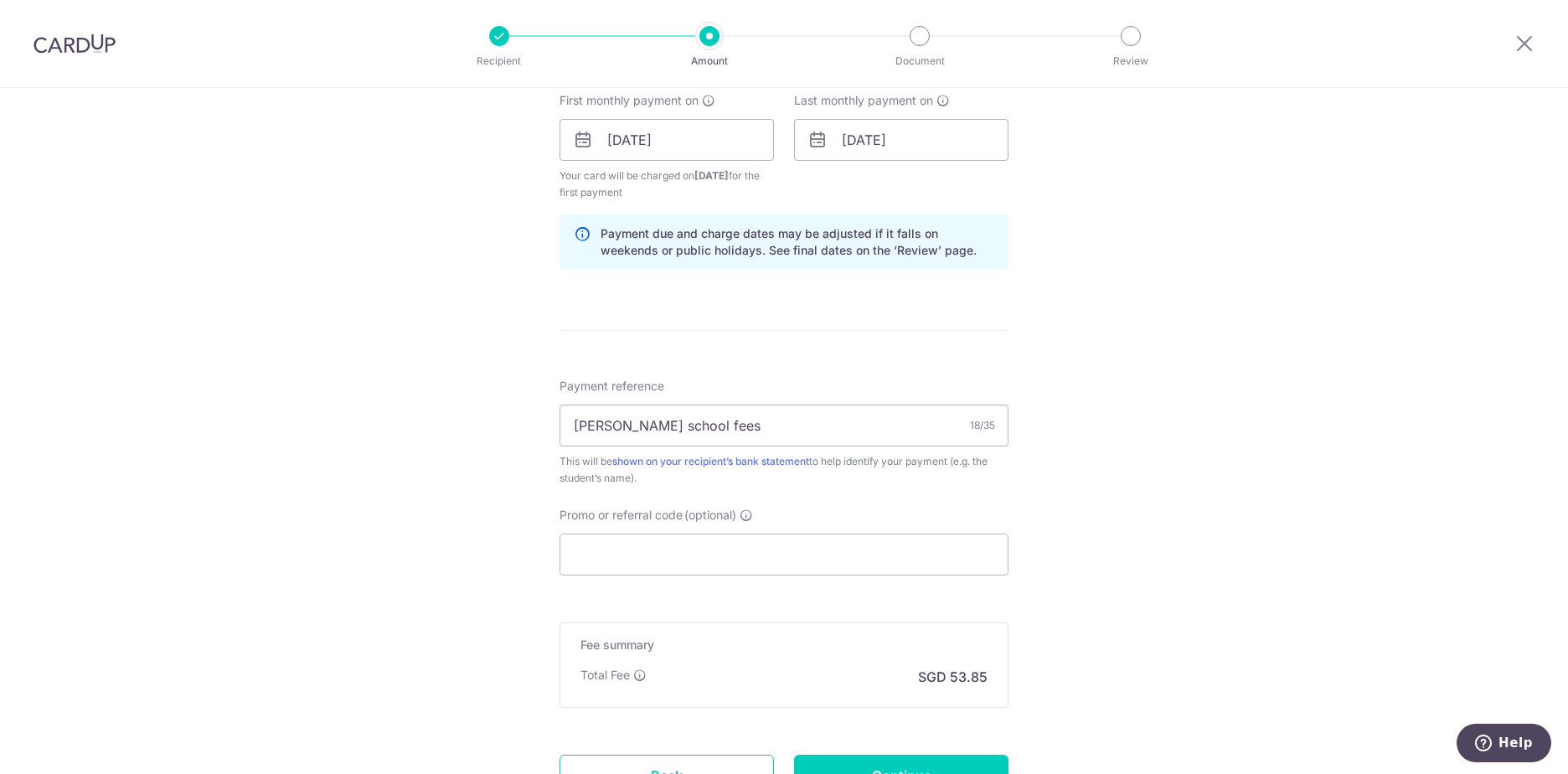
scroll to position [914, 0]
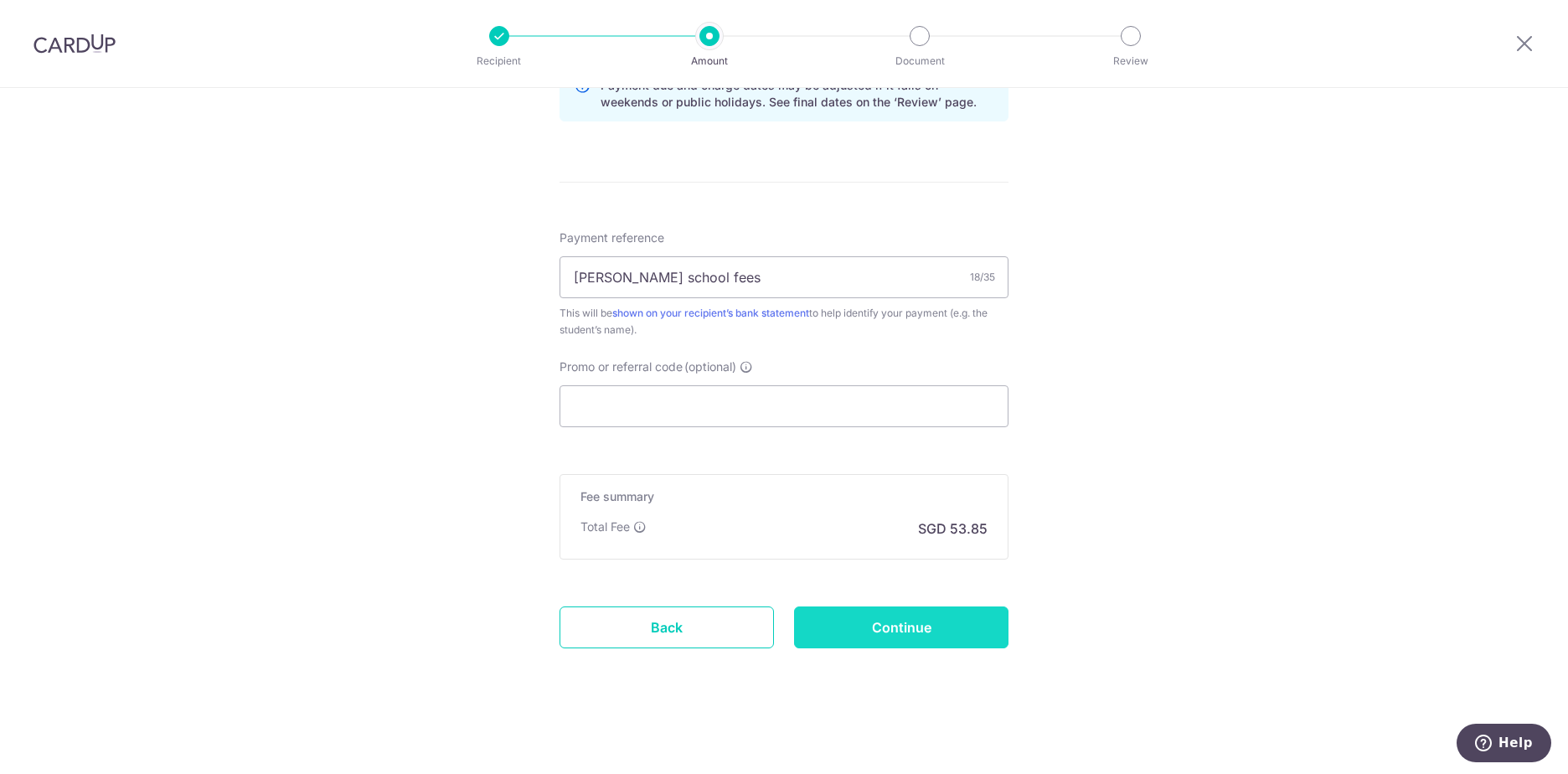
click at [906, 641] on input "Continue" at bounding box center [901, 626] width 214 height 42
type input "Create Schedule"
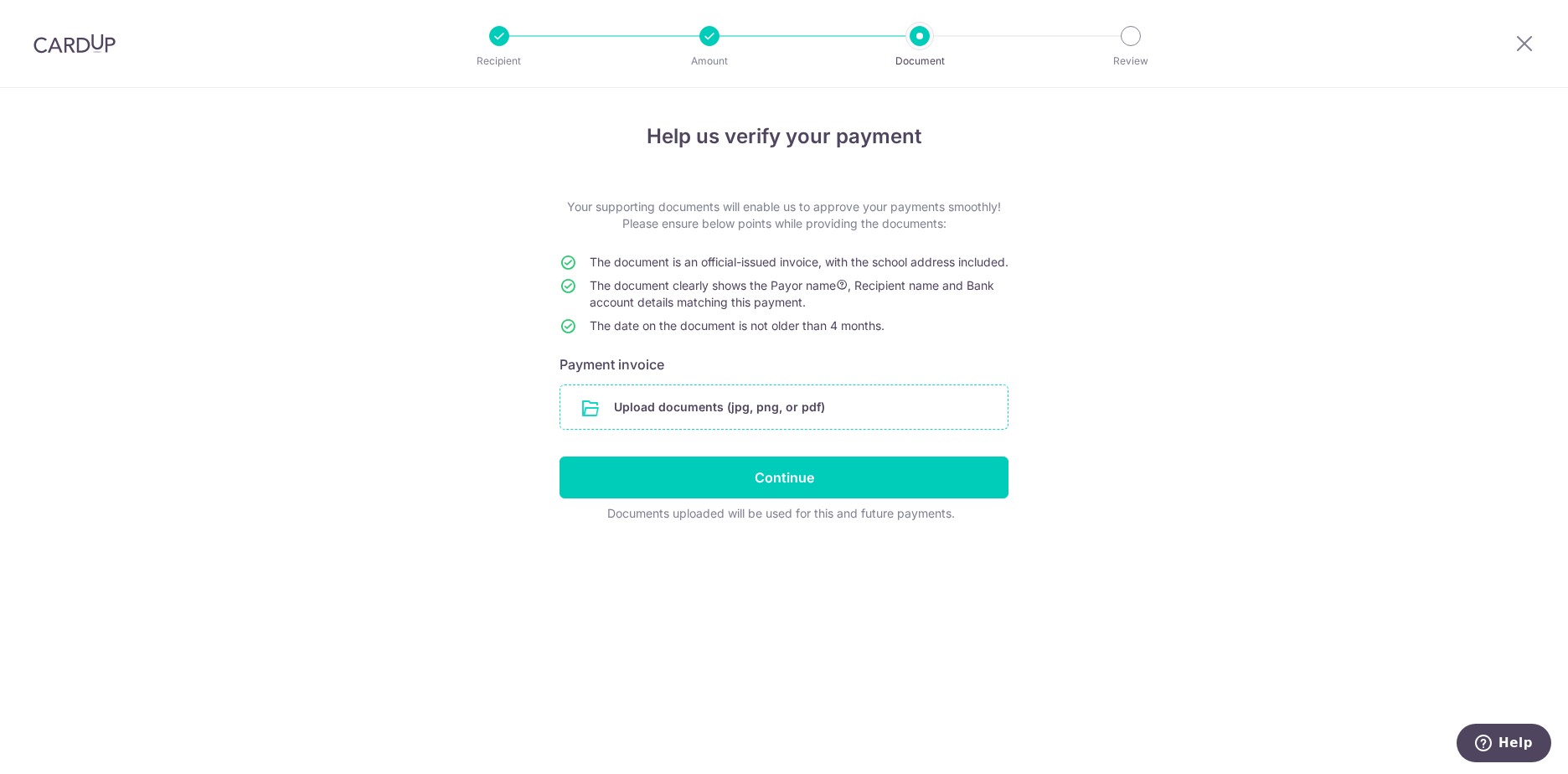
click at [790, 429] on input "file" at bounding box center [784, 406] width 447 height 44
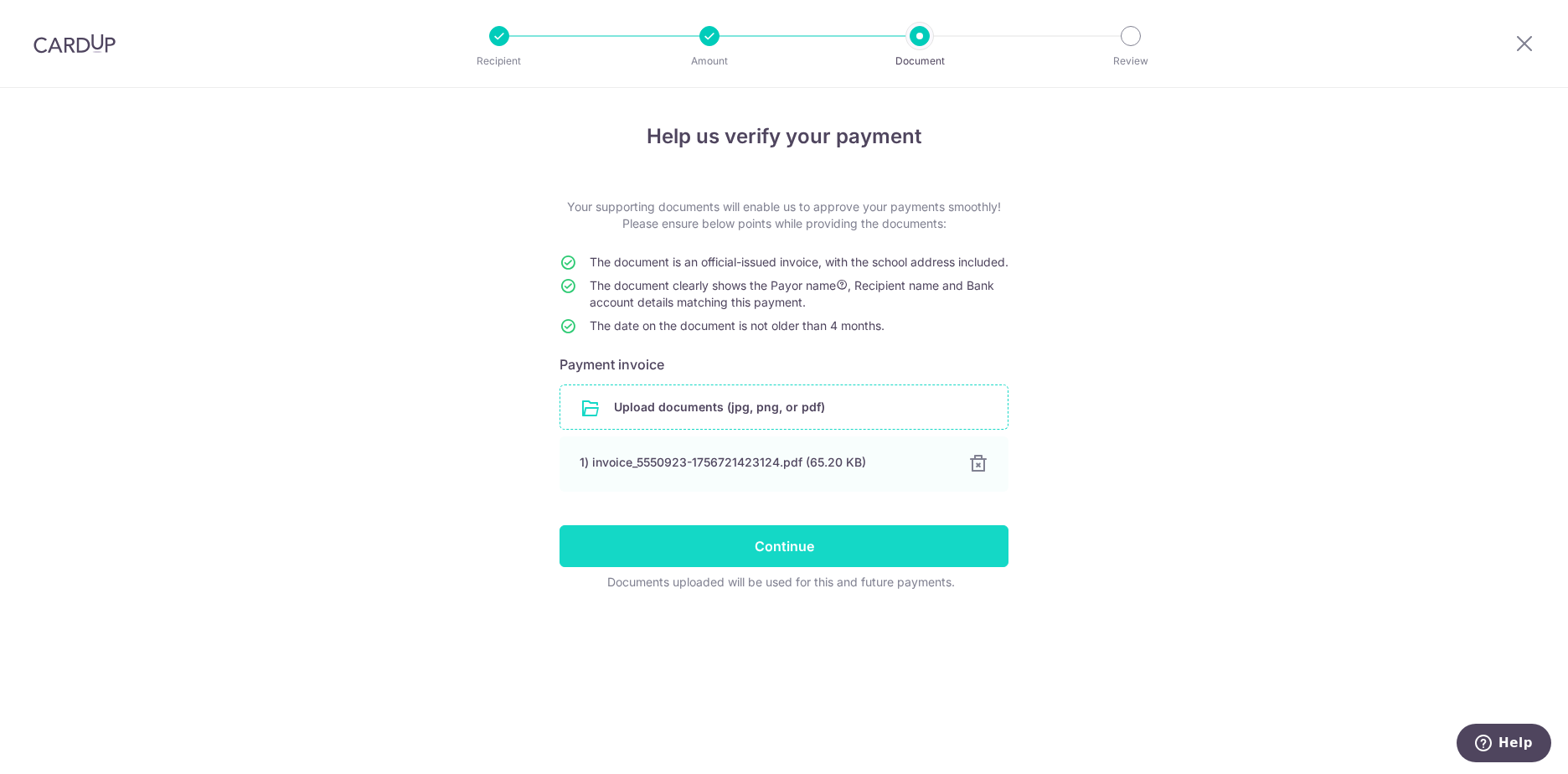
click at [748, 567] on input "Continue" at bounding box center [784, 545] width 449 height 42
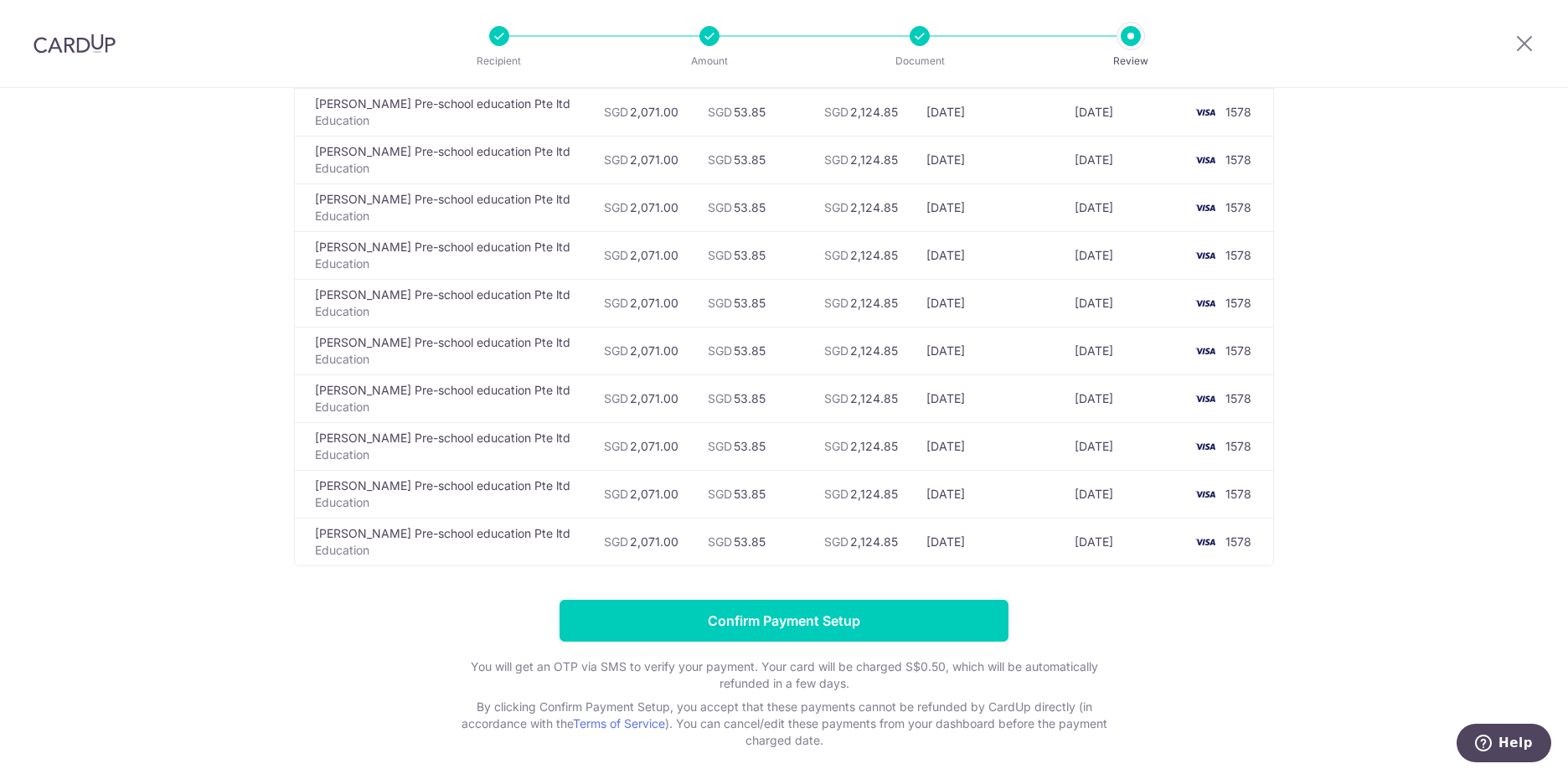
scroll to position [484, 0]
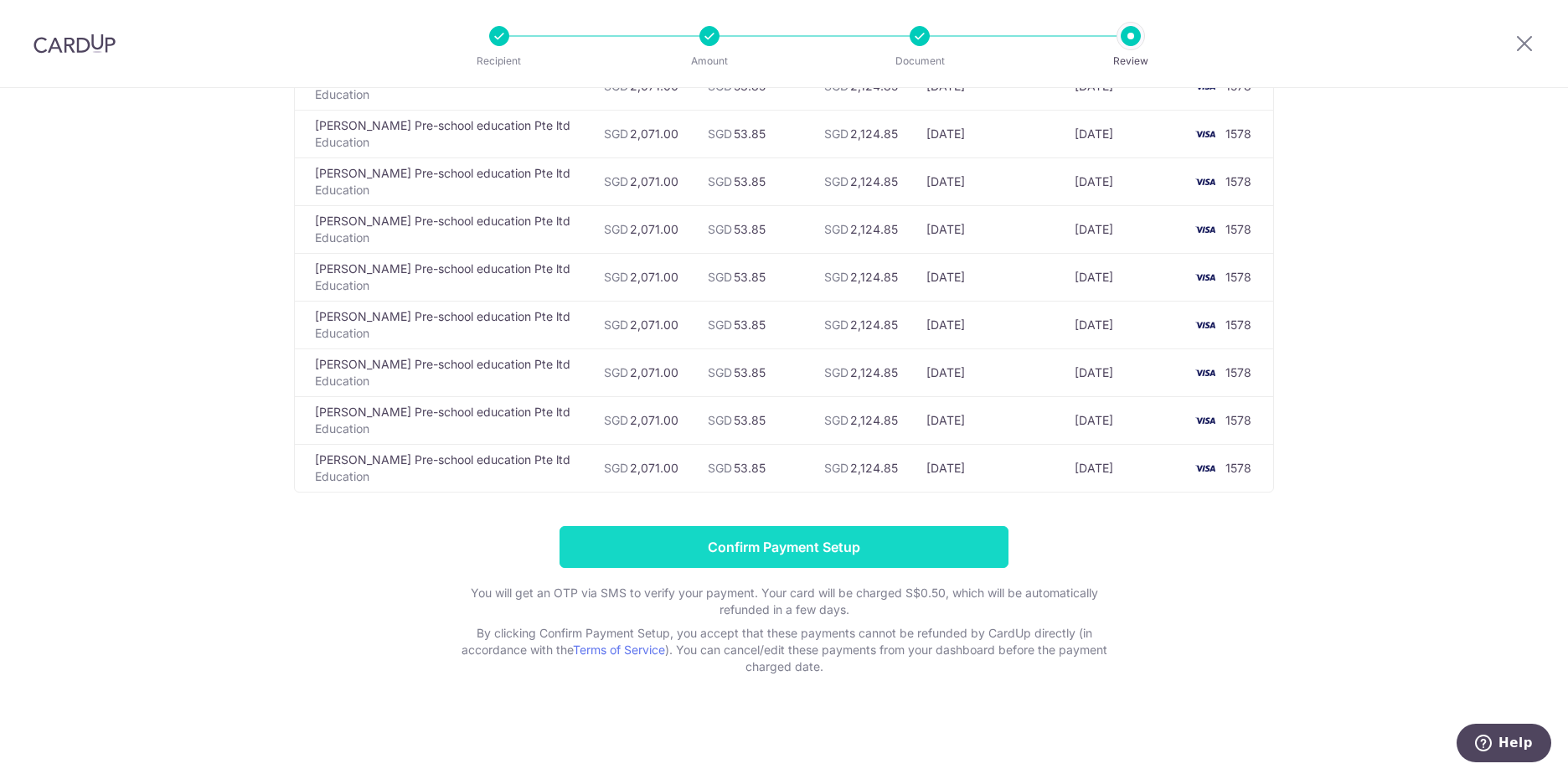
click at [774, 539] on input "Confirm Payment Setup" at bounding box center [784, 546] width 449 height 42
